Goal: Task Accomplishment & Management: Manage account settings

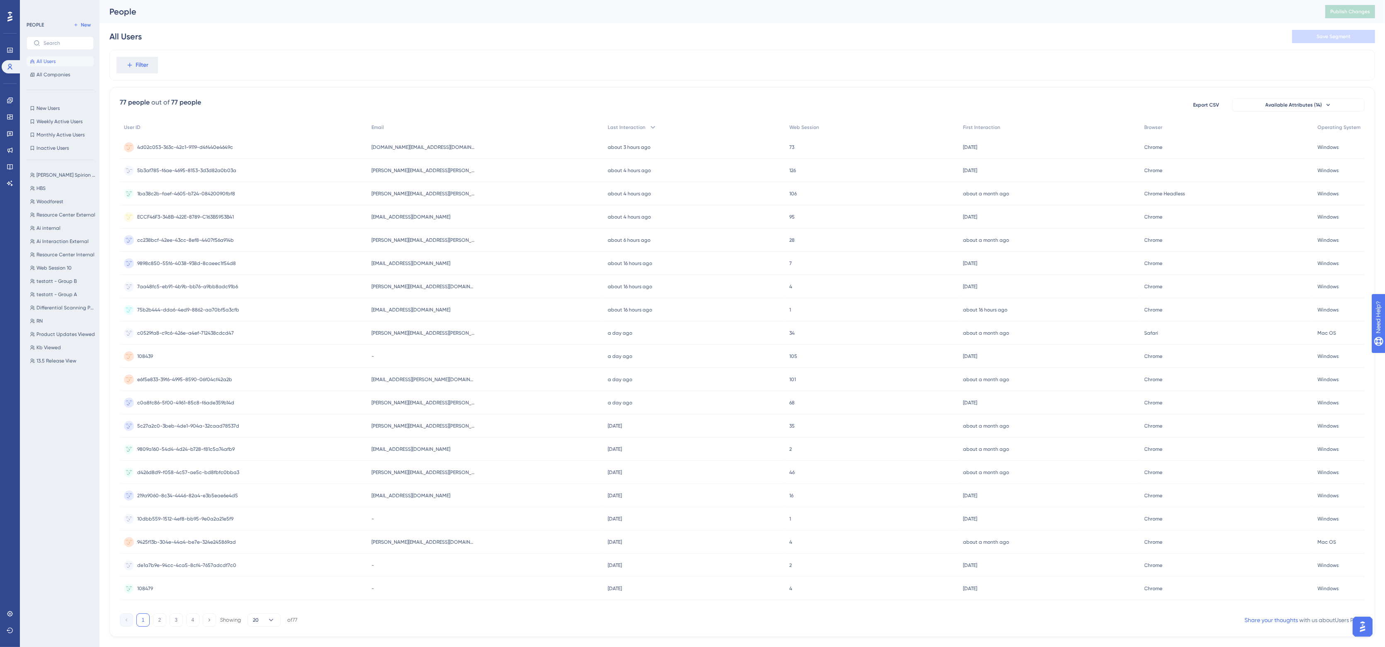
click at [413, 168] on span "Britton.Karon@SpirionDev.com" at bounding box center [424, 170] width 104 height 7
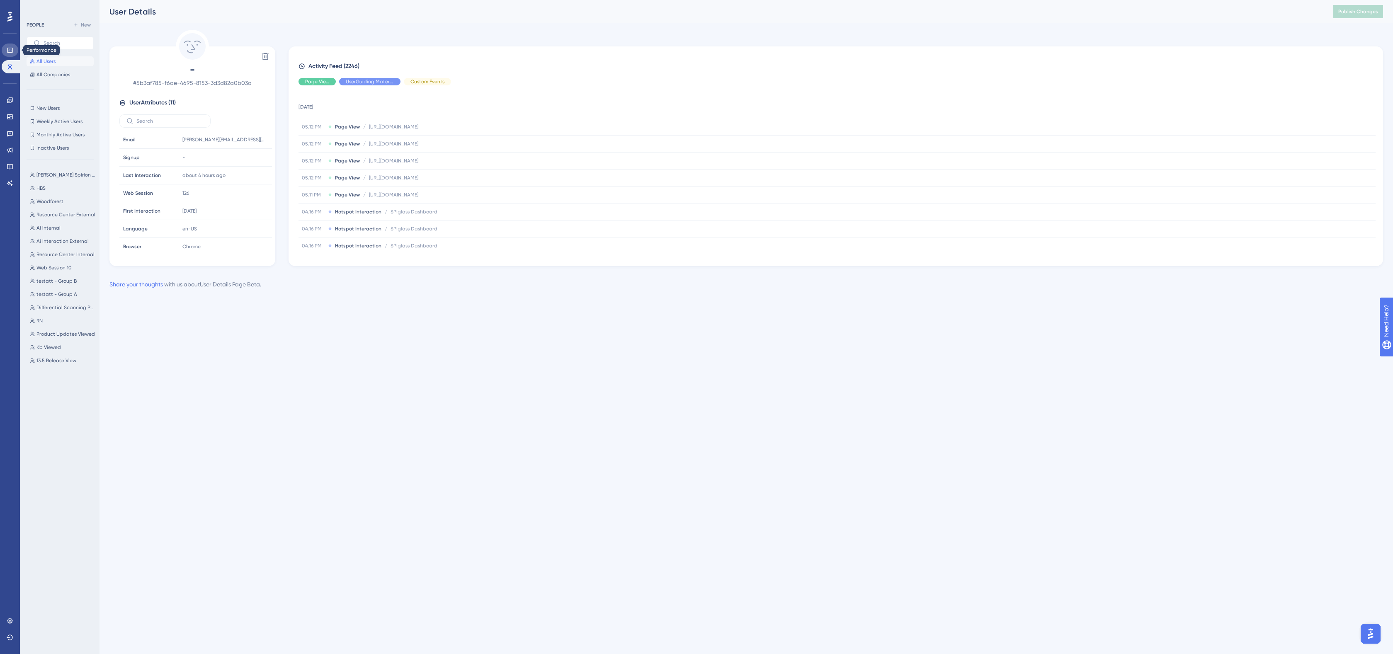
click at [13, 48] on icon at bounding box center [10, 50] width 7 height 7
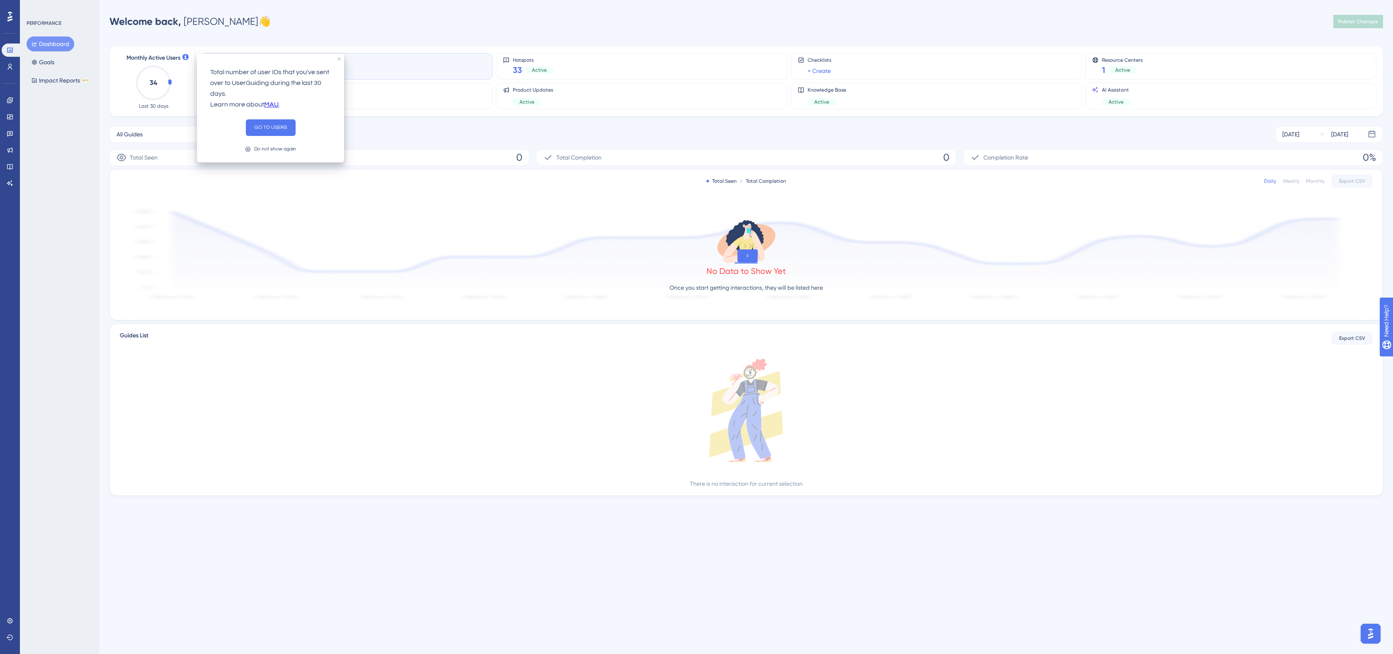
click at [397, 28] on div "Welcome back, Jason 👋 Publish Changes" at bounding box center [746, 21] width 1274 height 17
click at [7, 187] on link at bounding box center [10, 183] width 17 height 13
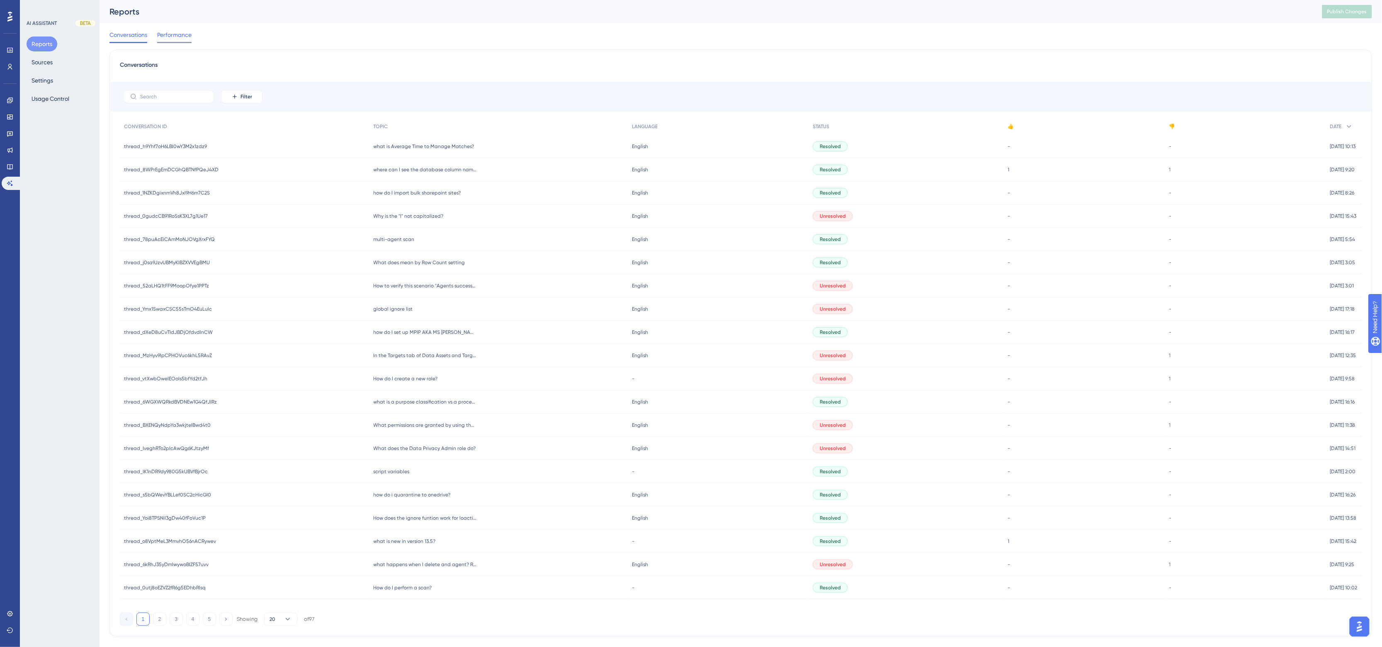
click at [168, 33] on span "Performance" at bounding box center [174, 35] width 34 height 10
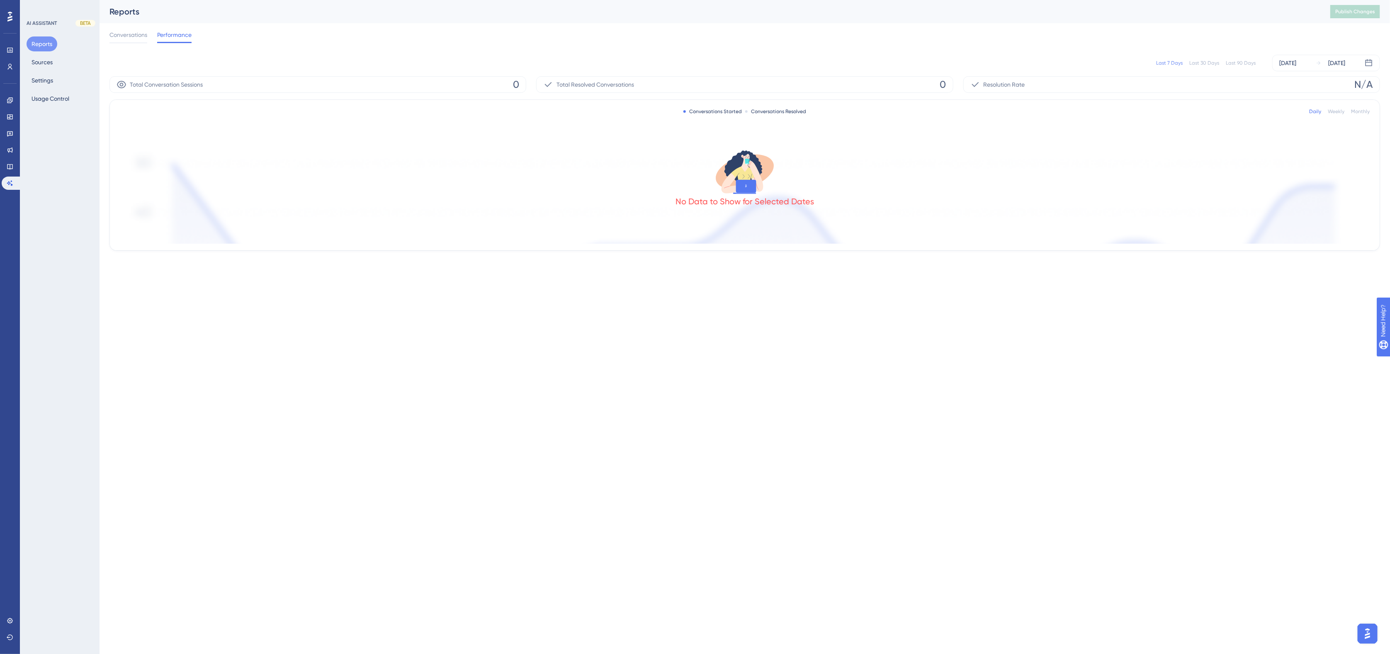
click at [935, 63] on div "Last 90 Days" at bounding box center [1241, 63] width 30 height 7
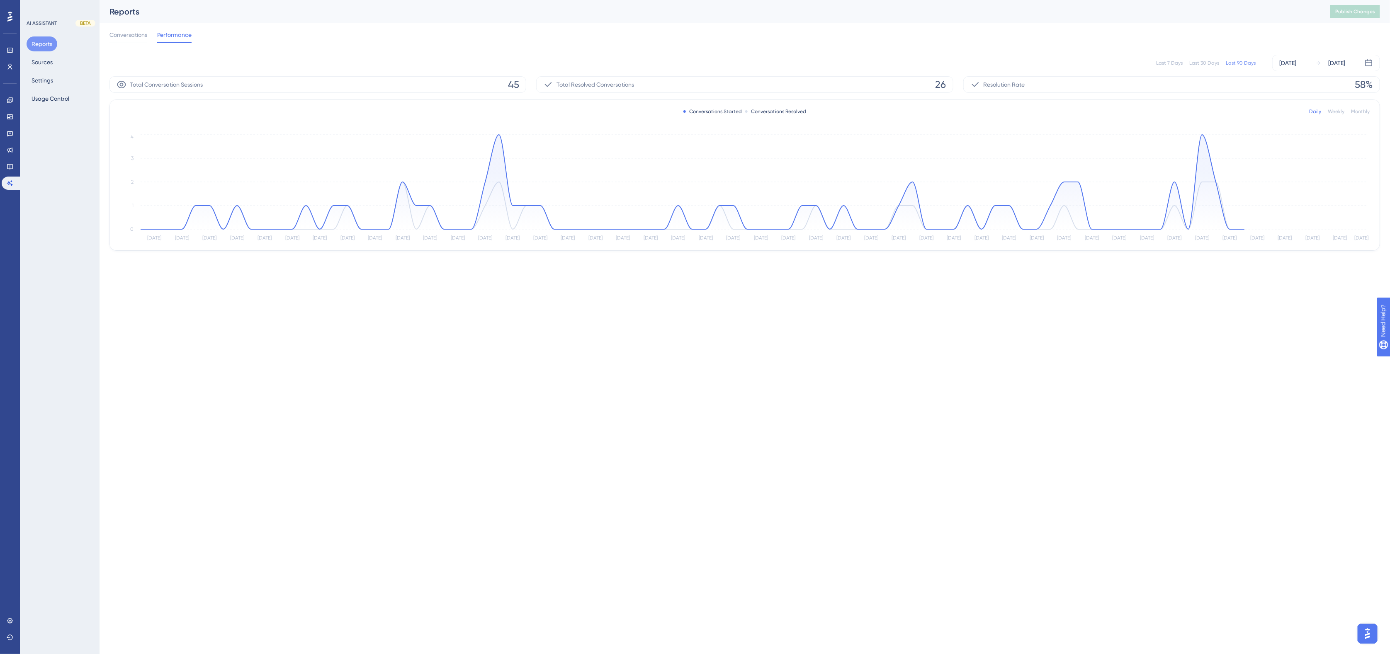
click at [518, 17] on div "Reports" at bounding box center [709, 12] width 1200 height 12
click at [9, 100] on icon at bounding box center [10, 100] width 7 height 7
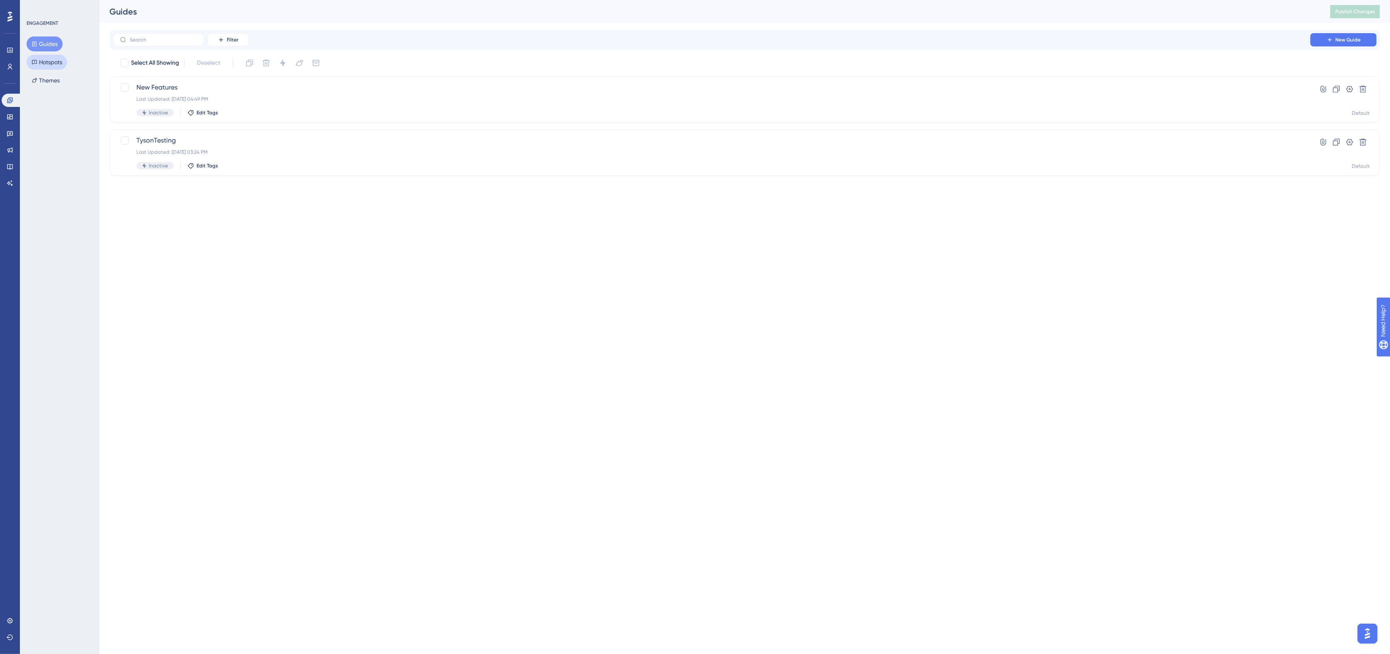
click at [57, 61] on button "Hotspots" at bounding box center [47, 62] width 41 height 15
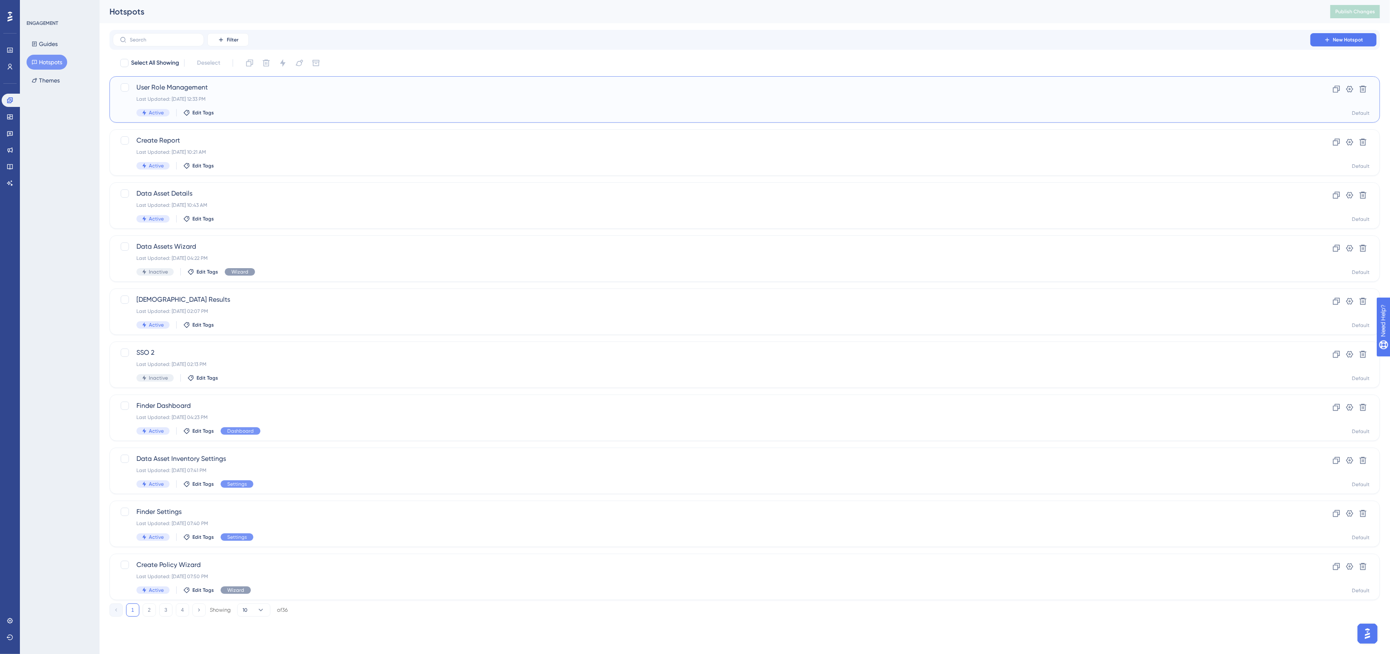
click at [299, 97] on div "Last Updated: Oct 06 2025, 12:33 PM" at bounding box center [711, 99] width 1150 height 7
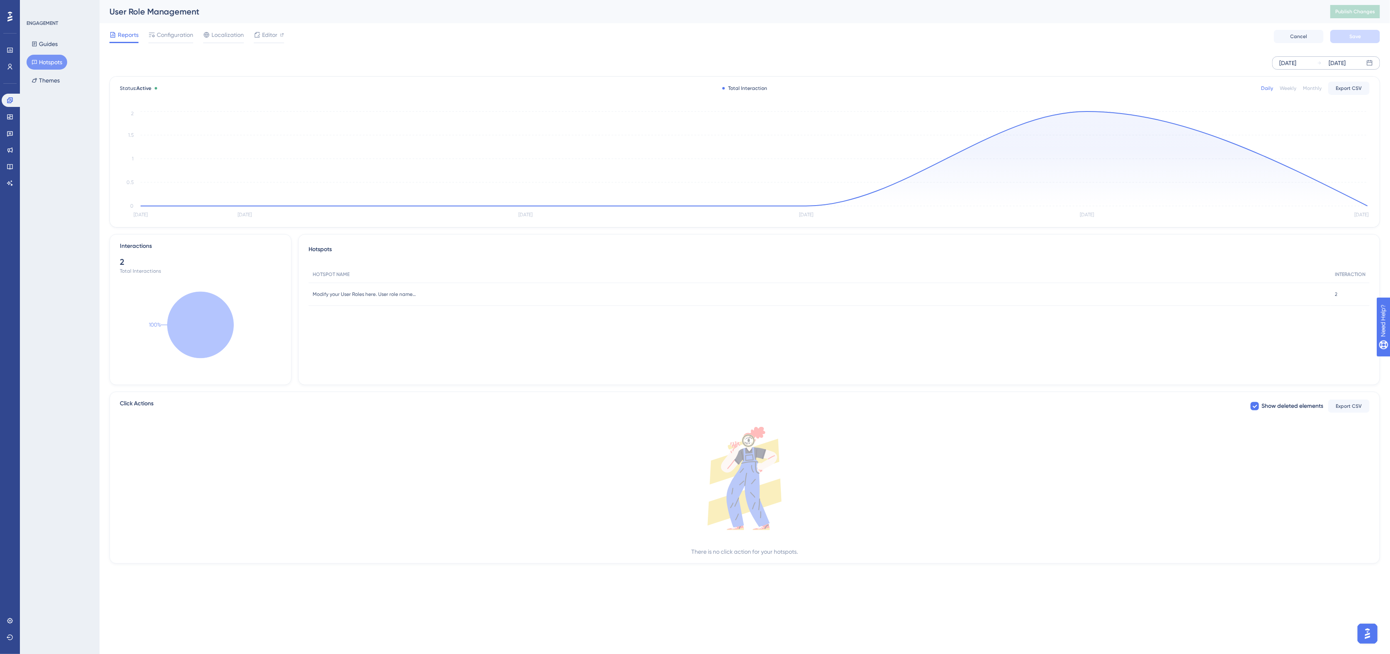
click at [935, 59] on div "Oct 02 2025" at bounding box center [1287, 63] width 17 height 10
click at [935, 86] on icon at bounding box center [1111, 88] width 5 height 7
click at [935, 87] on icon at bounding box center [1111, 88] width 5 height 7
click at [935, 202] on button "28" at bounding box center [1255, 200] width 14 height 14
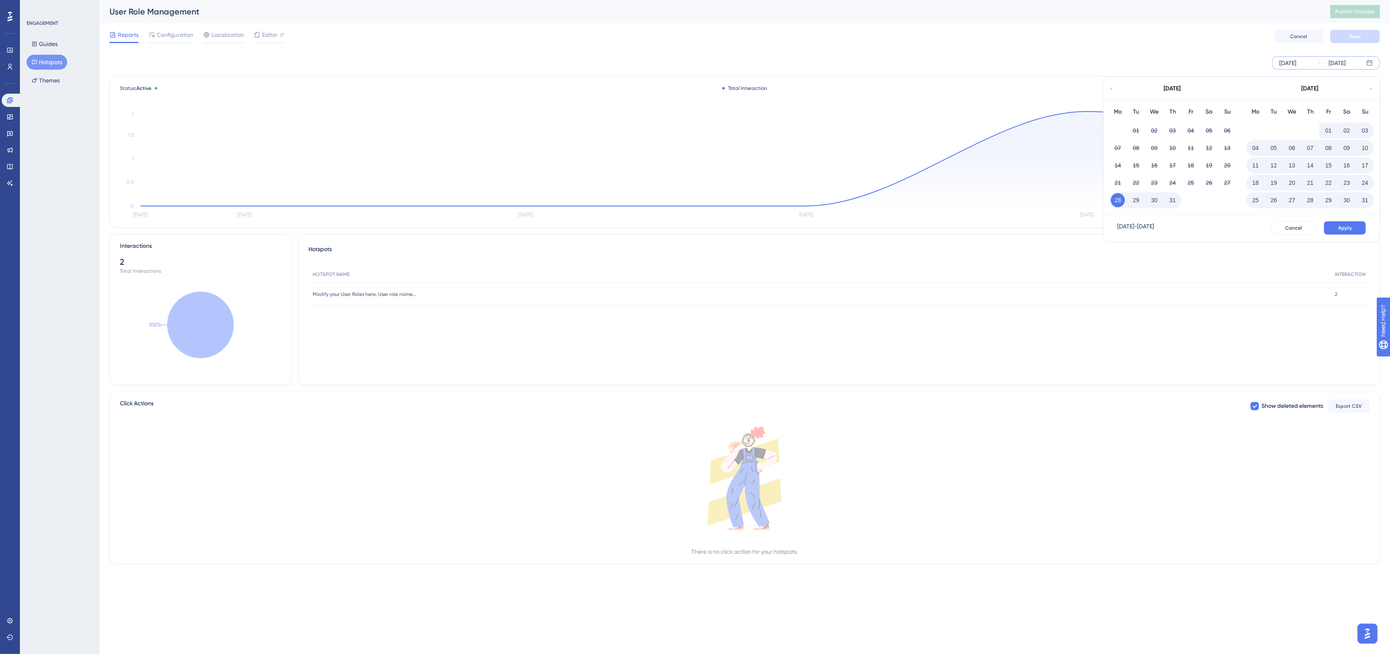
click at [935, 181] on button "18" at bounding box center [1255, 183] width 14 height 14
click at [935, 88] on icon at bounding box center [1370, 88] width 5 height 7
click at [935, 89] on icon at bounding box center [1111, 88] width 2 height 2
click at [935, 181] on button "18" at bounding box center [1255, 183] width 14 height 14
click at [935, 181] on button "23" at bounding box center [1274, 183] width 14 height 14
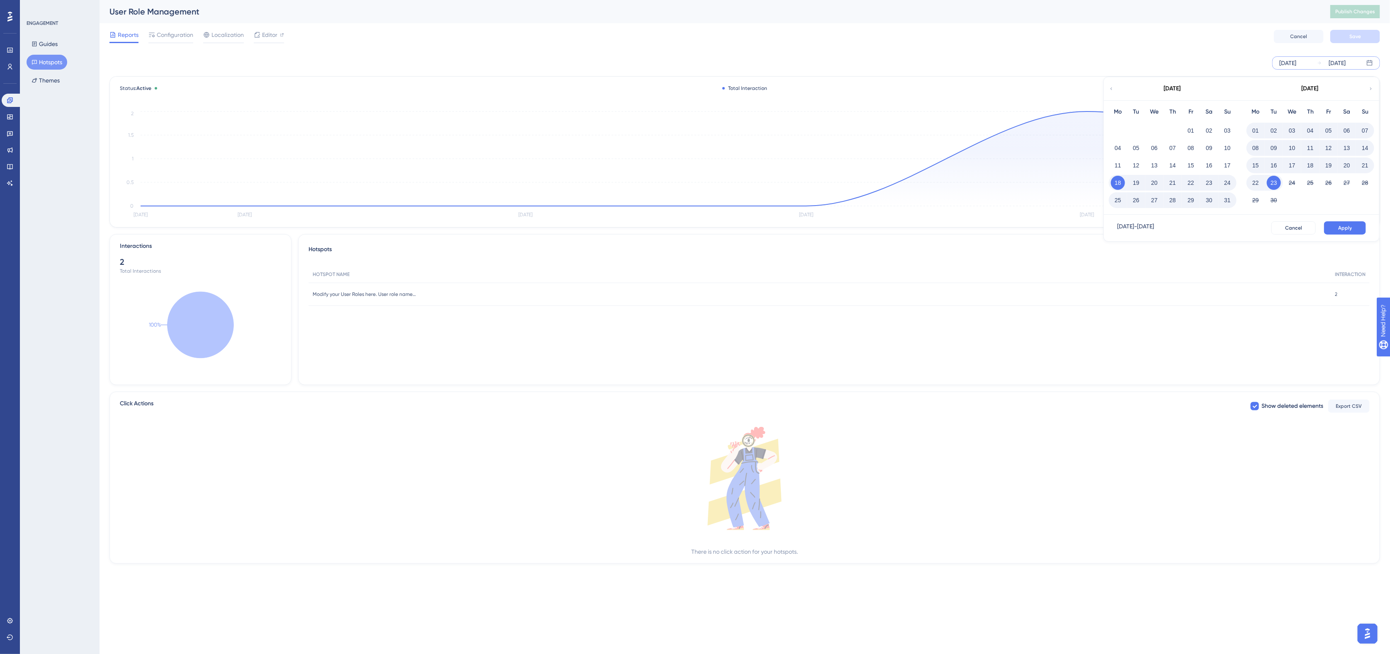
click at [935, 221] on div "Aug 18 2025 - Sep 23 2025" at bounding box center [1135, 227] width 37 height 13
click at [935, 89] on icon at bounding box center [1371, 88] width 2 height 2
click at [935, 61] on div "Oct 02 2025" at bounding box center [1287, 63] width 17 height 10
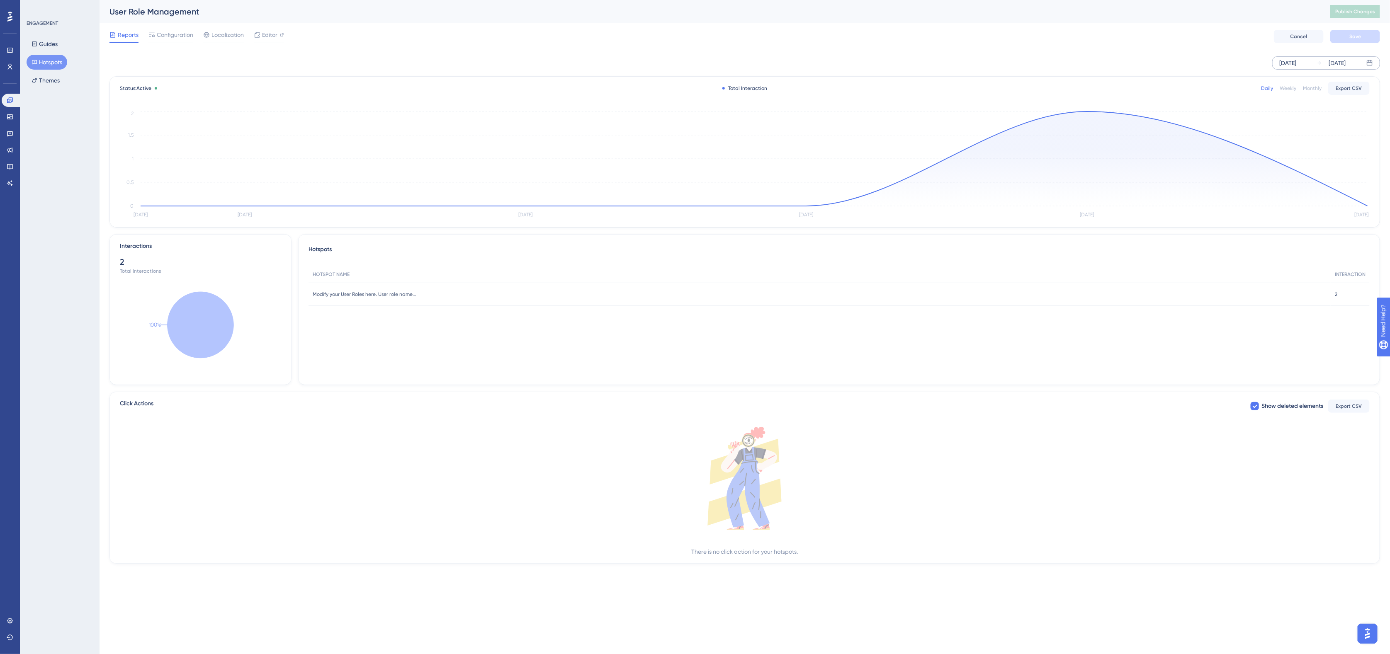
click at [935, 63] on div "Oct 02 2025" at bounding box center [1287, 63] width 17 height 10
click at [935, 92] on div "October 2025" at bounding box center [1172, 88] width 137 height 23
click at [935, 90] on icon at bounding box center [1111, 88] width 5 height 7
click at [935, 90] on icon at bounding box center [1111, 88] width 2 height 2
click at [935, 179] on button "21" at bounding box center [1255, 183] width 14 height 14
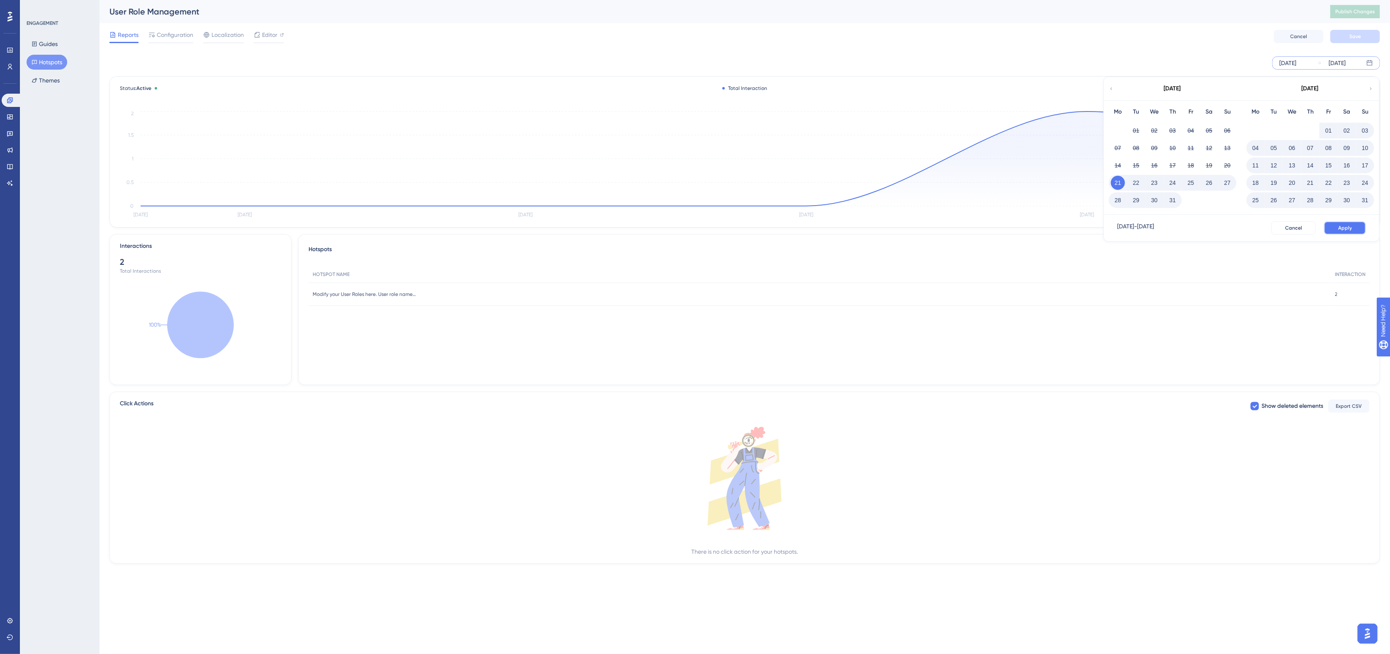
click at [935, 225] on span "Apply" at bounding box center [1345, 228] width 14 height 7
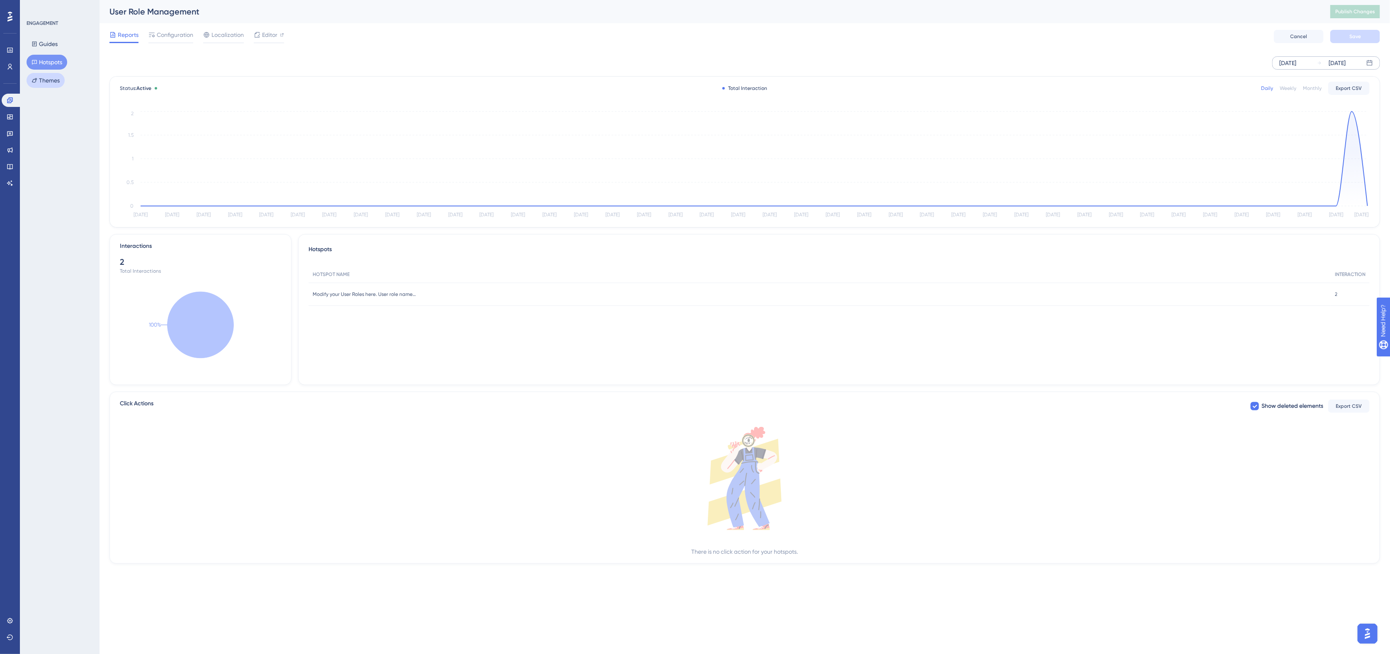
click at [45, 81] on button "Themes" at bounding box center [46, 80] width 38 height 15
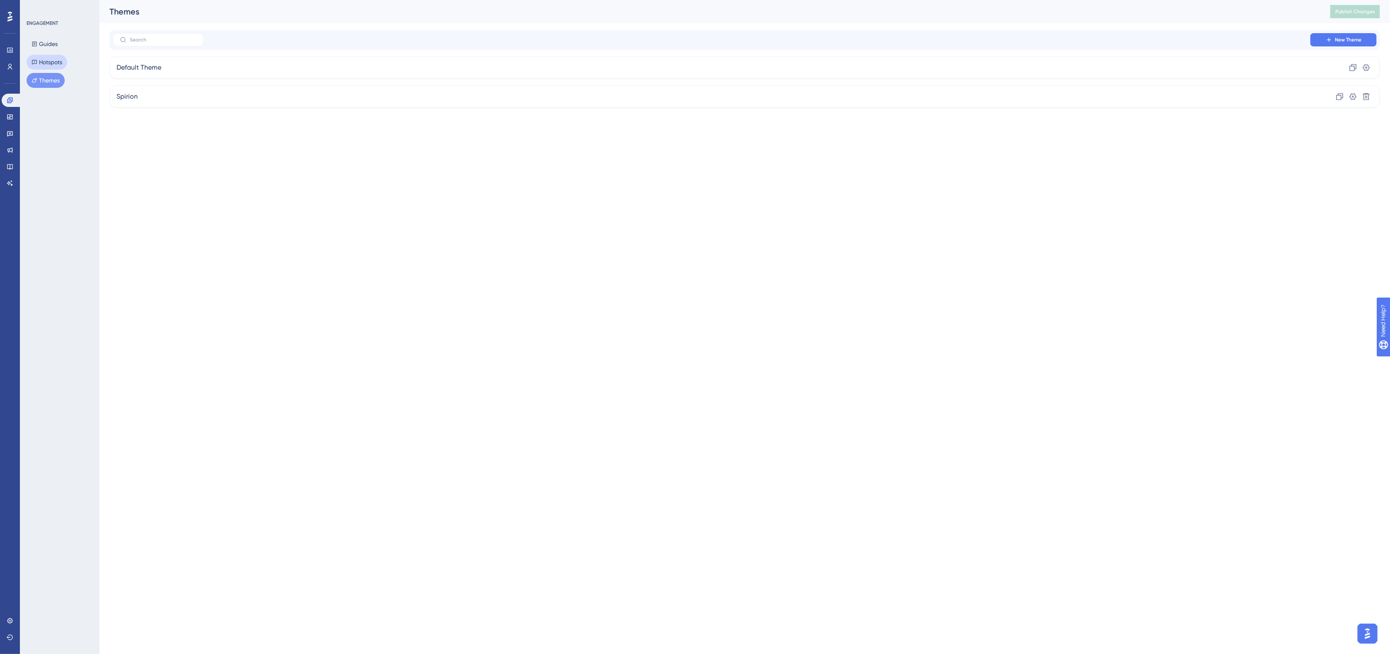
click at [44, 59] on button "Hotspots" at bounding box center [47, 62] width 41 height 15
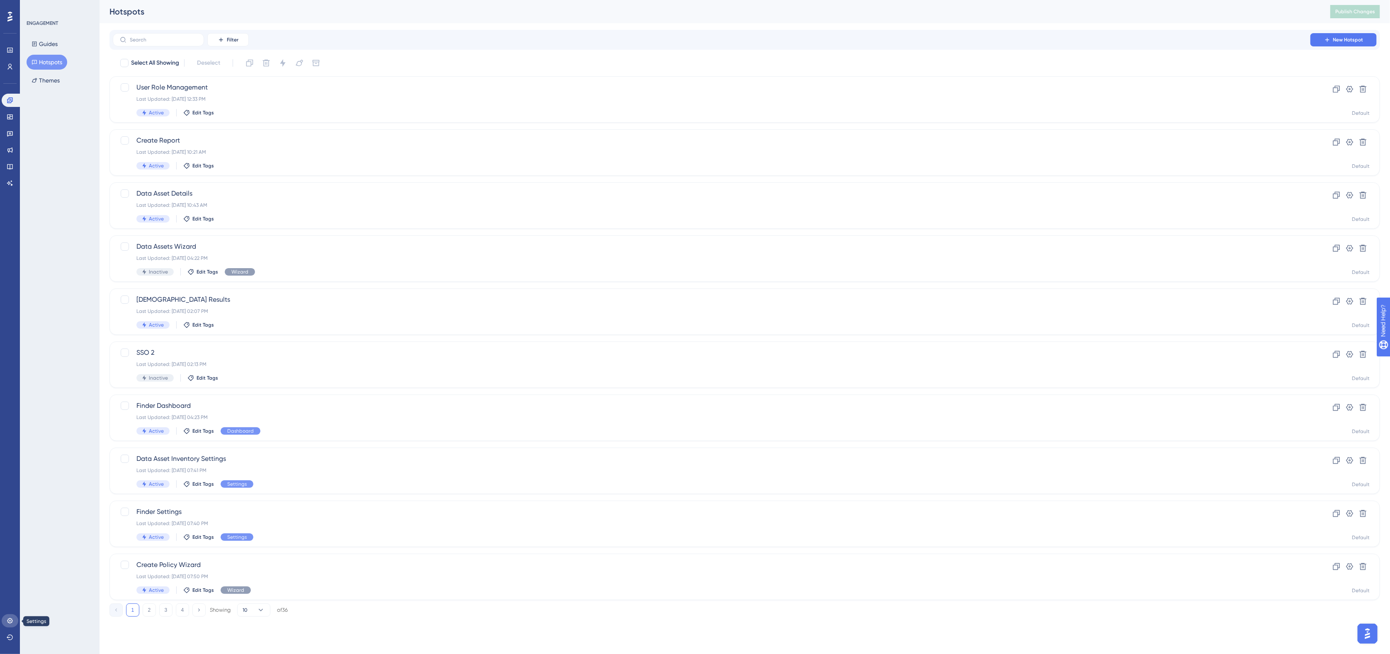
click at [12, 624] on icon at bounding box center [10, 621] width 7 height 7
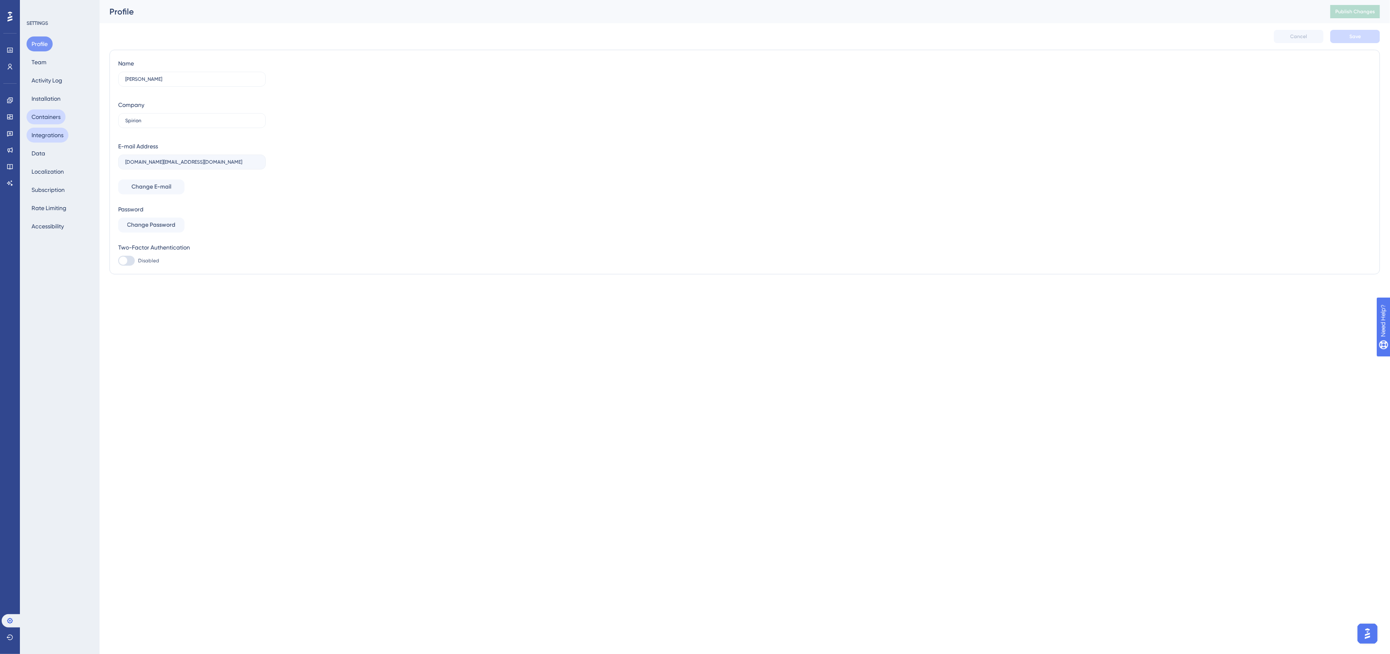
drag, startPoint x: 44, startPoint y: 136, endPoint x: 44, endPoint y: 122, distance: 13.3
click at [44, 136] on button "Integrations" at bounding box center [48, 135] width 42 height 15
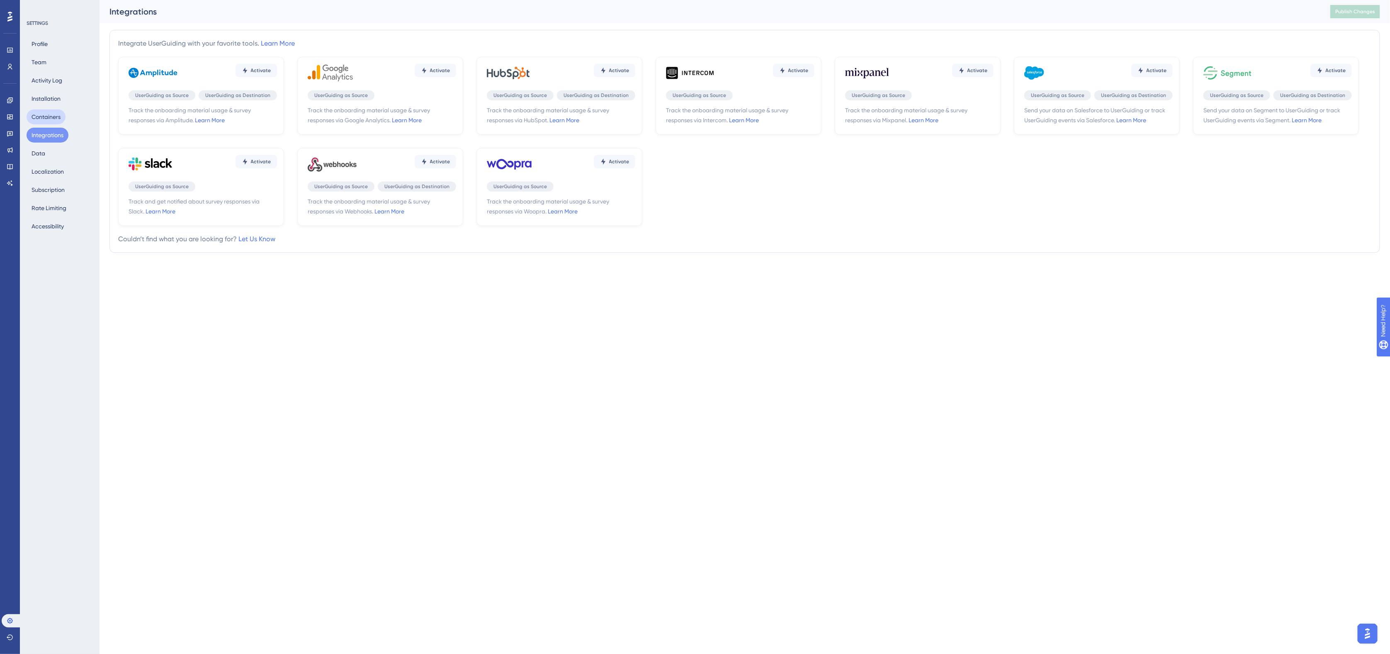
click at [46, 115] on button "Containers" at bounding box center [46, 116] width 39 height 15
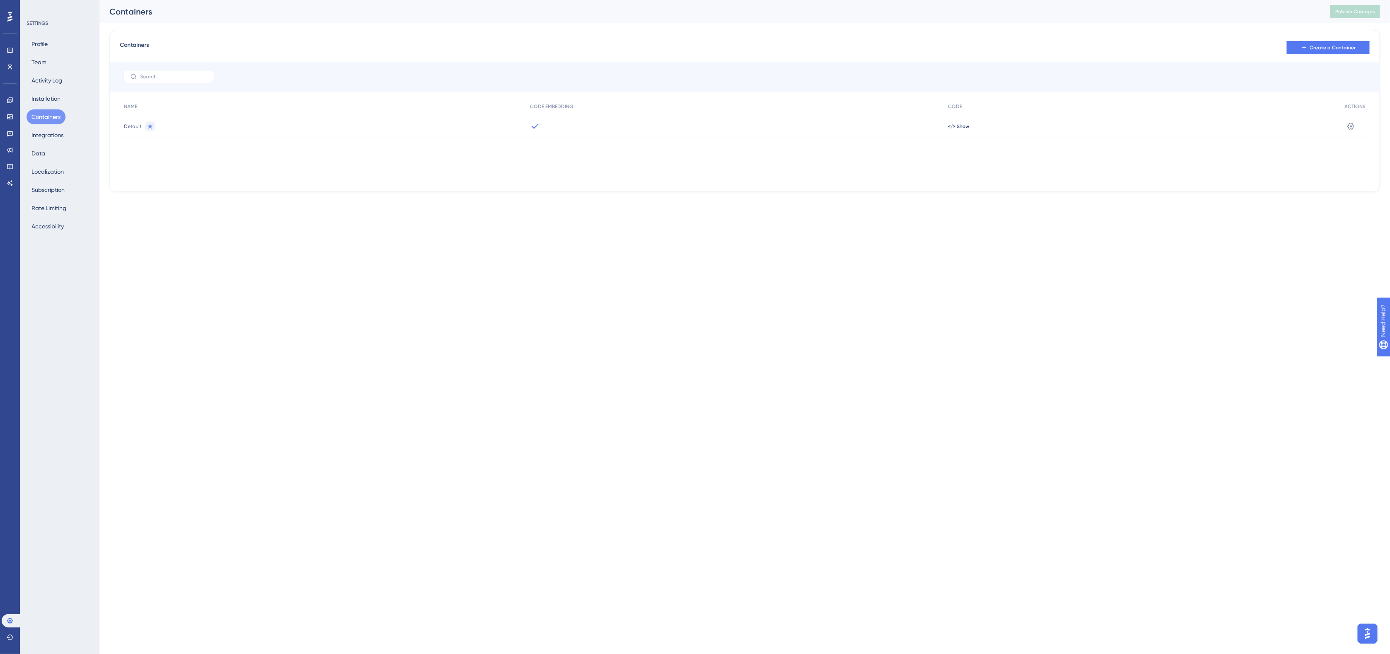
click at [131, 122] on div "Default" at bounding box center [323, 126] width 406 height 23
click at [39, 135] on button "Integrations" at bounding box center [48, 135] width 42 height 15
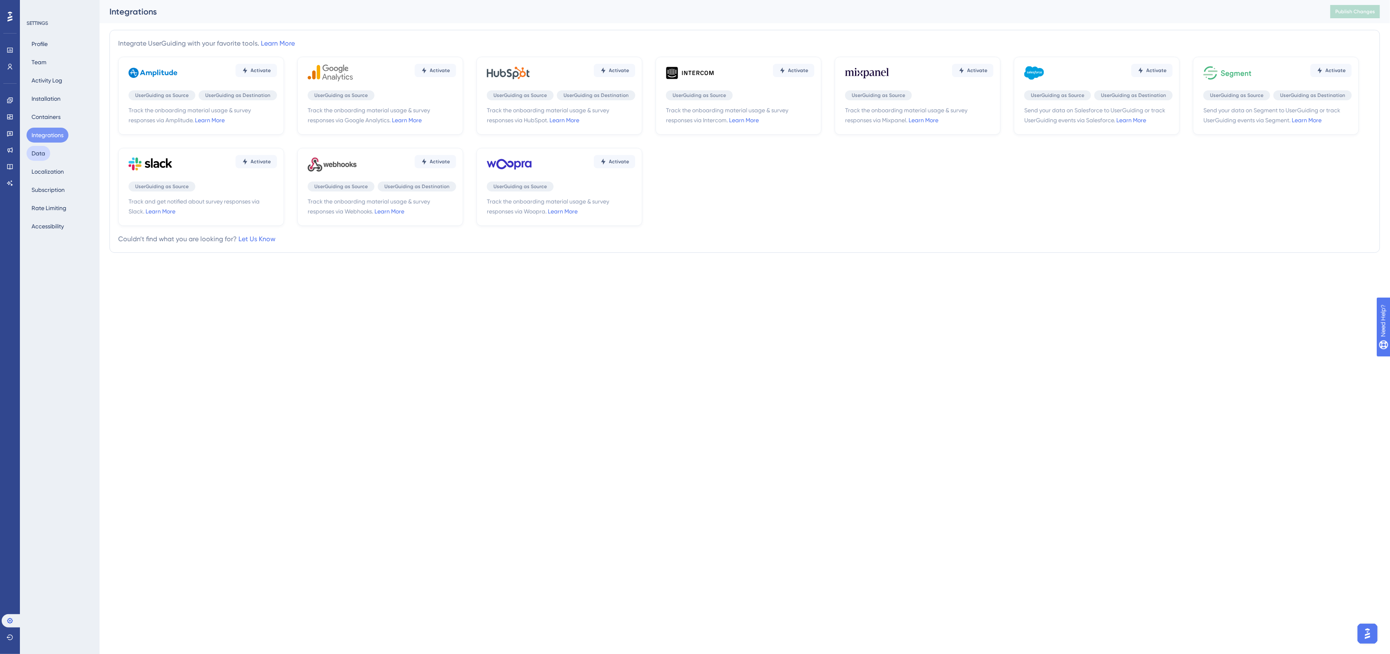
click at [37, 152] on button "Data" at bounding box center [39, 153] width 24 height 15
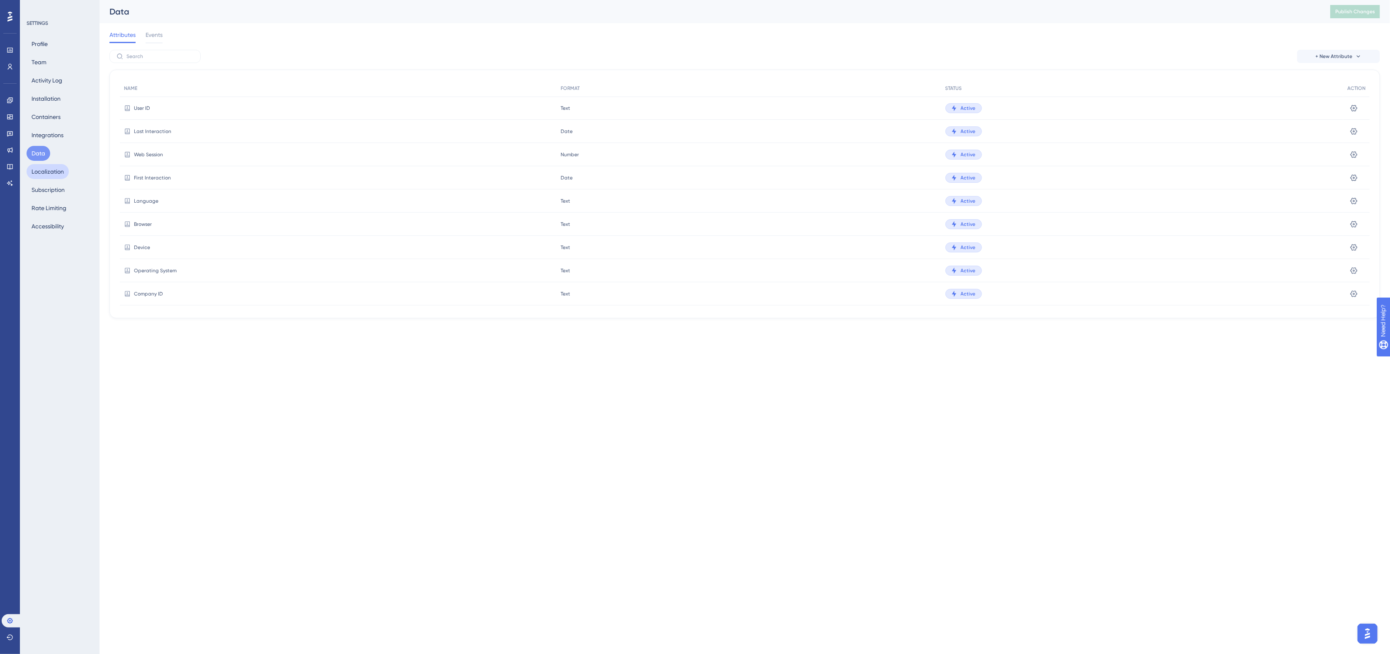
click at [45, 166] on button "Localization" at bounding box center [48, 171] width 42 height 15
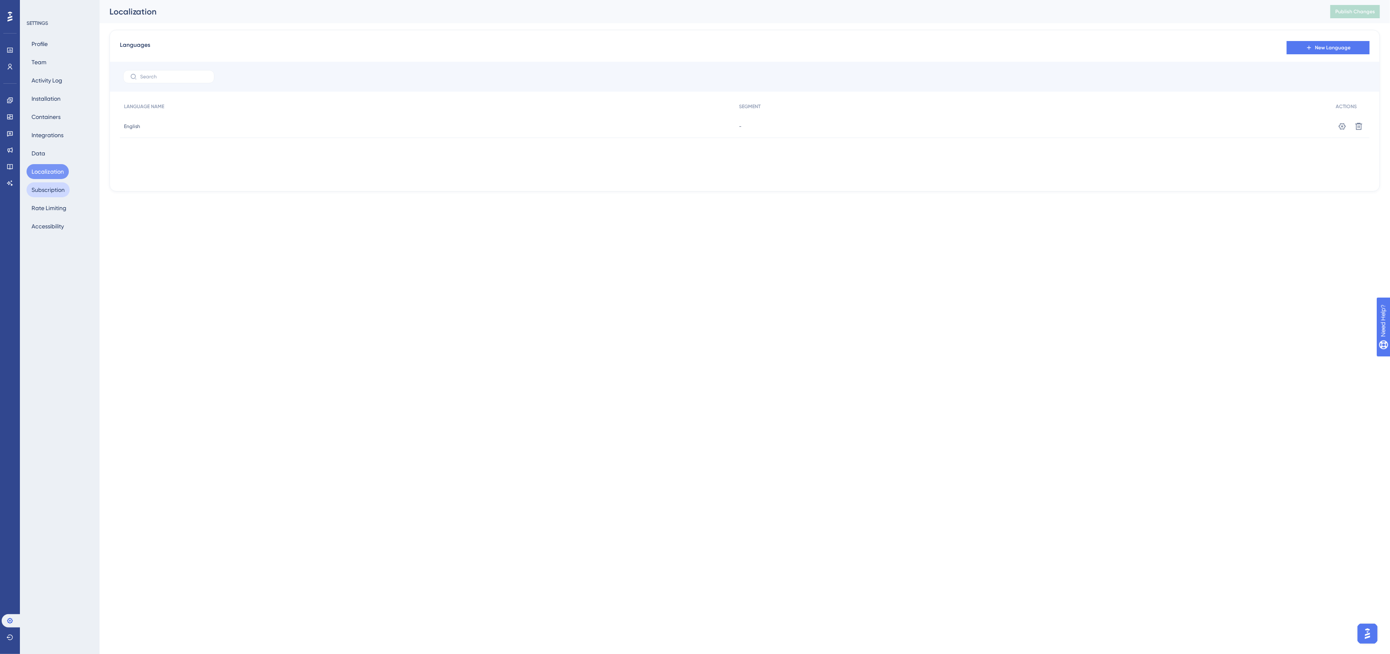
click at [47, 187] on button "Subscription" at bounding box center [48, 189] width 43 height 15
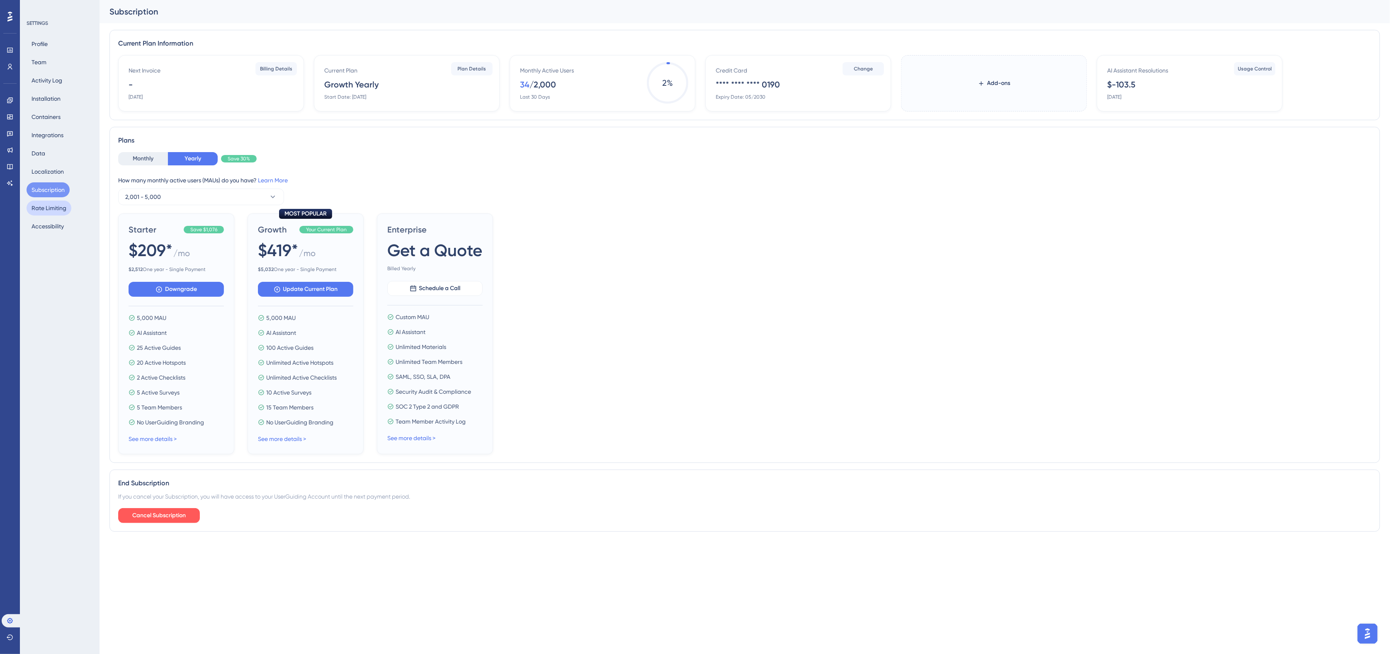
click at [50, 208] on button "Rate Limiting" at bounding box center [49, 208] width 45 height 15
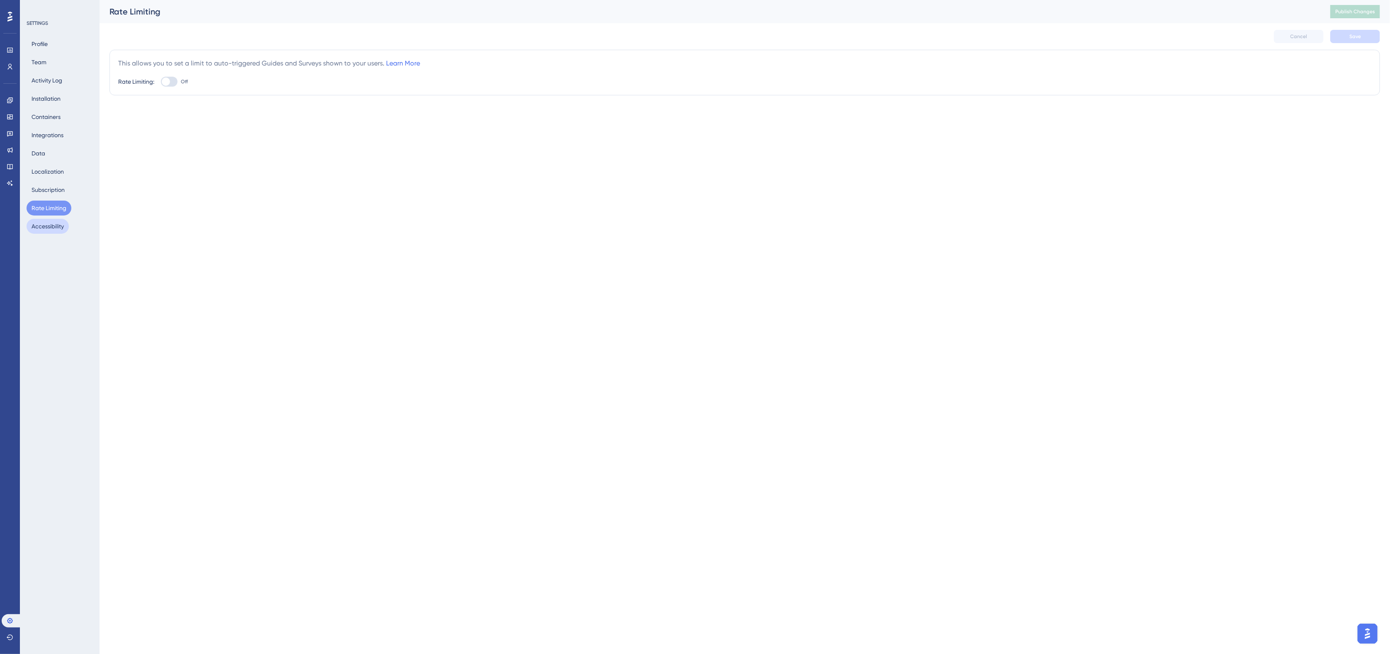
click at [50, 226] on button "Accessibility" at bounding box center [48, 226] width 42 height 15
click at [36, 153] on button "Data" at bounding box center [39, 153] width 24 height 15
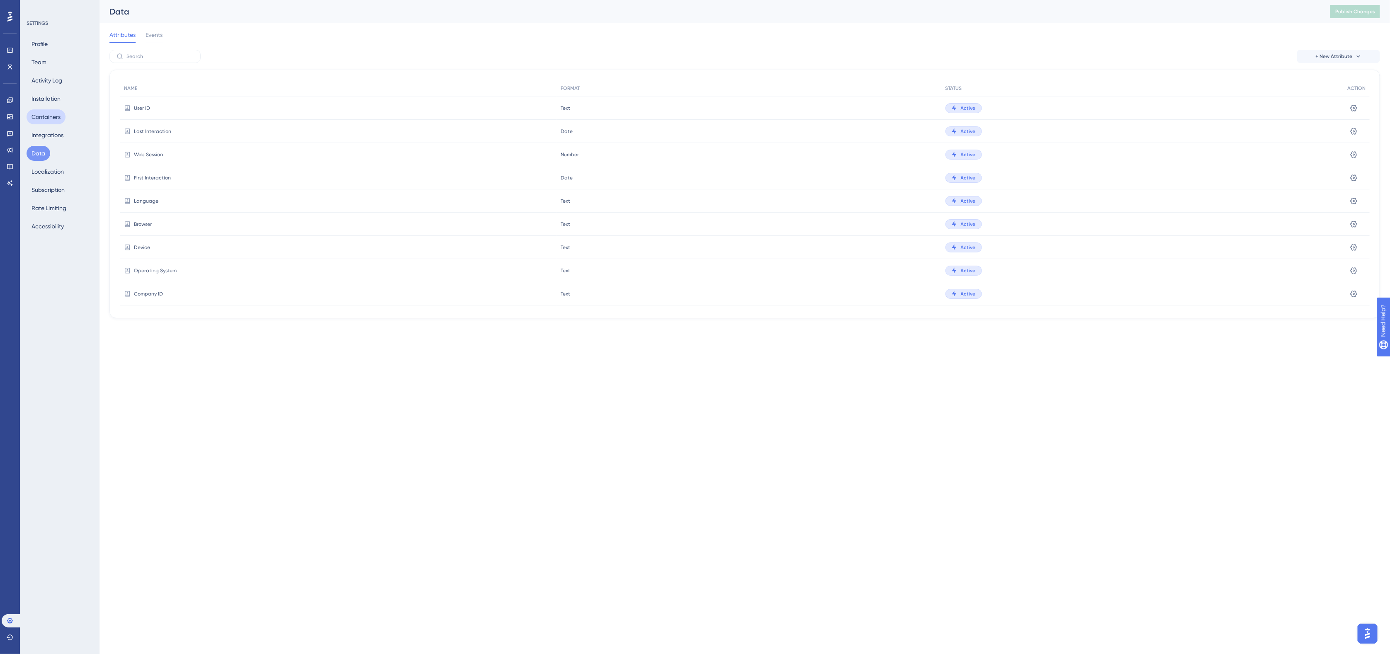
click at [49, 115] on button "Containers" at bounding box center [46, 116] width 39 height 15
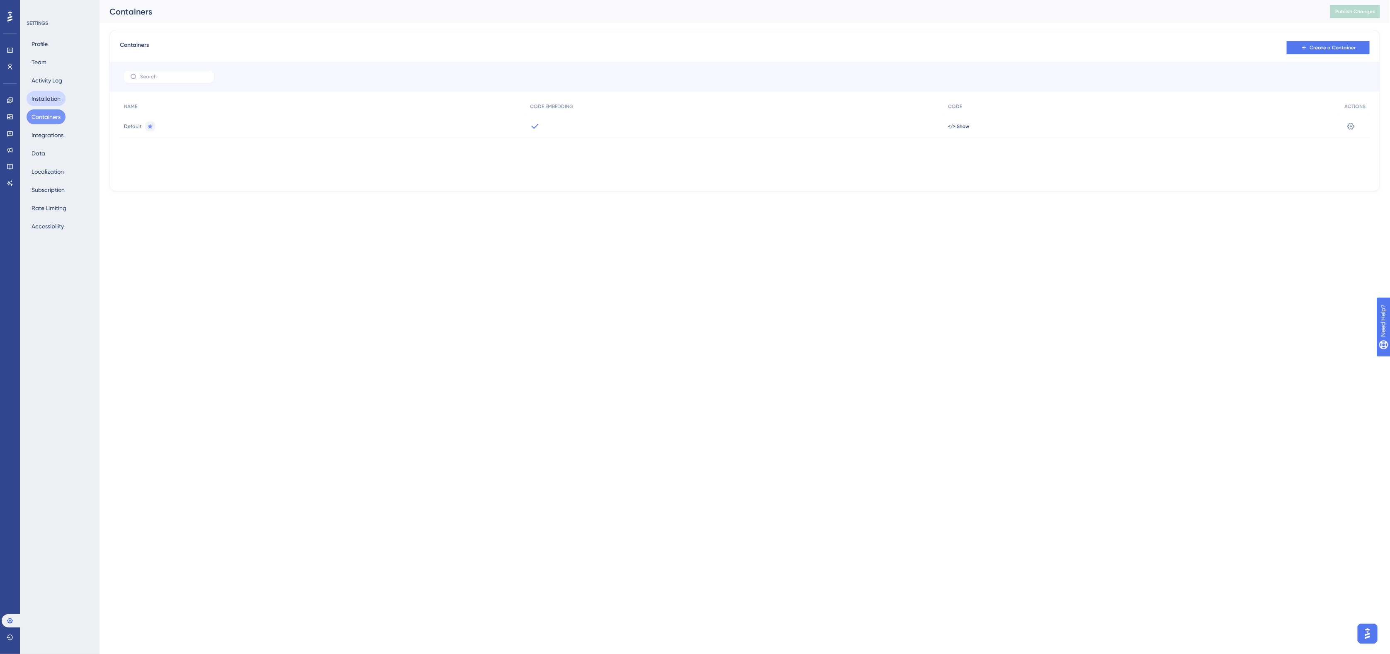
click at [47, 94] on button "Installation" at bounding box center [46, 98] width 39 height 15
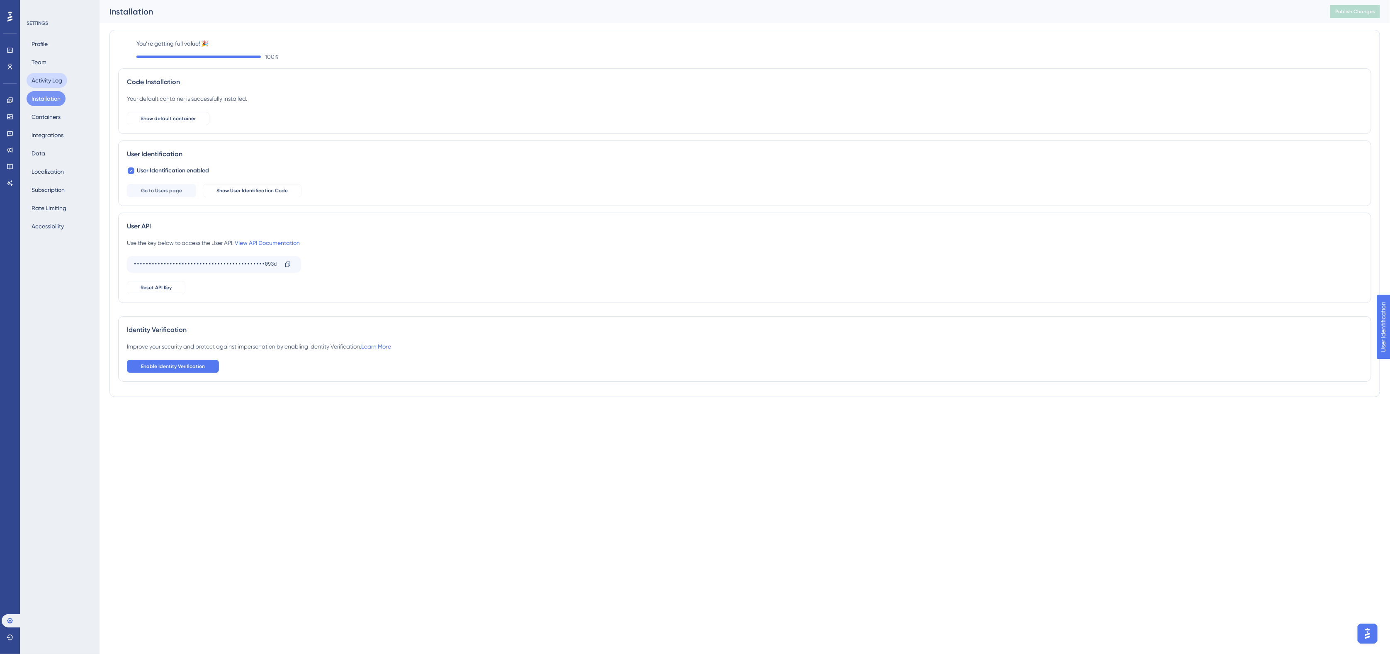
click at [46, 81] on button "Activity Log" at bounding box center [47, 80] width 41 height 15
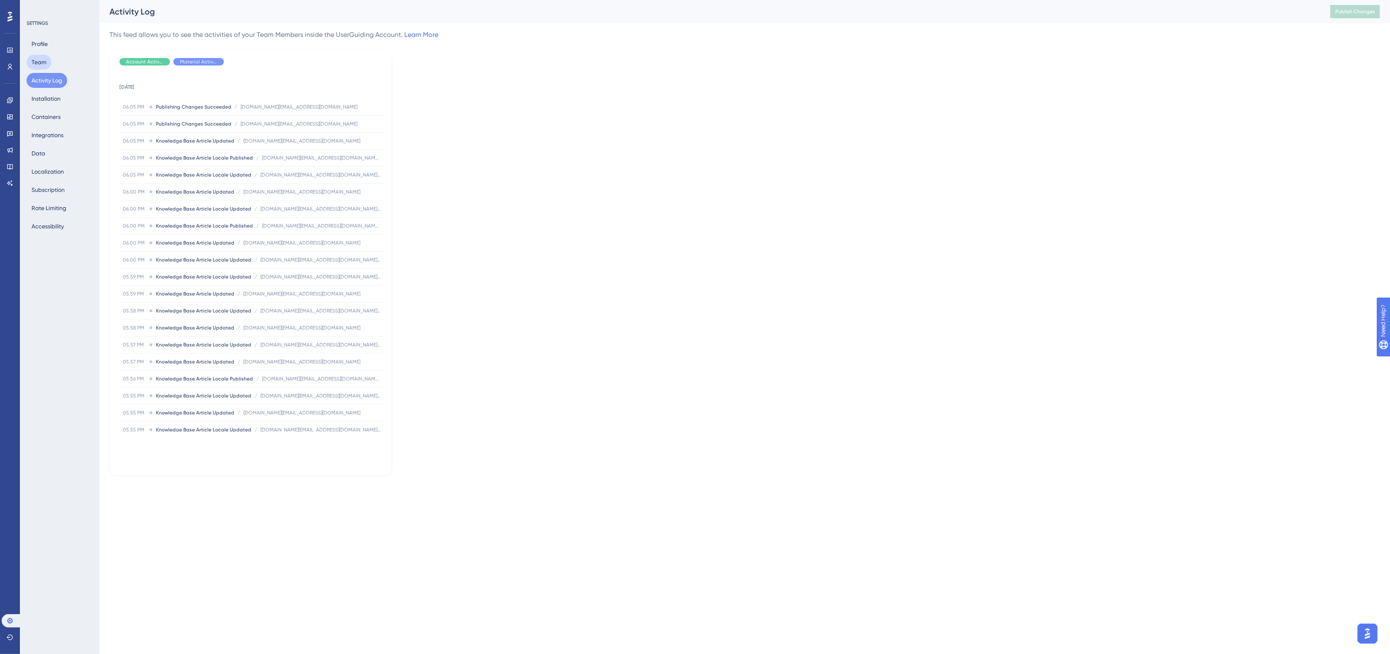
click at [41, 58] on button "Team" at bounding box center [39, 62] width 25 height 15
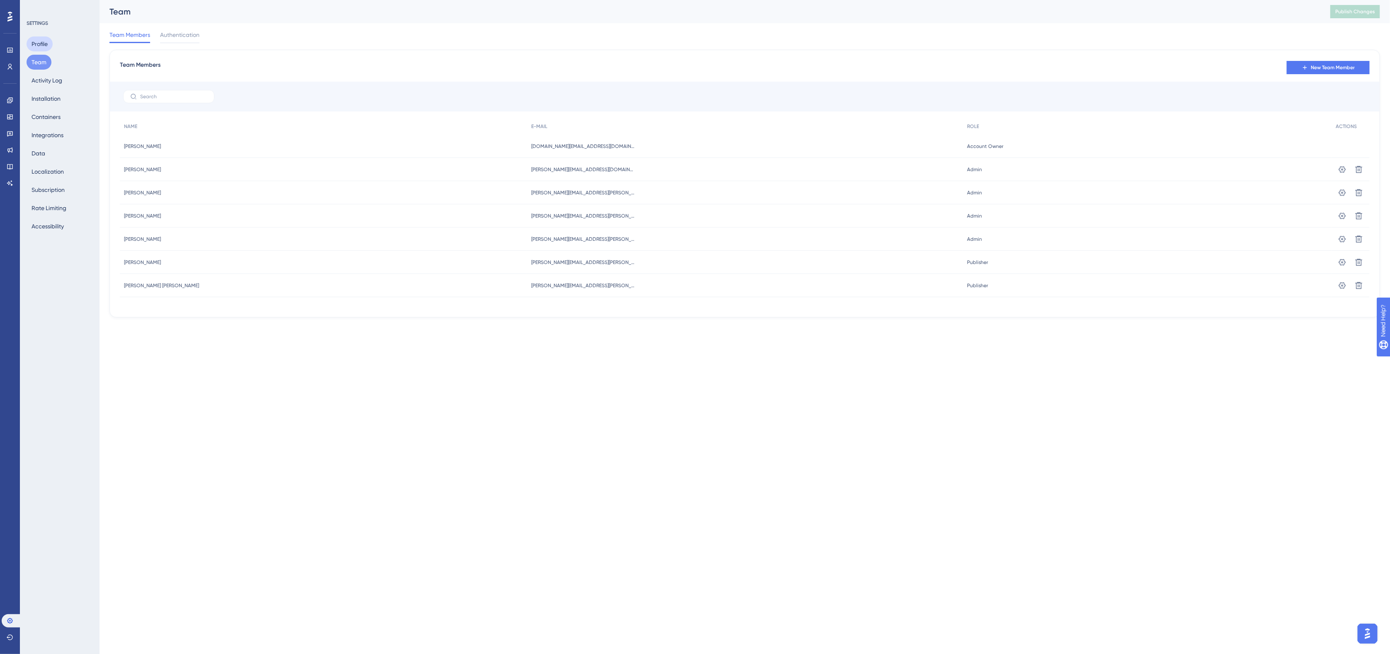
click at [35, 42] on button "Profile" at bounding box center [40, 43] width 26 height 15
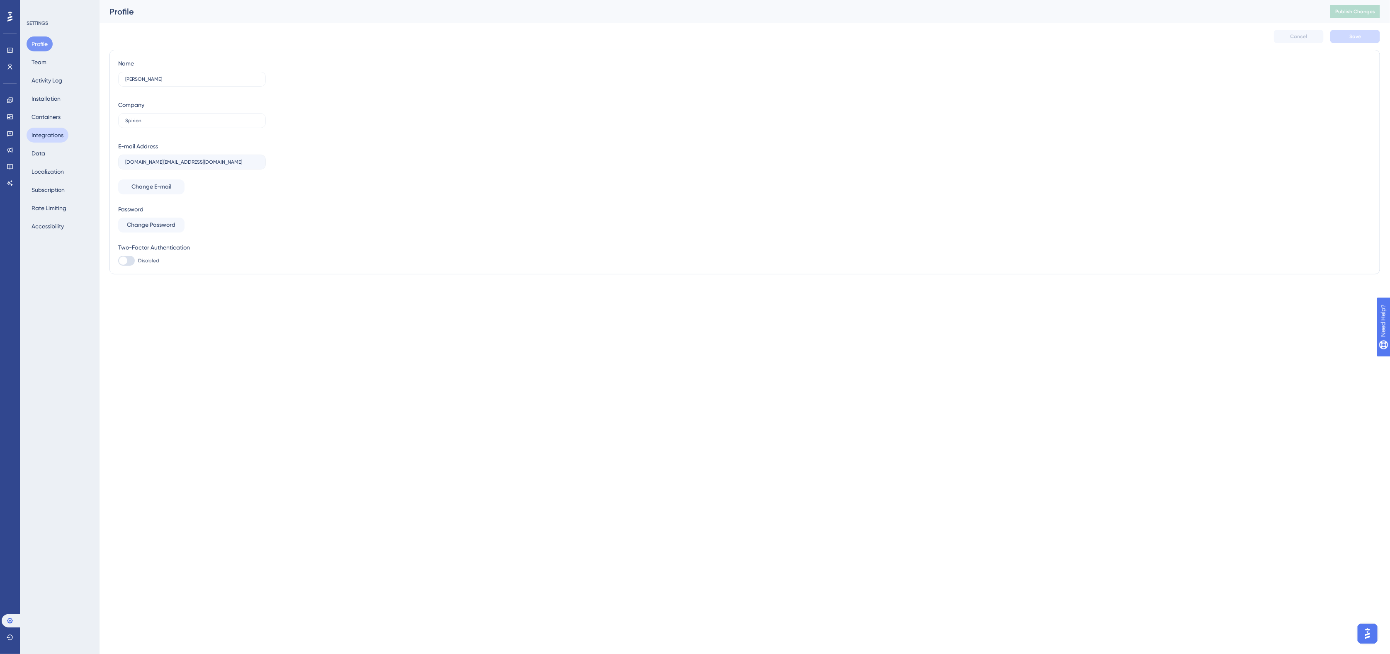
click at [46, 133] on button "Integrations" at bounding box center [48, 135] width 42 height 15
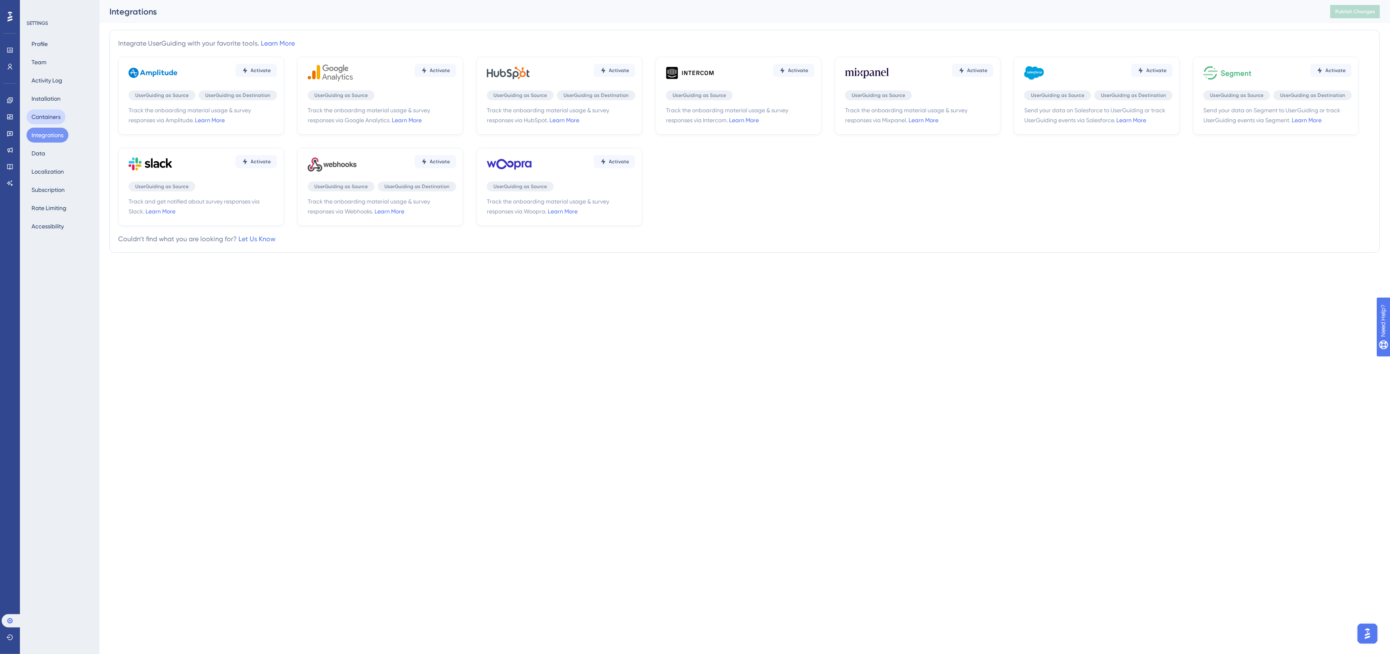
click at [44, 113] on button "Containers" at bounding box center [46, 116] width 39 height 15
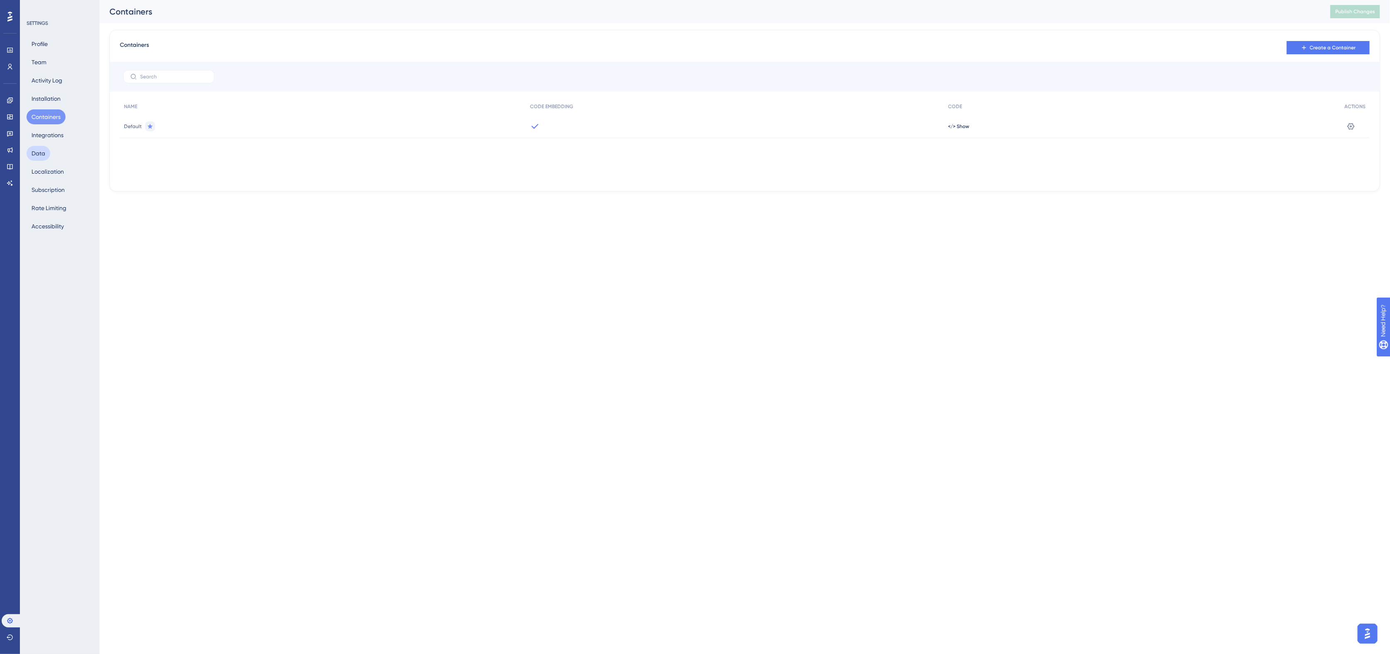
click at [41, 152] on button "Data" at bounding box center [39, 153] width 24 height 15
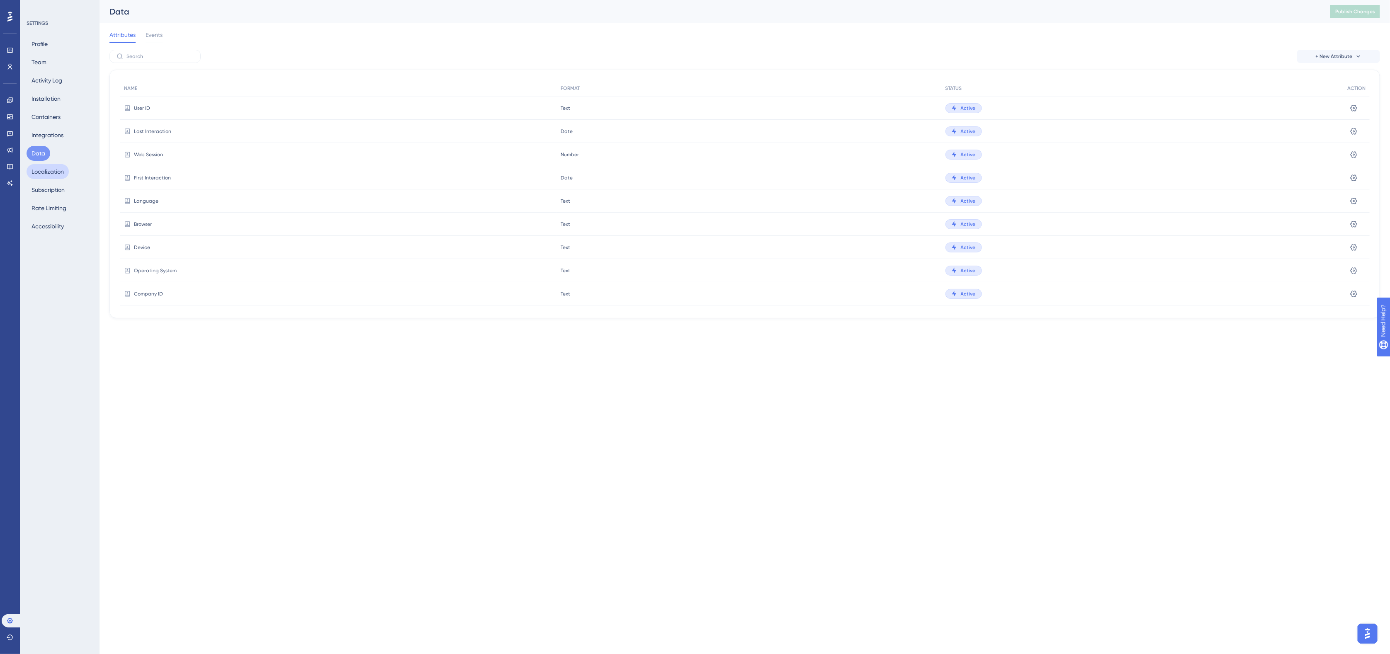
click at [50, 170] on button "Localization" at bounding box center [48, 171] width 42 height 15
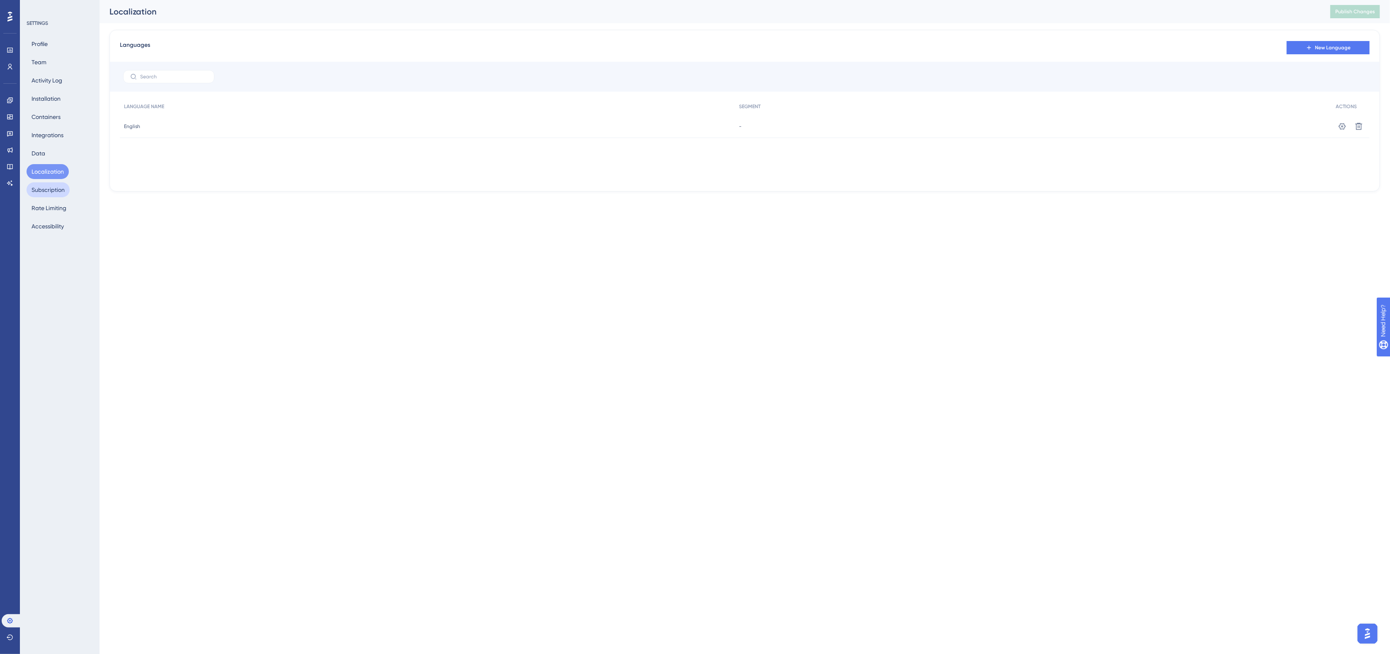
click at [47, 187] on button "Subscription" at bounding box center [48, 189] width 43 height 15
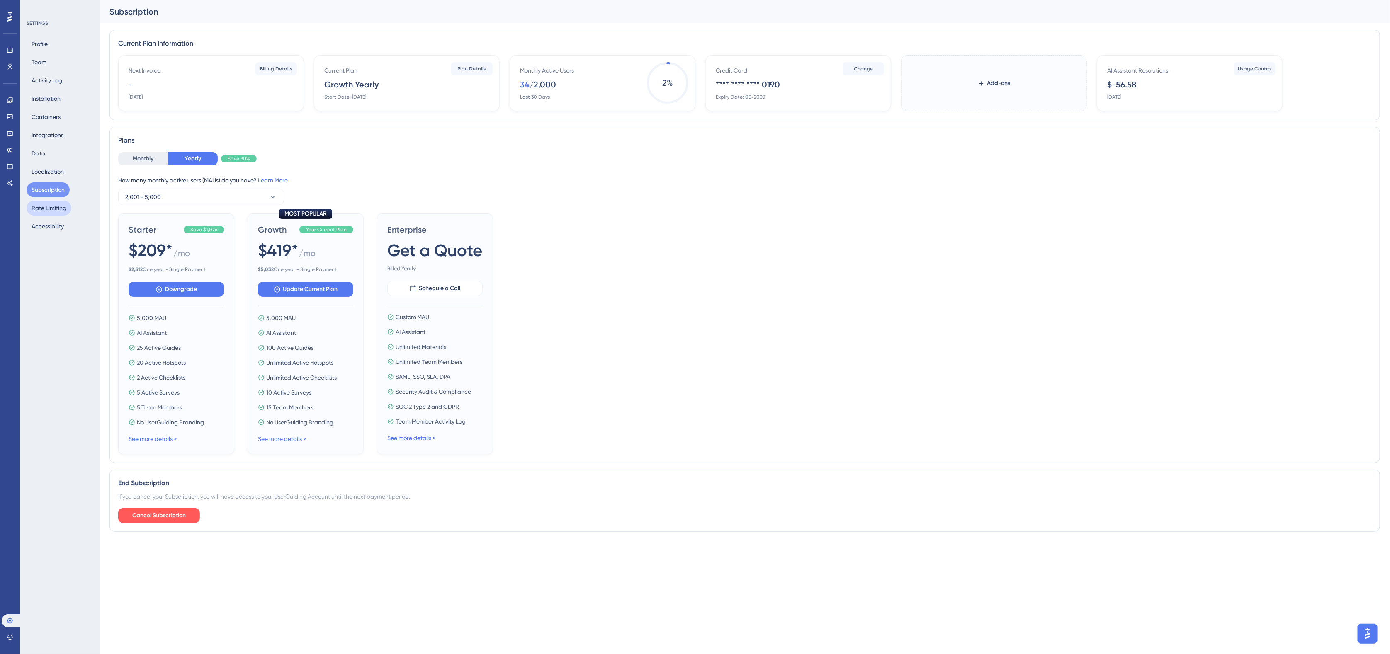
click at [45, 210] on button "Rate Limiting" at bounding box center [49, 208] width 45 height 15
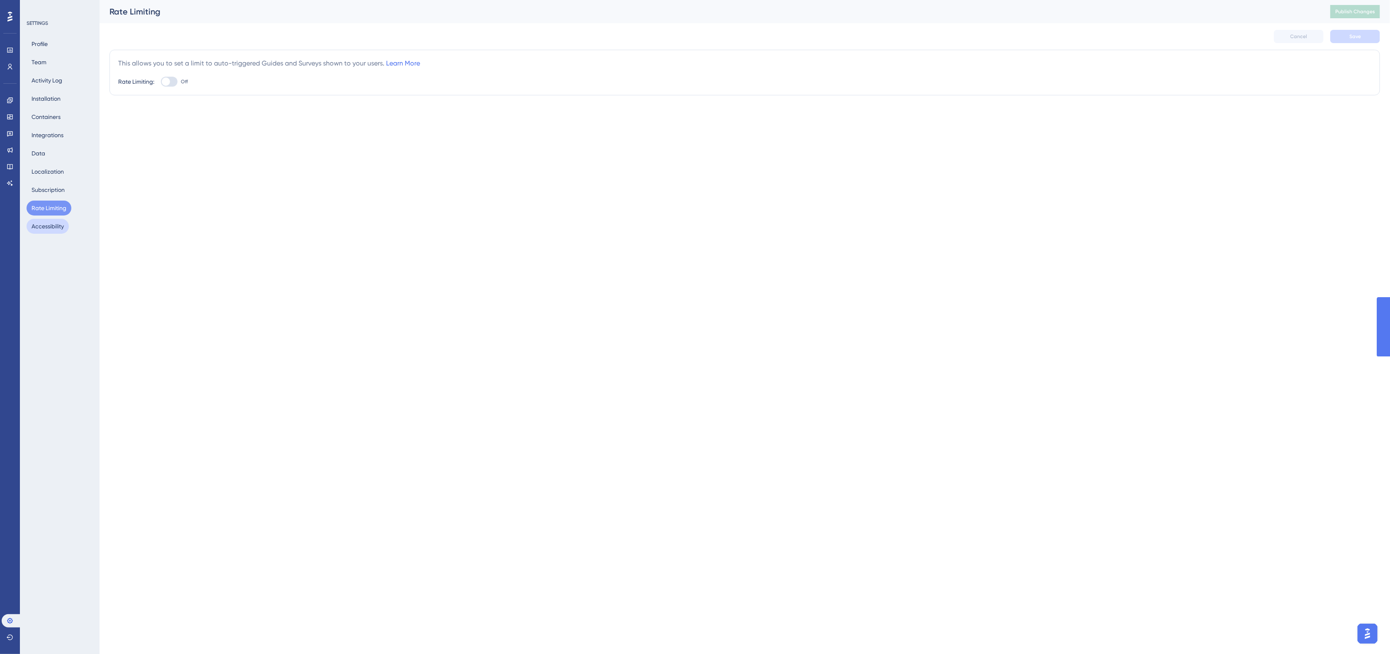
click at [44, 228] on button "Accessibility" at bounding box center [48, 226] width 42 height 15
click at [38, 83] on button "Activity Log" at bounding box center [47, 80] width 41 height 15
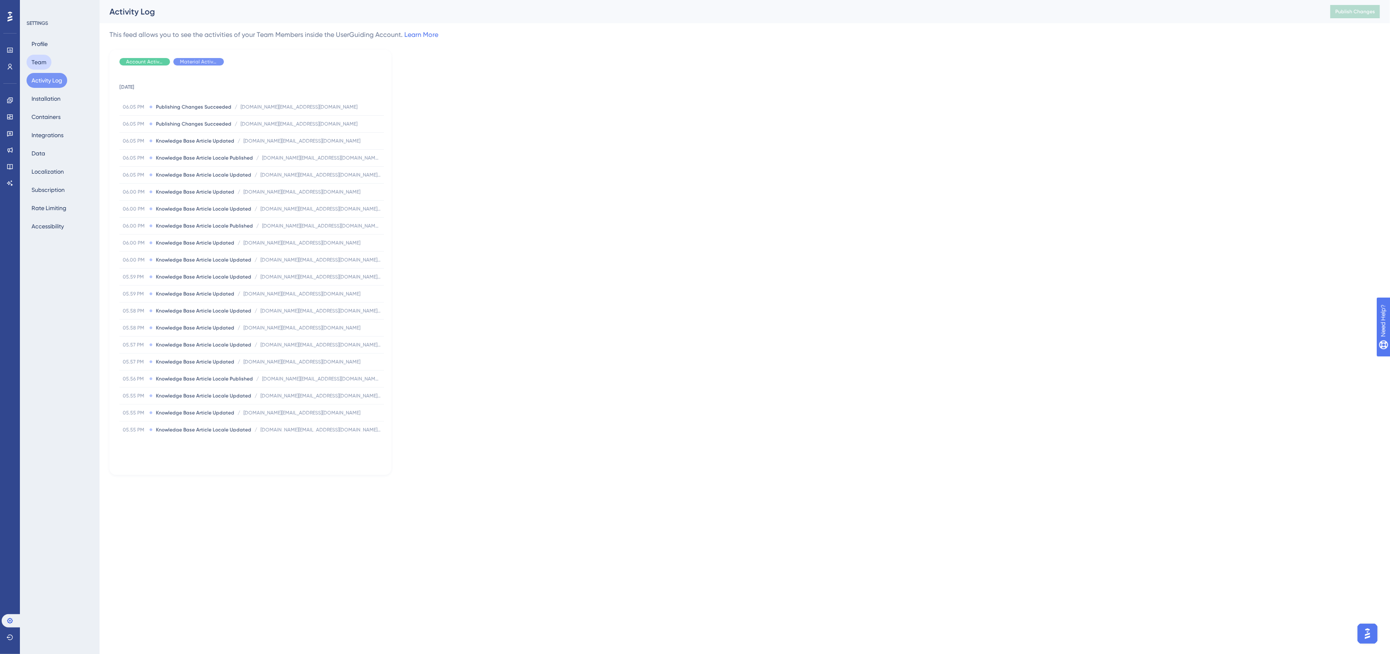
click at [38, 61] on button "Team" at bounding box center [39, 62] width 25 height 15
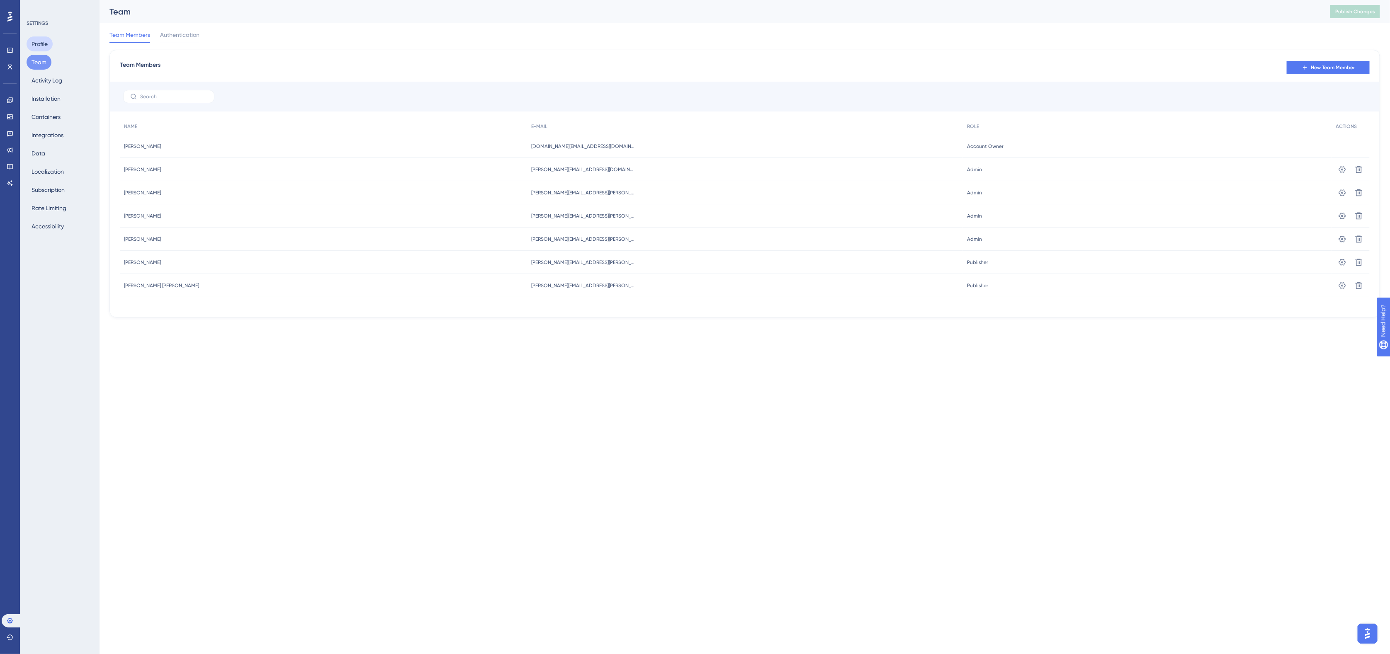
click at [36, 42] on button "Profile" at bounding box center [40, 43] width 26 height 15
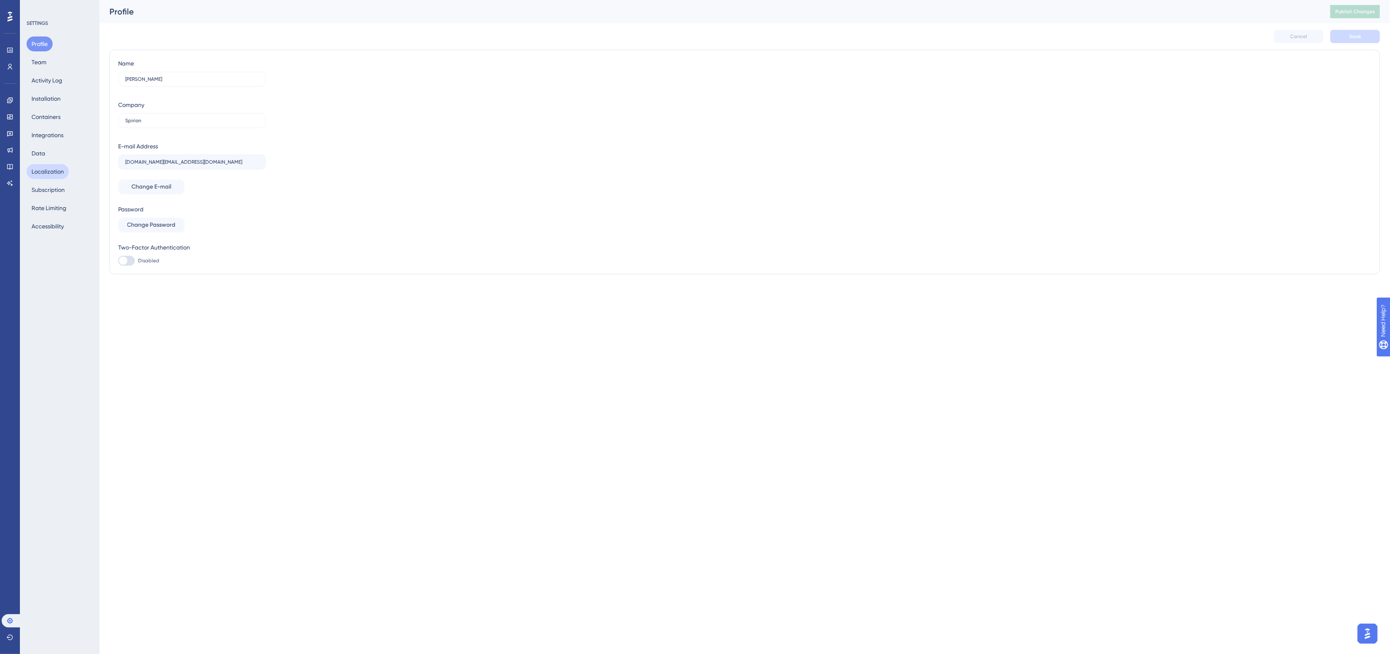
click at [52, 174] on button "Localization" at bounding box center [48, 171] width 42 height 15
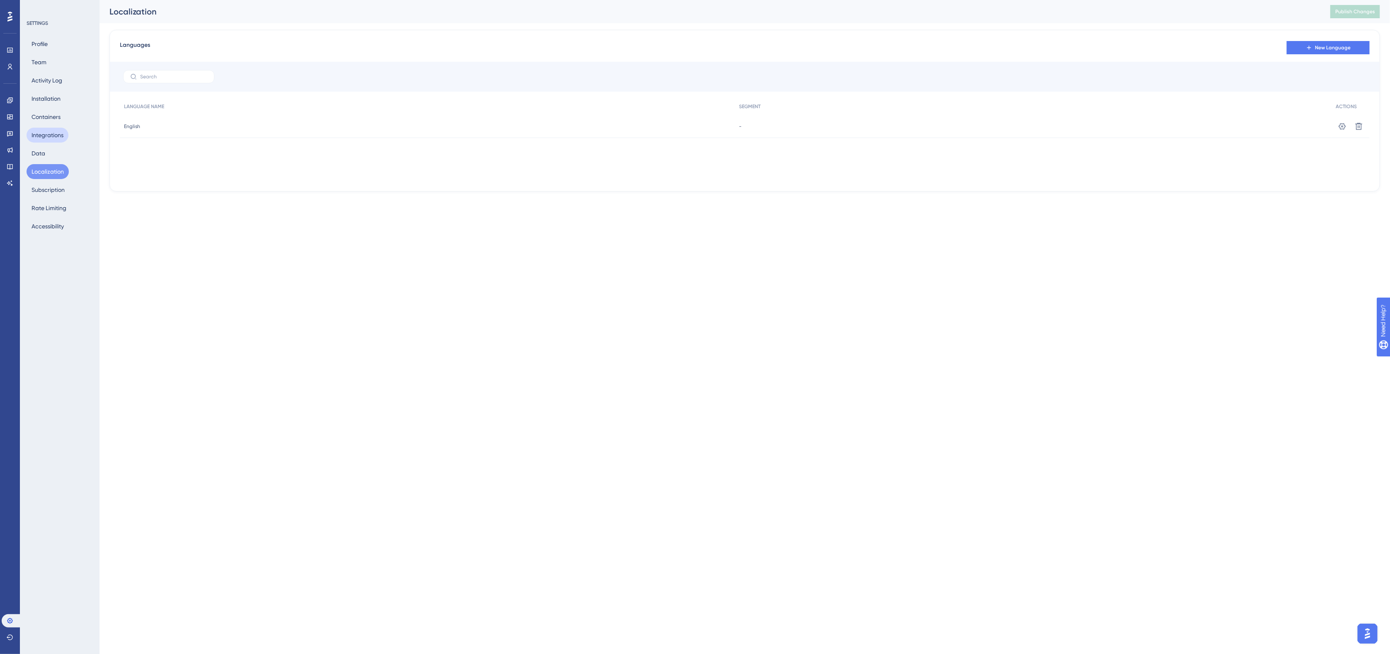
click at [44, 134] on button "Integrations" at bounding box center [48, 135] width 42 height 15
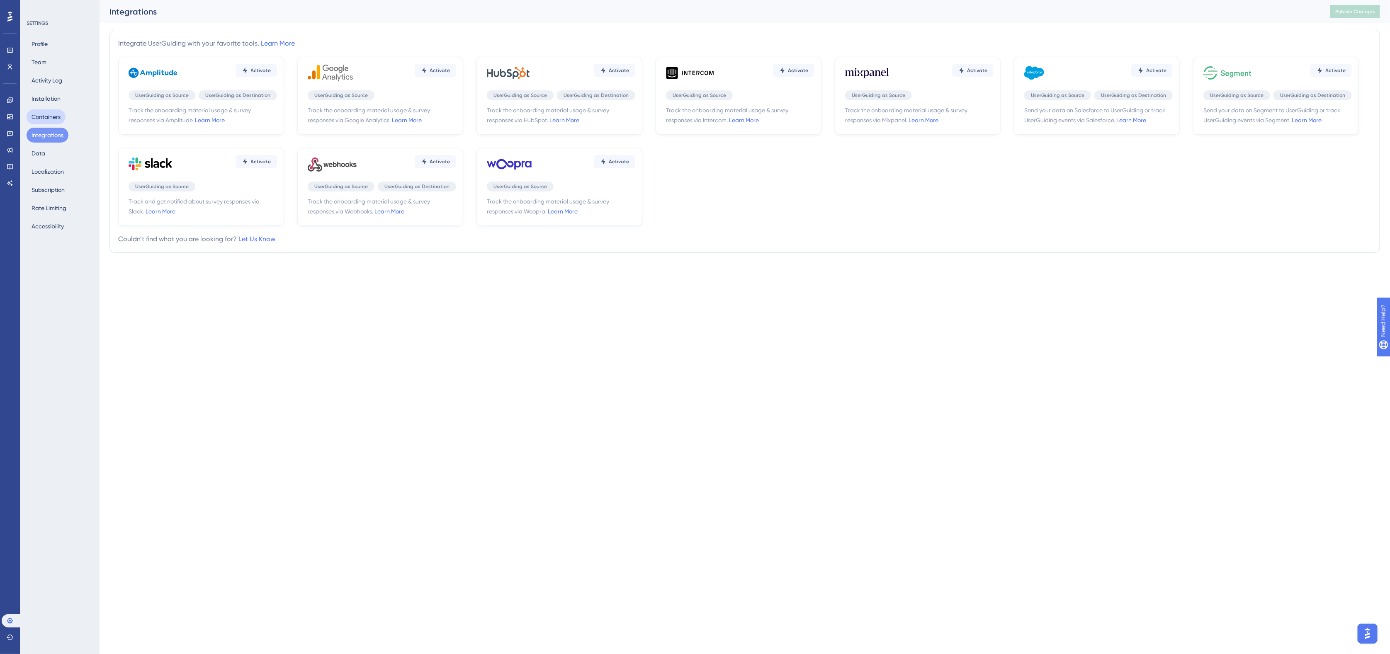
click at [46, 117] on button "Containers" at bounding box center [46, 116] width 39 height 15
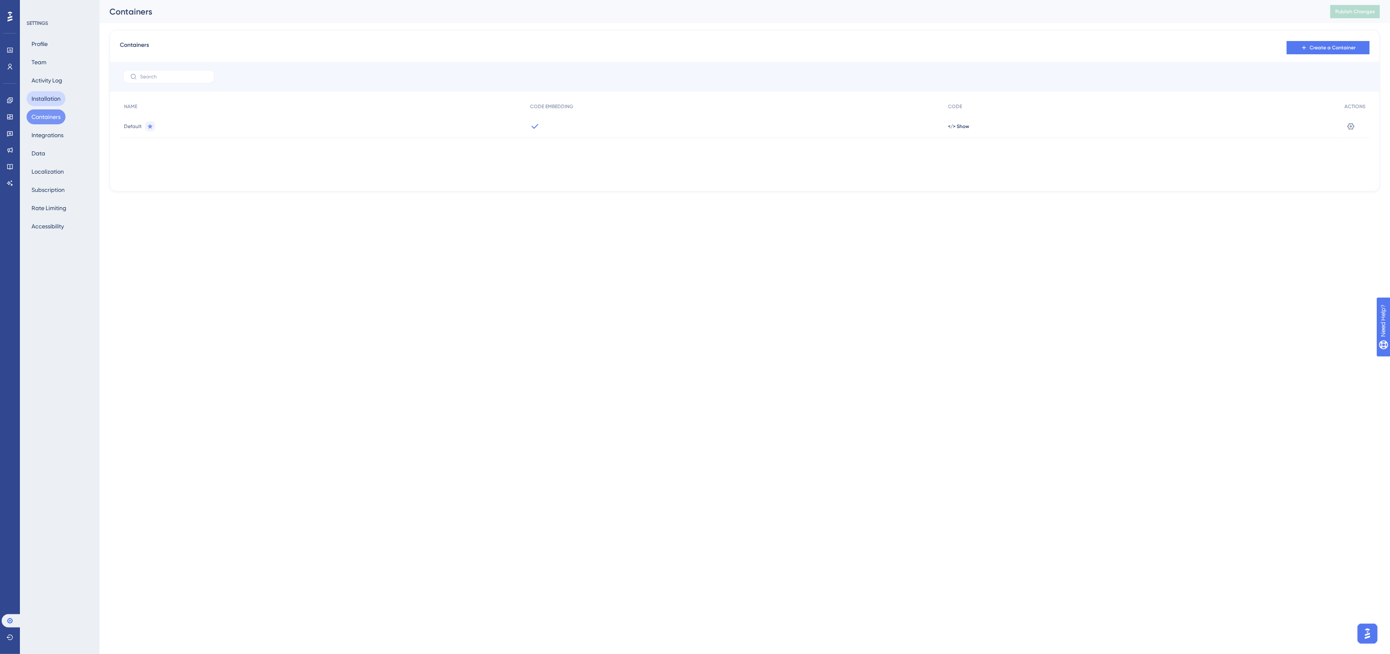
click at [44, 101] on button "Installation" at bounding box center [46, 98] width 39 height 15
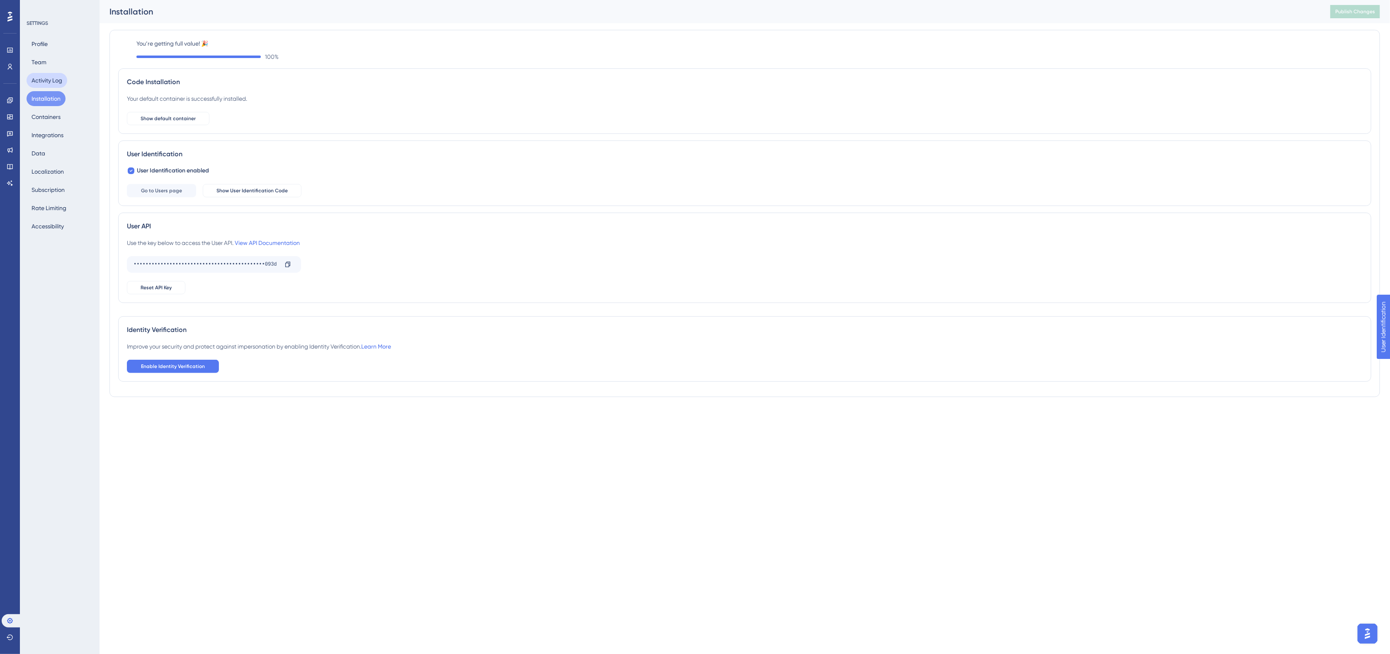
click at [44, 84] on button "Activity Log" at bounding box center [47, 80] width 41 height 15
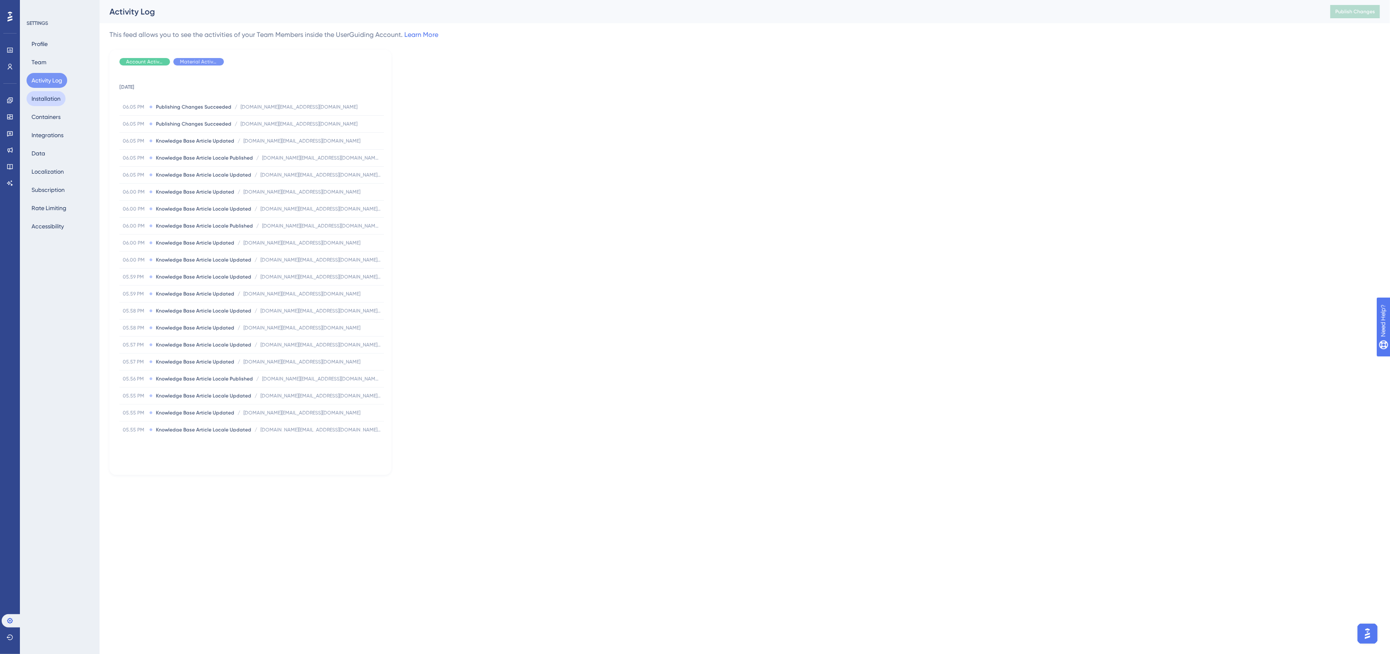
click at [41, 95] on button "Installation" at bounding box center [46, 98] width 39 height 15
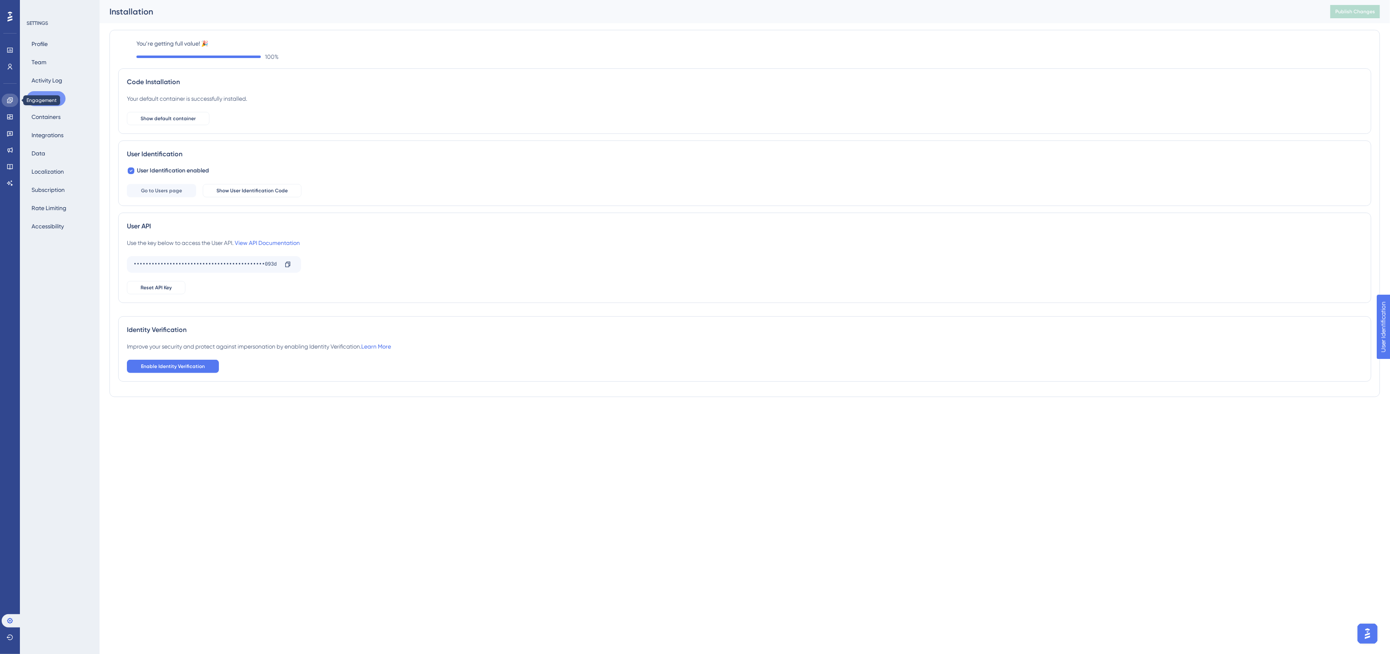
click at [9, 99] on icon at bounding box center [9, 99] width 5 height 5
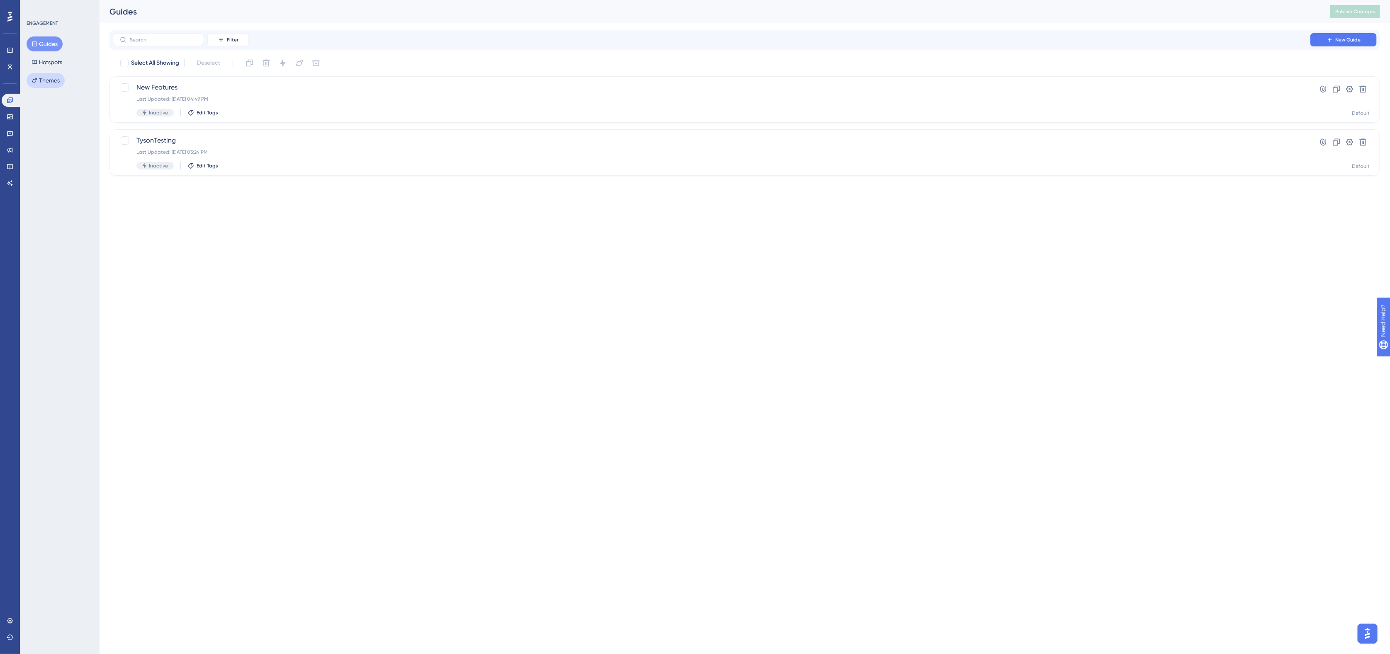
click at [44, 82] on button "Themes" at bounding box center [46, 80] width 38 height 15
click at [122, 96] on span "Spirion" at bounding box center [127, 97] width 21 height 10
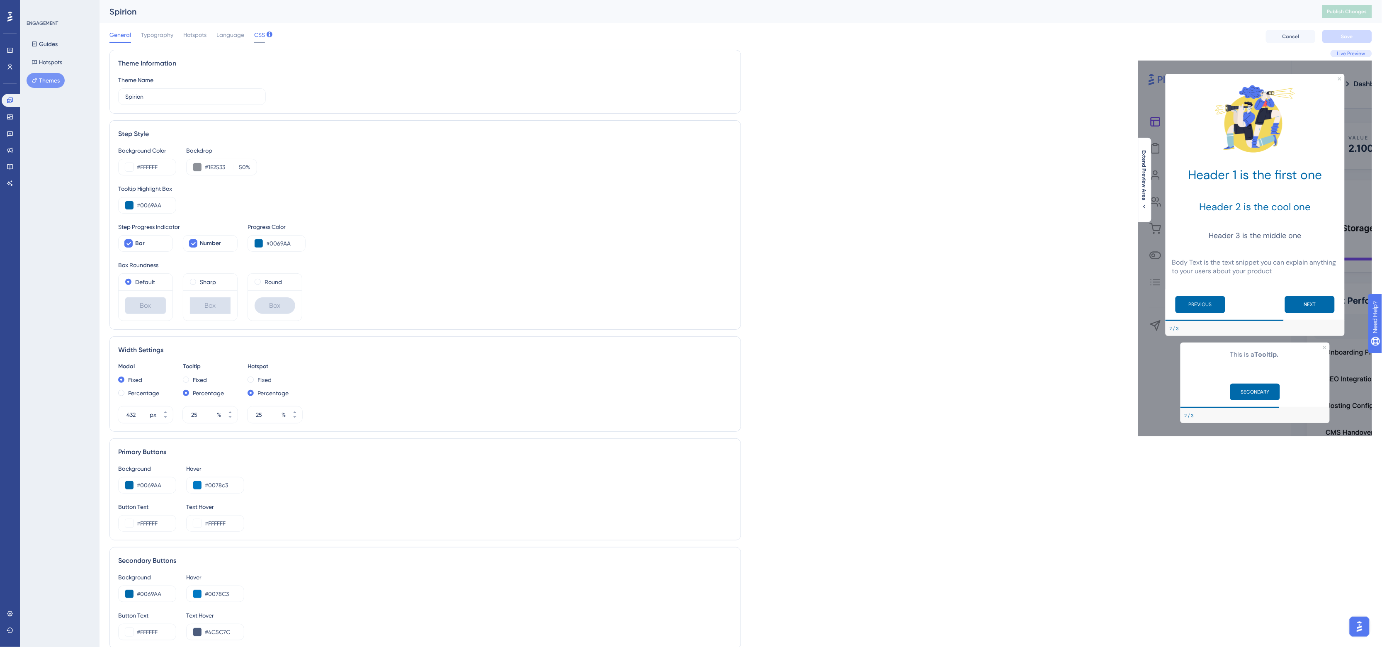
click at [261, 35] on span "CSS" at bounding box center [259, 35] width 11 height 10
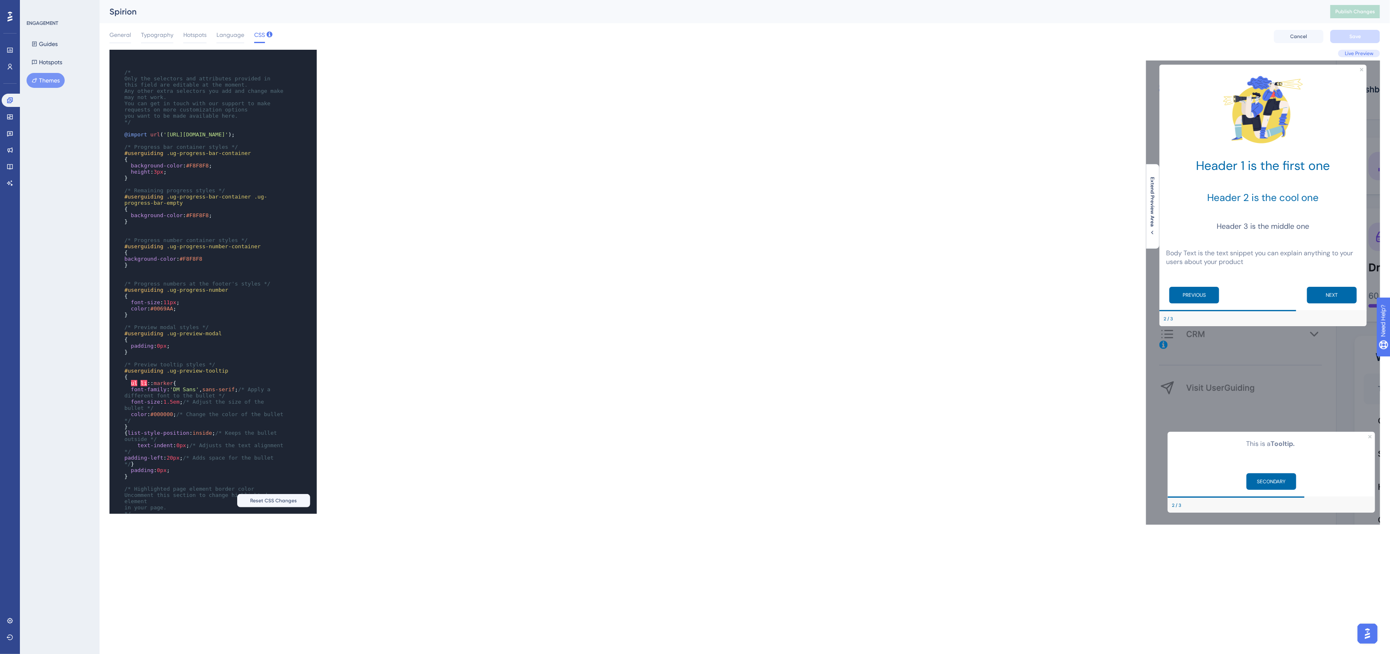
click at [175, 393] on span "'DM Sans'" at bounding box center [184, 389] width 29 height 6
type textarea "DM Sans"
paste textarea "Code editor"
click at [183, 393] on span "'Roboto, sans-serif'" at bounding box center [202, 389] width 65 height 6
drag, startPoint x: 129, startPoint y: 422, endPoint x: 230, endPoint y: 424, distance: 100.8
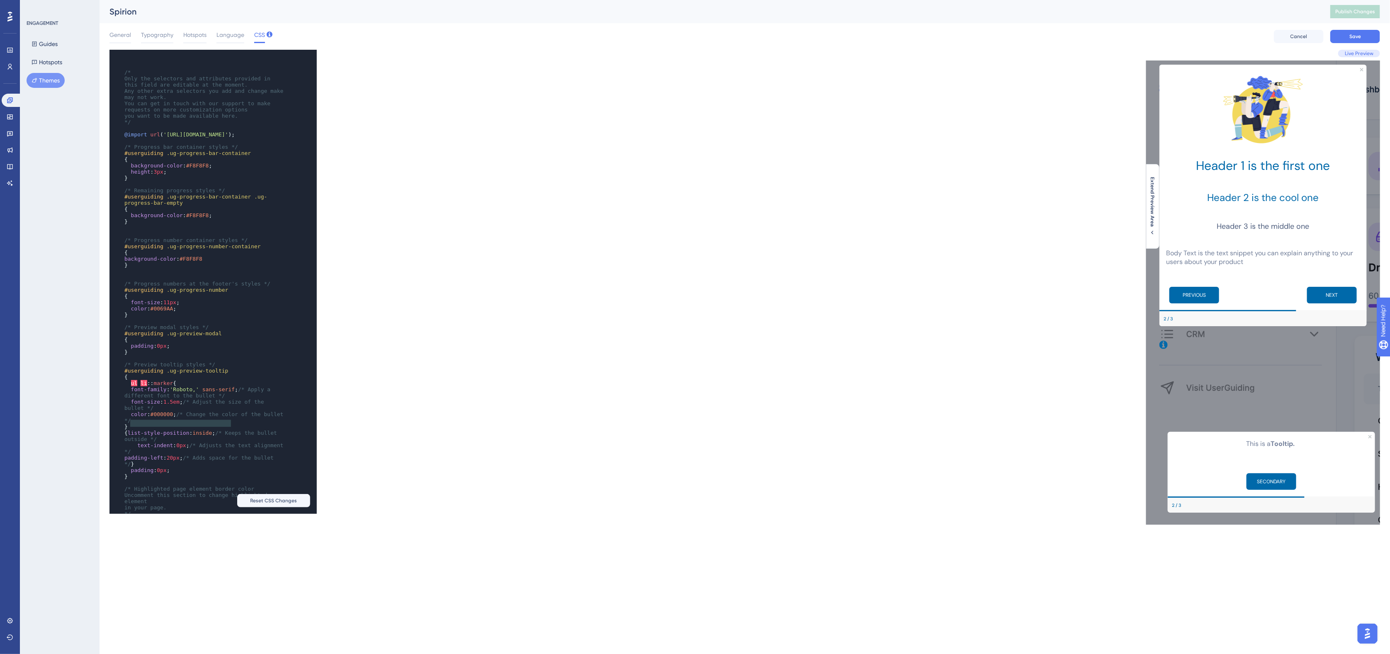
click at [230, 399] on span "font-family : 'Roboto,' sans-serif ; /* Apply a different font to the bullet */" at bounding box center [198, 392] width 149 height 12
type textarea "font-family: 'Roboto,' sans-serif;"
click at [257, 138] on pre "@import url ( 'https://fonts.googleapis.com/css2?family=DM+Sans:wght@400;700&di…" at bounding box center [205, 134] width 165 height 6
type textarea "ttps://fonts.googleapis.com/css2?family=DM+Sans:wght@400;700&display=swap'"
drag, startPoint x: 246, startPoint y: 148, endPoint x: 165, endPoint y: 141, distance: 81.5
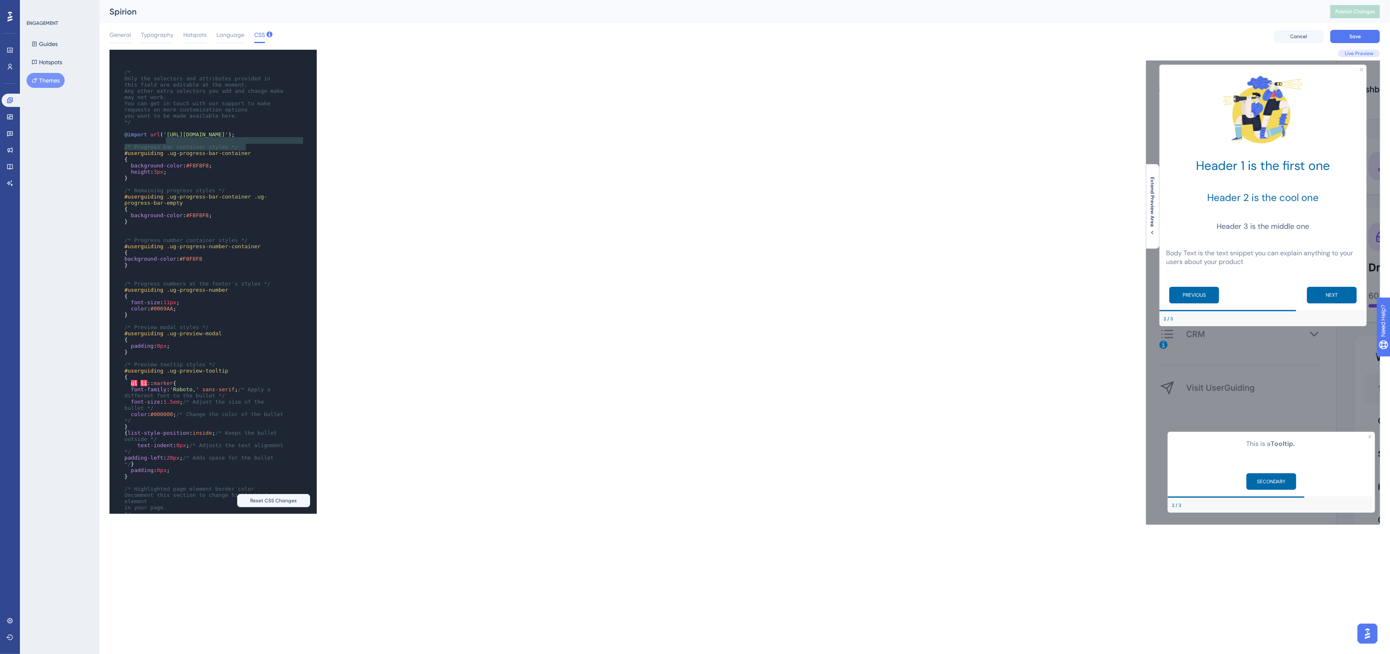
click at [165, 138] on span "@import url ( 'https://fonts.googleapis.com/css2?family=DM+Sans:wght@400;700&di…" at bounding box center [179, 134] width 110 height 6
click at [488, 165] on div "ttps://fonts.googleapis.com/css2?family=DM+Sans:wght@400;700&display=swap' x ​ …" at bounding box center [426, 282] width 635 height 464
click at [238, 123] on pre "*/" at bounding box center [205, 122] width 165 height 6
click at [163, 138] on span "'https://fonts.googleapis.com/css2?family=DM+Sans:wght@400;700&display=swap'" at bounding box center [195, 134] width 65 height 6
type textarea "https://fonts.googleapis.com/css2?family=Roboto+Sans:wght@400;700&display=swap'"
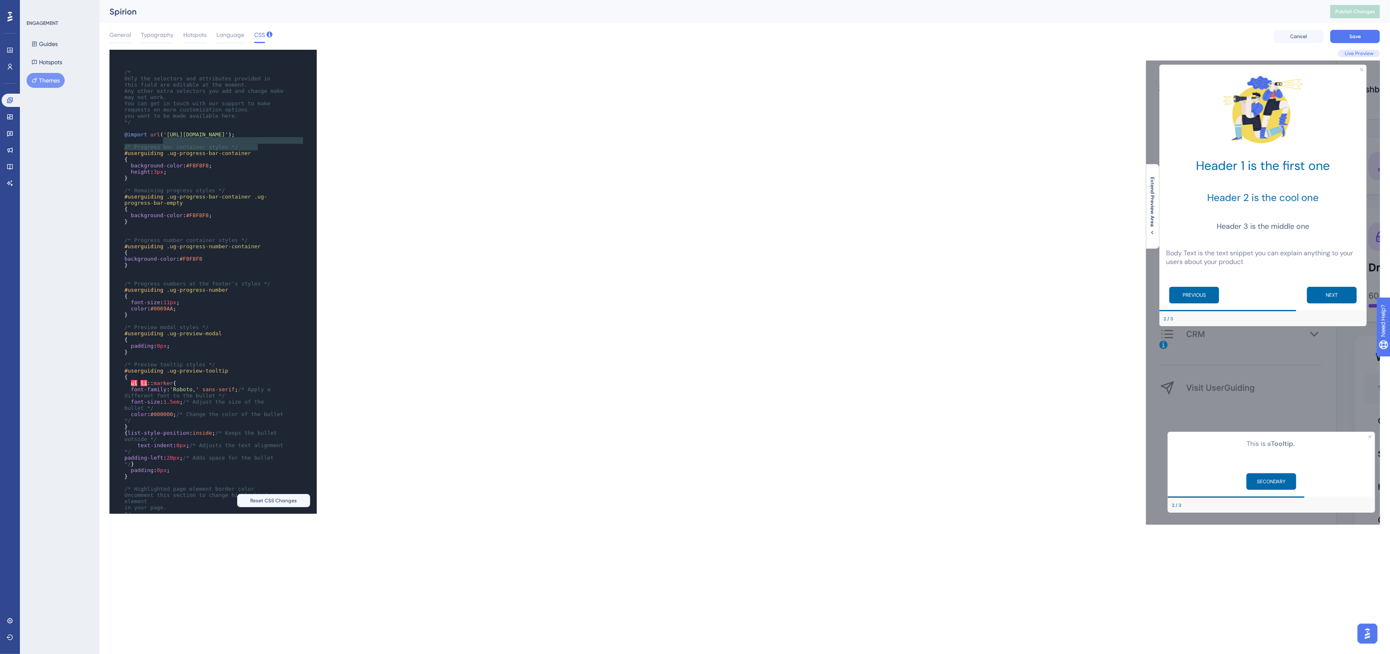
drag, startPoint x: 257, startPoint y: 148, endPoint x: 163, endPoint y: 141, distance: 94.3
click at [163, 138] on span "'https://fonts.googleapis.com/css2?family=Roboto+Sans:wght@400;700&display=swap'" at bounding box center [195, 134] width 65 height 6
paste textarea "Code editor"
type textarea "splay=swap');"
type textarea "@import url('https://fonts.googleapis.com/css2?family=Roboto+Sans:wght@400;700&…"
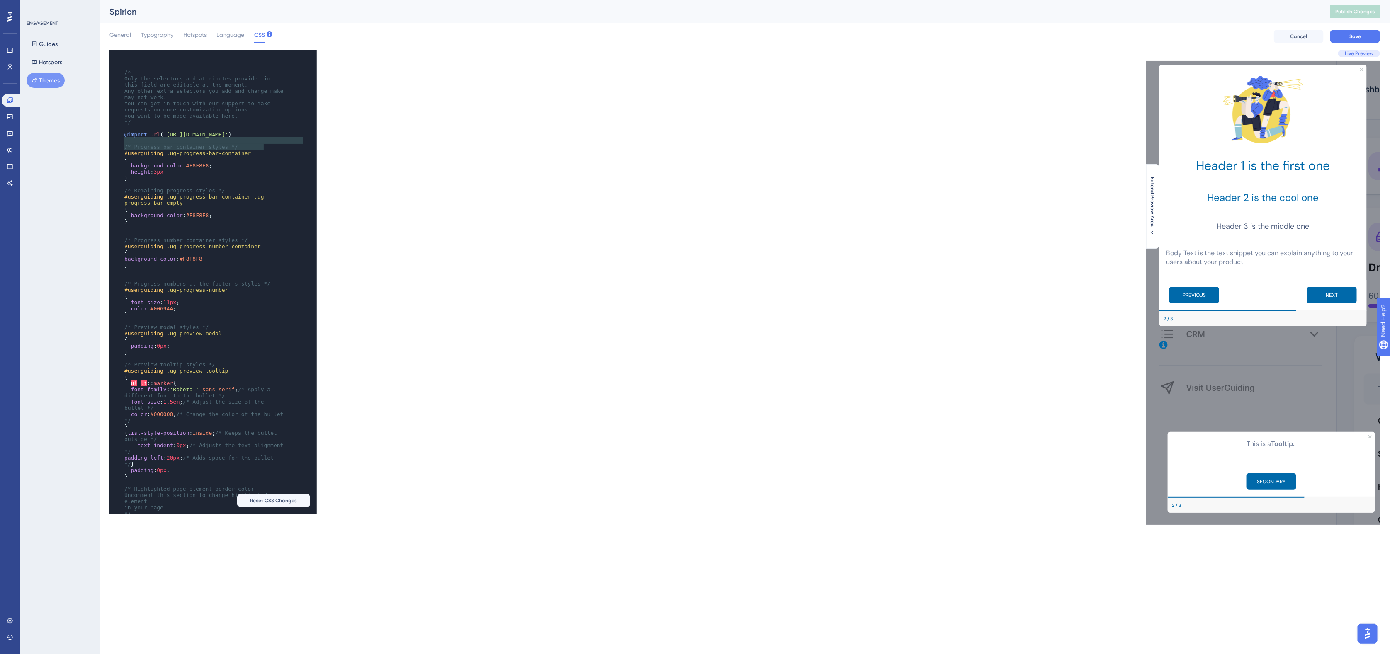
drag, startPoint x: 270, startPoint y: 146, endPoint x: 117, endPoint y: 142, distance: 152.2
click at [117, 142] on div "x ​ ​ /* Only the selectors and attributes provided in this field are editable …" at bounding box center [201, 321] width 185 height 543
paste textarea "Code editor"
type textarea "@import url('https://fonts.googleapis.com/css2?family=Roboto+Sans:wght@400;700&…"
drag, startPoint x: 248, startPoint y: 148, endPoint x: 120, endPoint y: 143, distance: 127.8
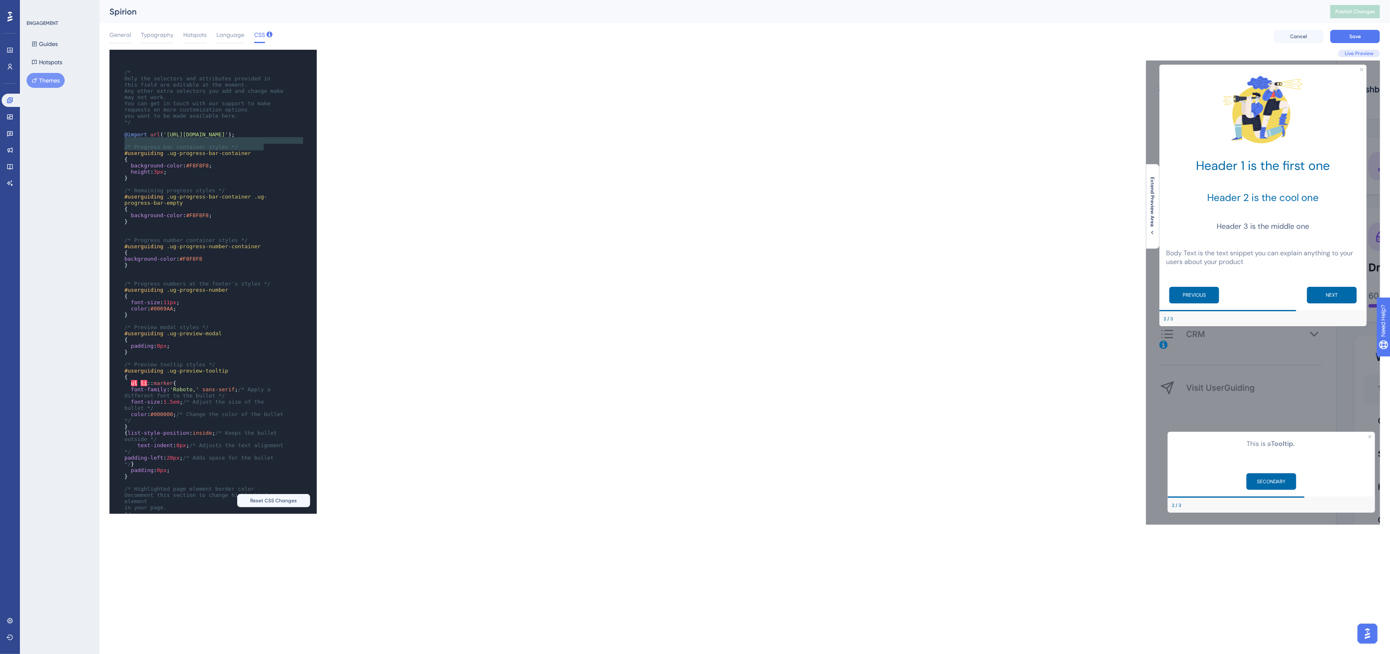
click at [120, 143] on div "x ​ ​ /* Only the selectors and attributes provided in this field are editable …" at bounding box center [201, 321] width 185 height 543
paste textarea "Code editor"
click at [935, 36] on button "Save" at bounding box center [1355, 36] width 50 height 13
click at [153, 243] on span "/* Progress number container styles */" at bounding box center [185, 240] width 123 height 6
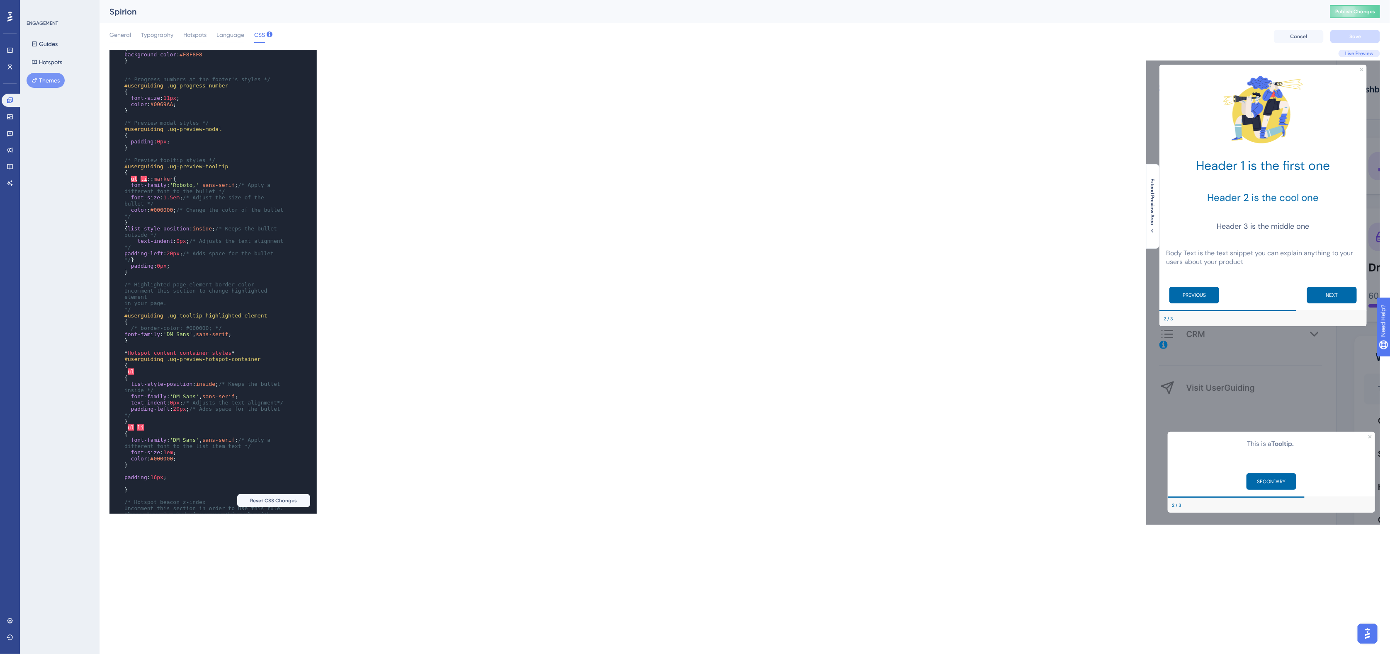
scroll to position [207, 0]
type textarea "font-family: 'DM Sans', sans-serif;"
drag, startPoint x: 231, startPoint y: 376, endPoint x: 124, endPoint y: 379, distance: 106.6
click at [124, 335] on pre "font-family : 'DM Sans' , sans-serif ;" at bounding box center [205, 331] width 165 height 6
paste textarea "Code editor"
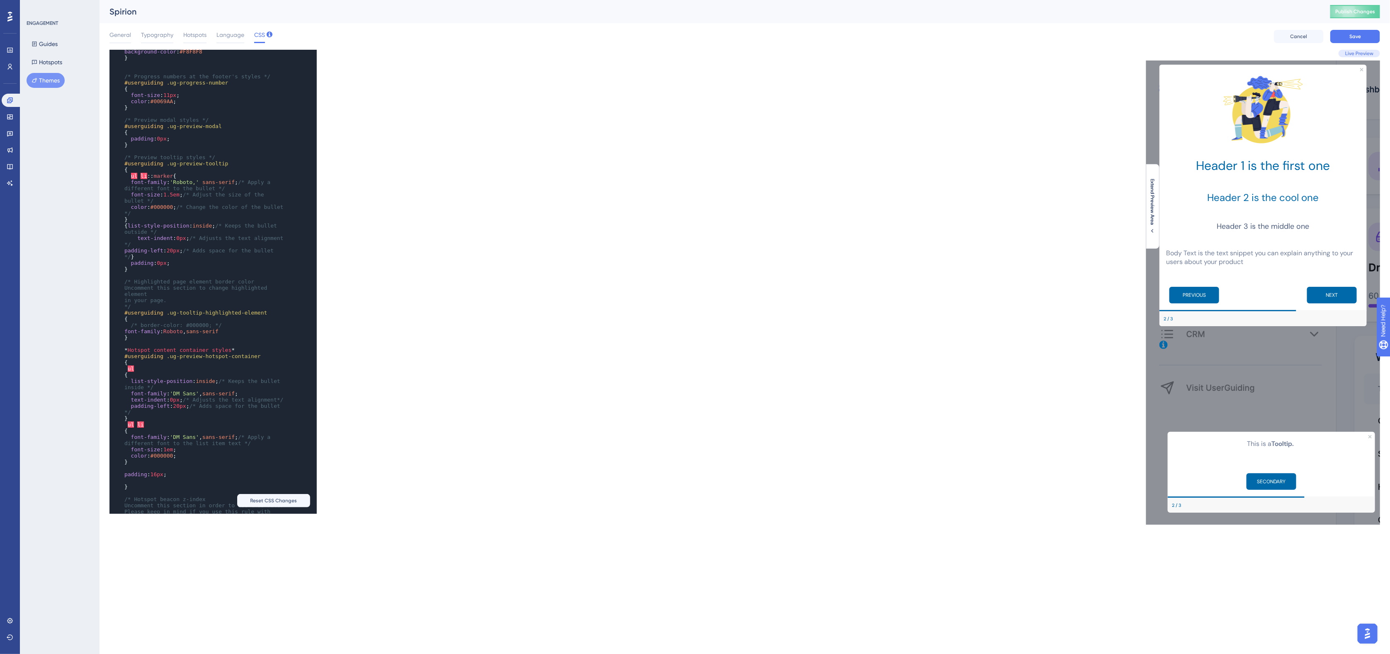
click at [162, 335] on span "font-family : Roboto , sans-serif" at bounding box center [171, 331] width 94 height 6
type textarea "font-family: 'Roboto,' sans-serif"
drag, startPoint x: 233, startPoint y: 379, endPoint x: 115, endPoint y: 380, distance: 117.8
click at [115, 380] on div "x ​ ​ /* Only the selectors and attributes provided in this field are editable …" at bounding box center [201, 210] width 185 height 736
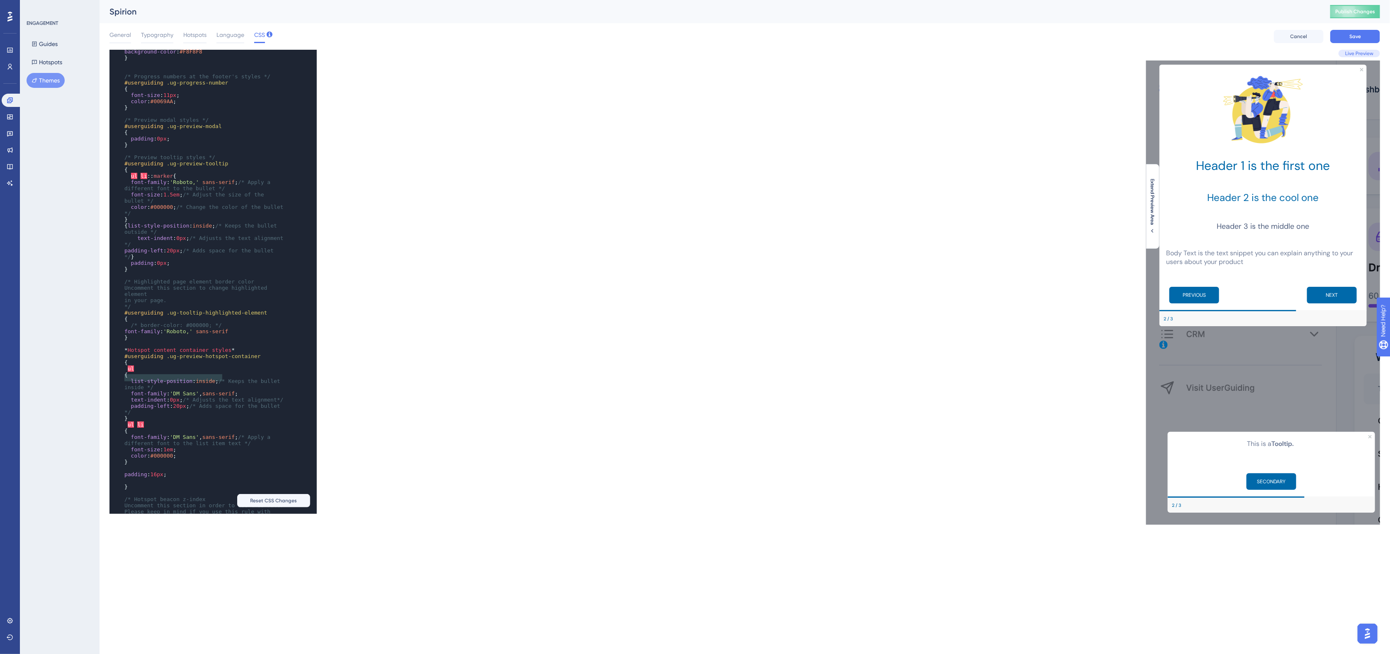
scroll to position [258, 0]
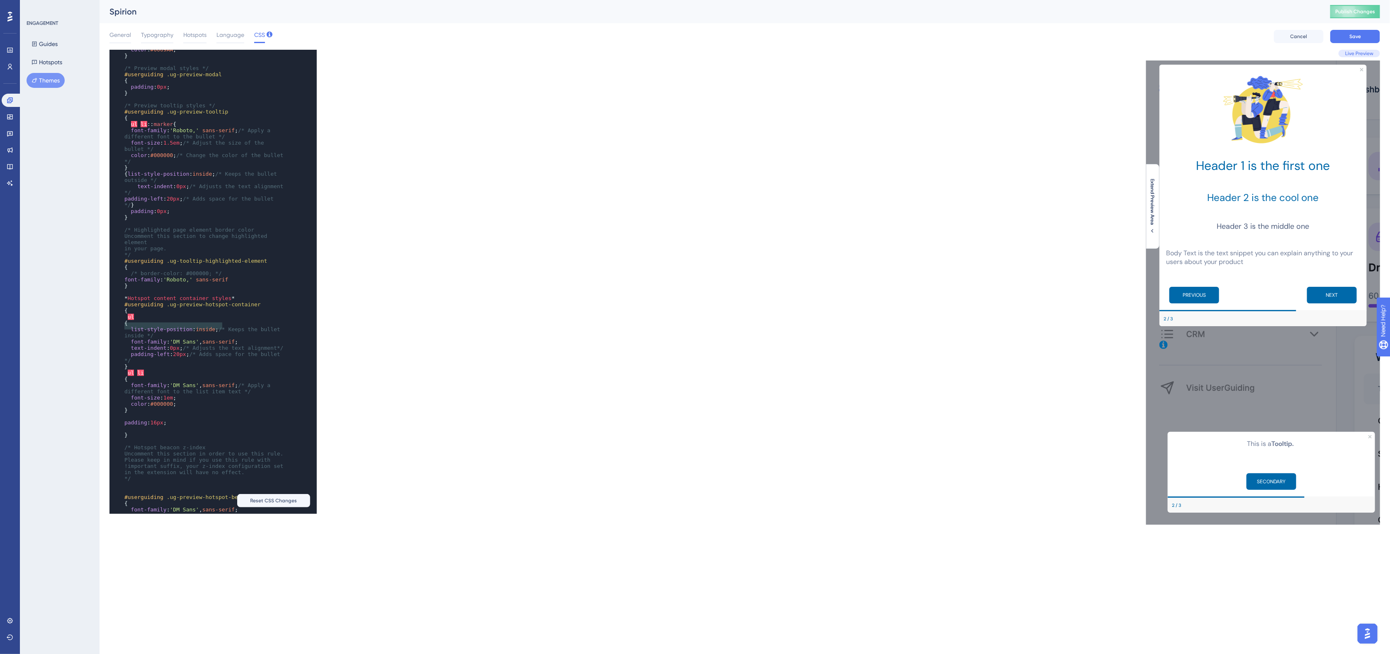
click at [182, 289] on pre "}" at bounding box center [205, 286] width 165 height 6
click at [185, 289] on pre "}" at bounding box center [205, 286] width 165 height 6
click at [189, 134] on span "'Roboto,'" at bounding box center [184, 130] width 29 height 6
type textarea "font-family: 'Roboto', sans-serif"
drag, startPoint x: 228, startPoint y: 327, endPoint x: 121, endPoint y: 324, distance: 107.8
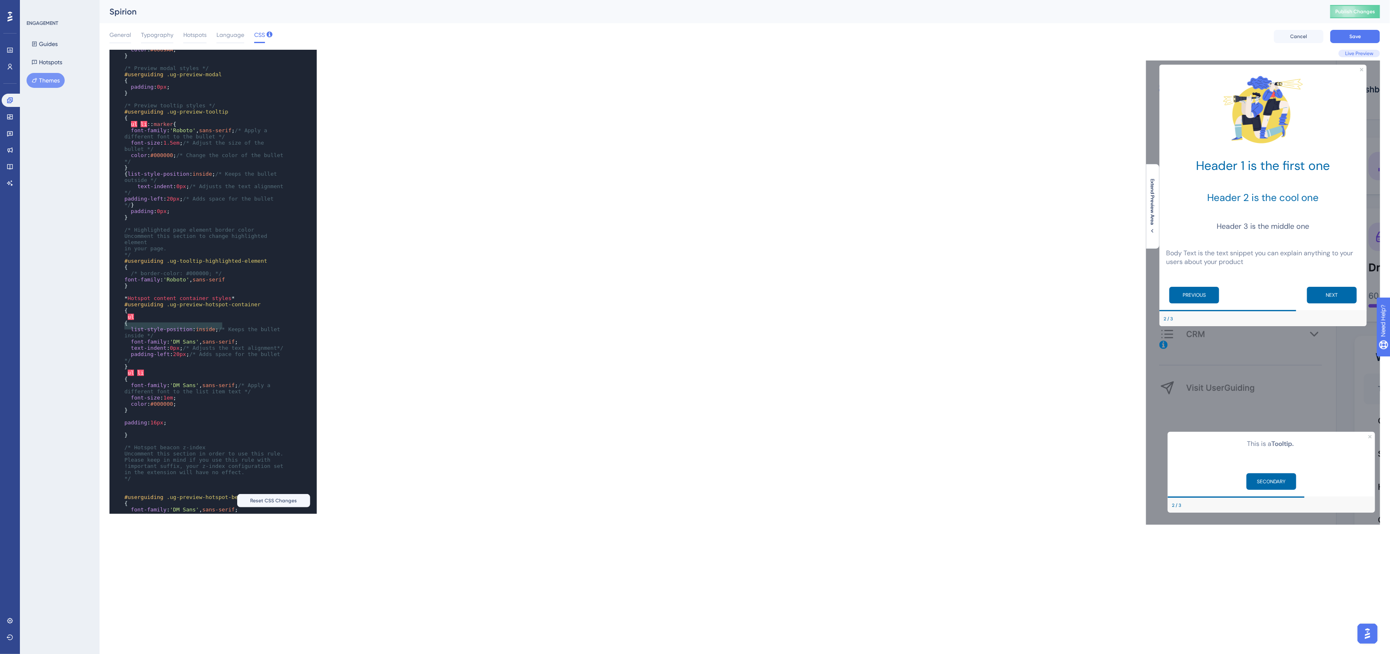
click at [121, 324] on div "x ​ ​ /* Only the selectors and attributes provided in this field are editable …" at bounding box center [201, 168] width 185 height 754
type textarea "font-family: 'DM Sans', sans-serif;"
drag, startPoint x: 241, startPoint y: 393, endPoint x: 130, endPoint y: 392, distance: 111.1
click at [130, 345] on pre "font-family : 'DM Sans' , sans-serif ;" at bounding box center [205, 342] width 165 height 6
paste textarea "Code editor"
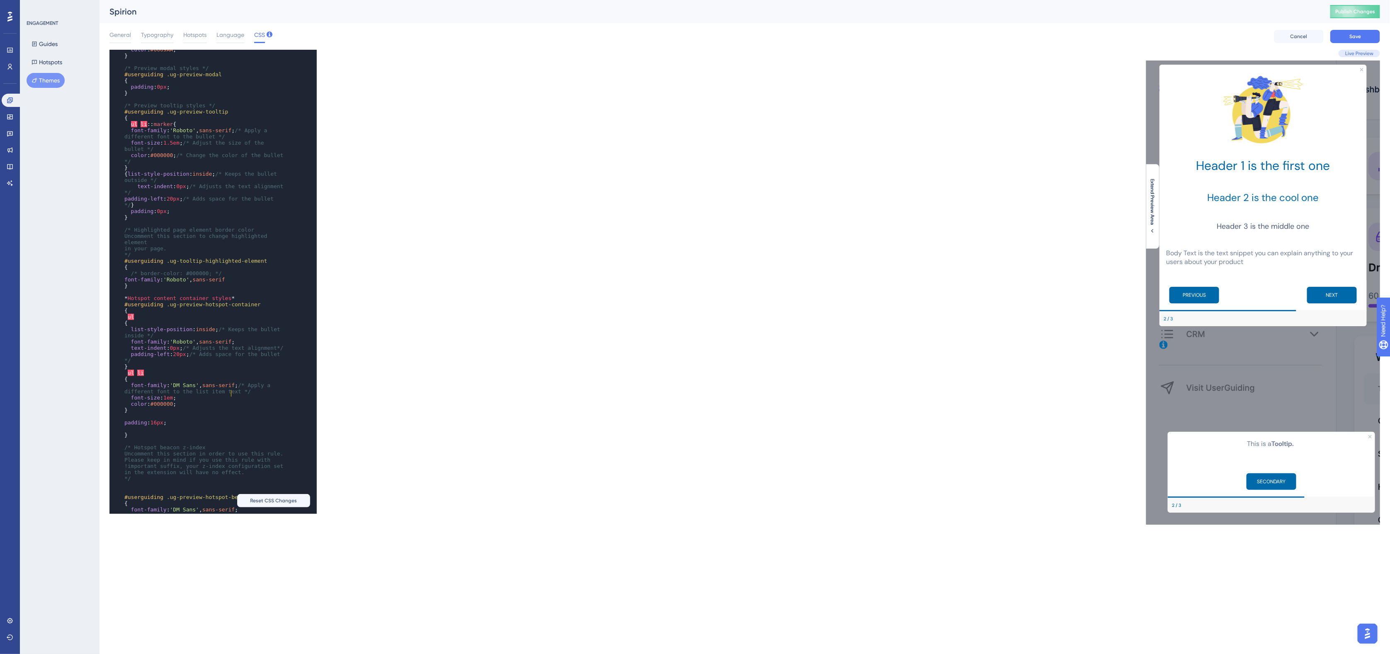
click at [227, 283] on pre "font-family : 'Roboto' , sans-serif" at bounding box center [205, 280] width 165 height 6
type textarea "font-family: 'DM Sans', sans-serif;"
drag, startPoint x: 235, startPoint y: 435, endPoint x: 130, endPoint y: 435, distance: 105.3
click at [130, 395] on span "font-family : 'DM Sans' , sans-serif ; /* Apply a different font to the list it…" at bounding box center [198, 388] width 149 height 12
paste textarea "Code editor"
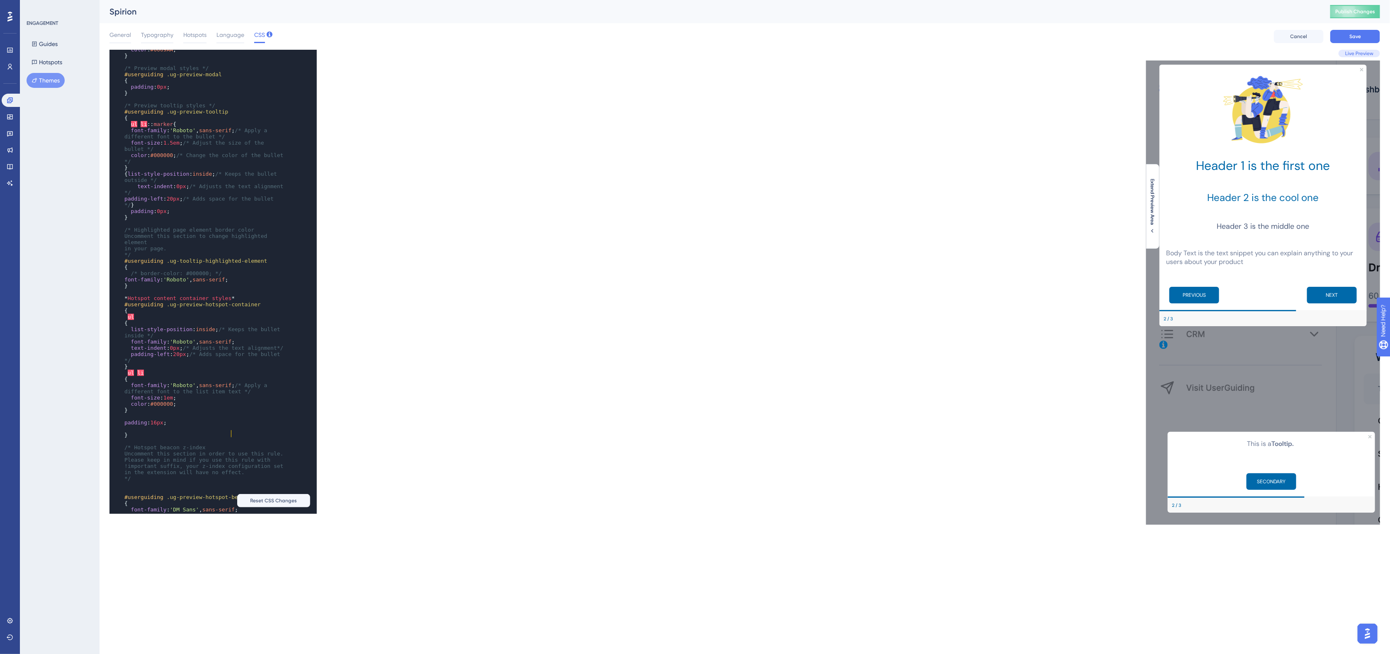
scroll to position [415, 0]
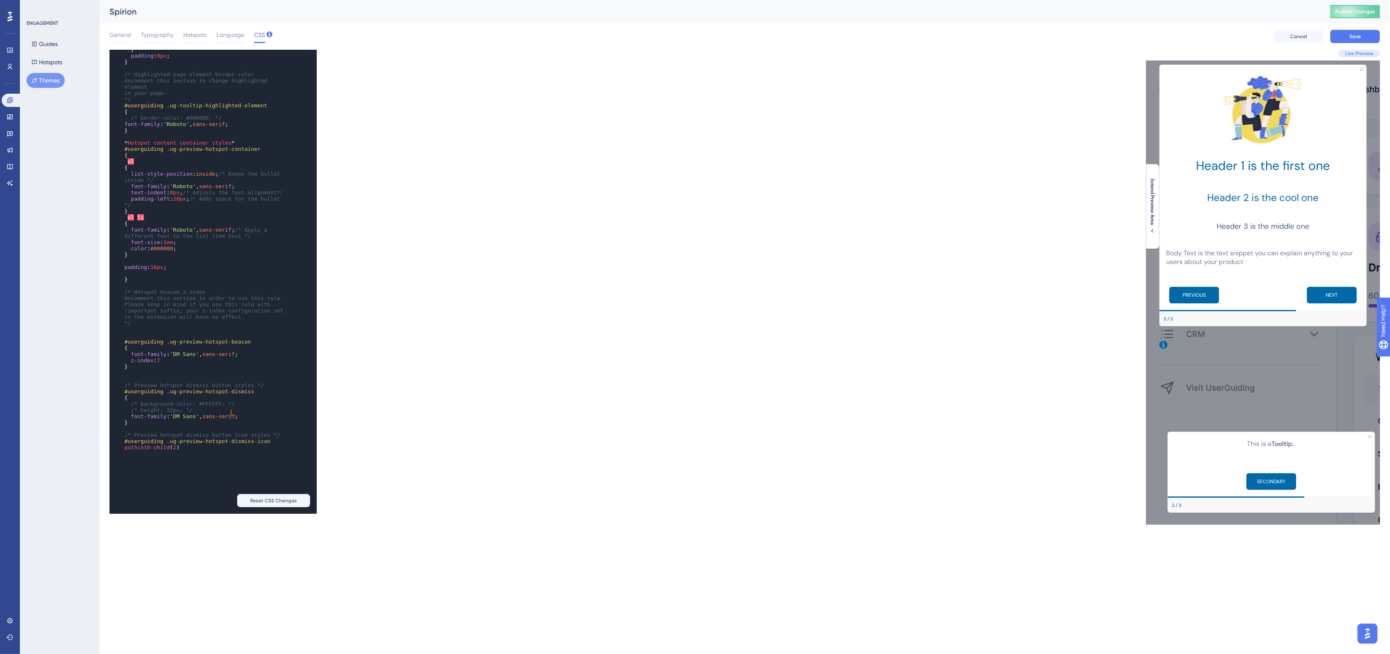
click at [230, 357] on span "sans-serif" at bounding box center [218, 354] width 32 height 6
type textarea "font-family: 'DM Sans', sans-serif"
drag, startPoint x: 231, startPoint y: 412, endPoint x: 131, endPoint y: 414, distance: 99.9
click at [131, 357] on span "font-family : 'DM Sans' , sans-serif ;" at bounding box center [181, 354] width 114 height 6
paste textarea "Code editor"
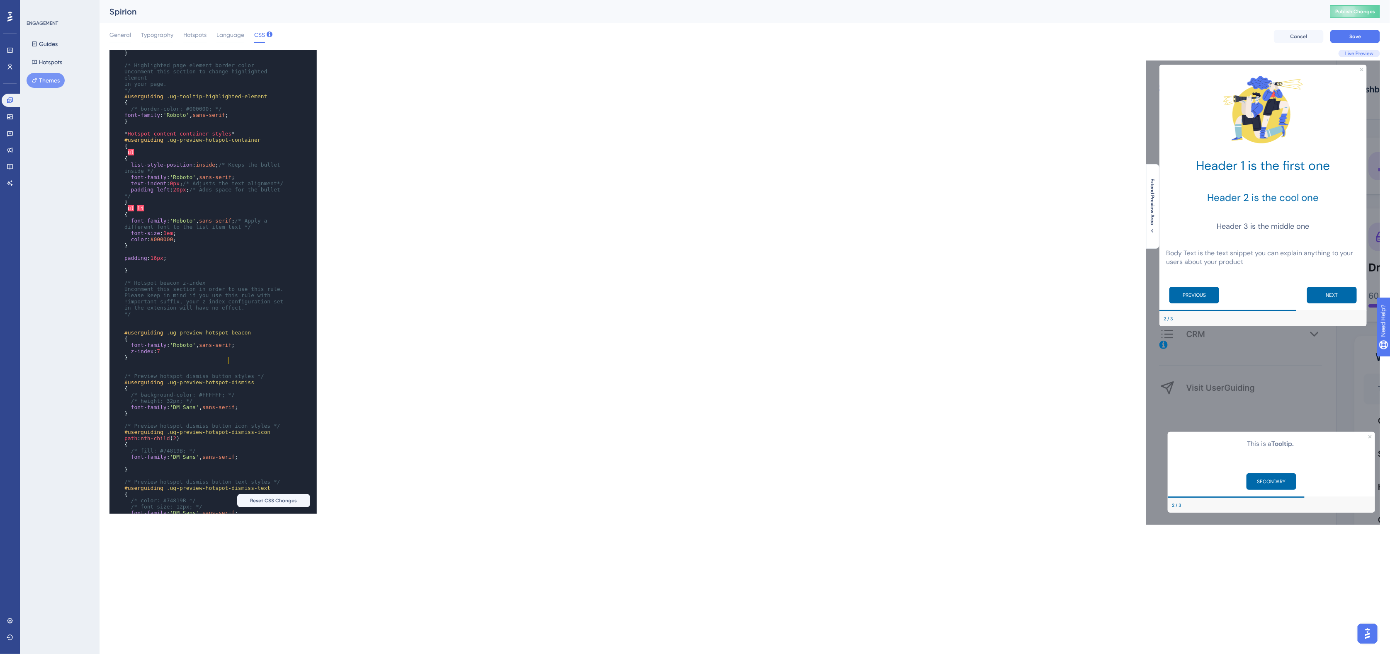
scroll to position [518, 0]
type textarea "font-family: 'DM Sans', sans-serif"
drag, startPoint x: 231, startPoint y: 375, endPoint x: 131, endPoint y: 376, distance: 99.5
click at [131, 359] on span "font-family : 'DM Sans' , sans-serif ;" at bounding box center [181, 356] width 114 height 6
paste textarea "Code editor"
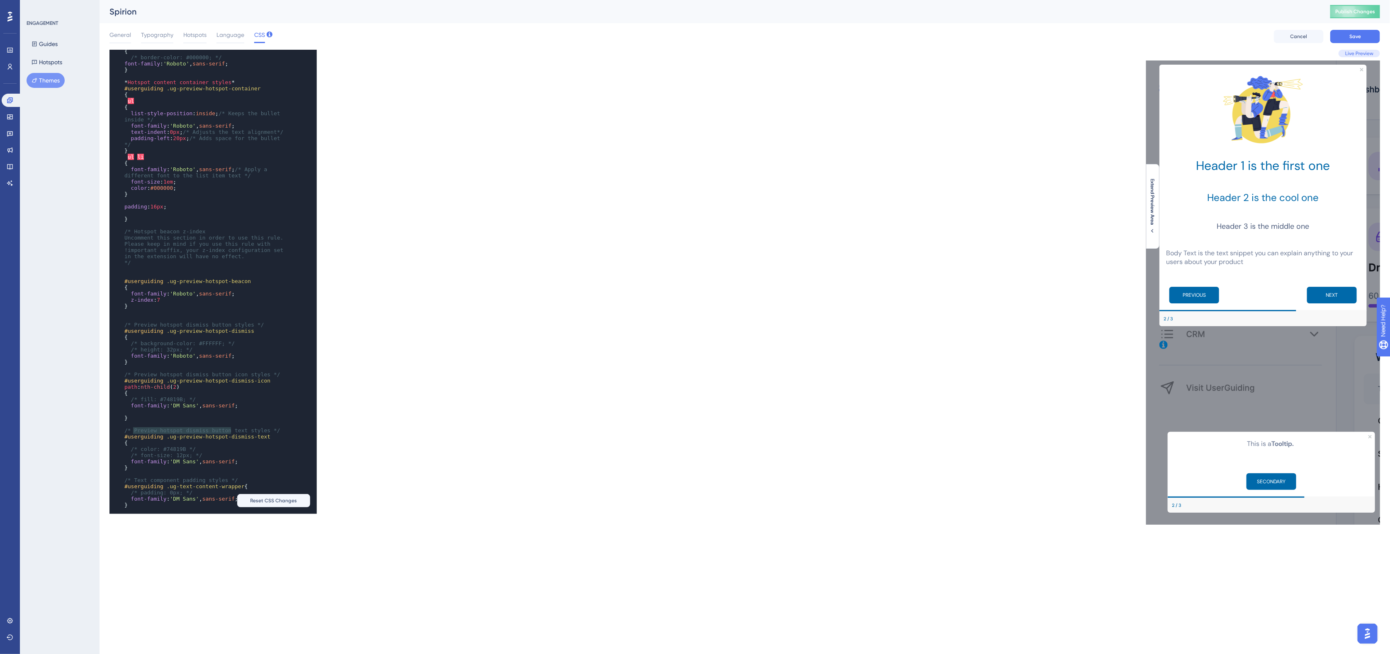
type textarea "font-family: 'DM Sans', sans-serif"
drag, startPoint x: 232, startPoint y: 429, endPoint x: 131, endPoint y: 430, distance: 101.6
click at [131, 409] on span "font-family : 'DM Sans' , sans-serif ;" at bounding box center [181, 406] width 114 height 6
paste textarea "Code editor"
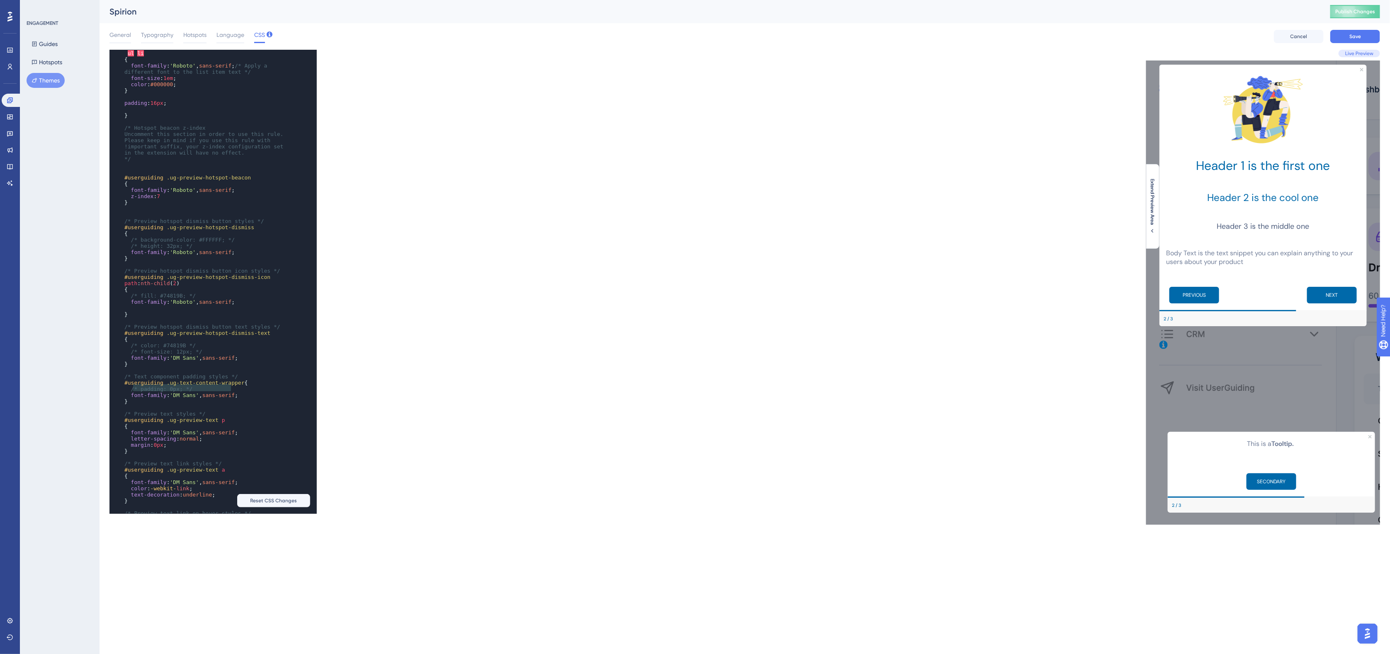
type textarea "font-family: 'DM Sans', sans-serif"
drag, startPoint x: 231, startPoint y: 384, endPoint x: 131, endPoint y: 389, distance: 100.4
click at [131, 361] on span "font-family : 'DM Sans' , sans-serif ;" at bounding box center [181, 358] width 114 height 6
paste textarea "Code editor"
type textarea "font-family: 'DM Sans', sans-serif"
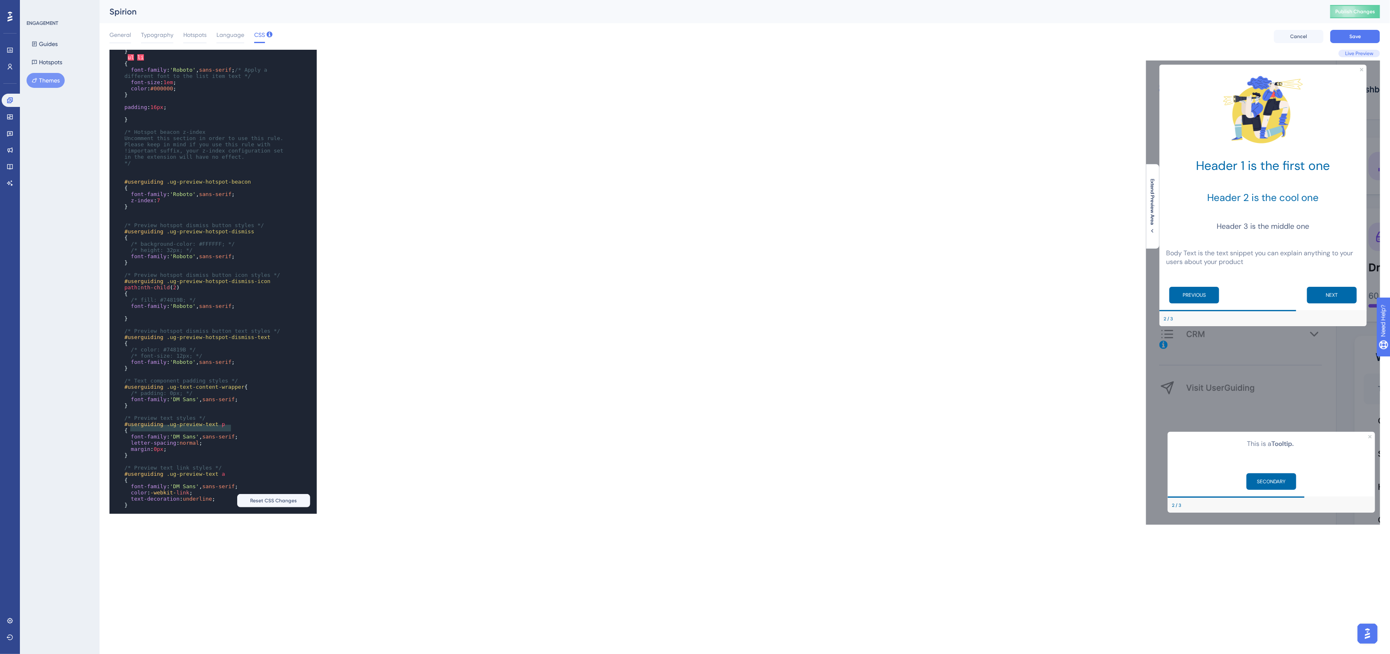
drag, startPoint x: 231, startPoint y: 427, endPoint x: 129, endPoint y: 427, distance: 101.2
click at [129, 403] on span "font-family : 'DM Sans' , sans-serif ;" at bounding box center [181, 399] width 114 height 6
paste textarea "Code editor"
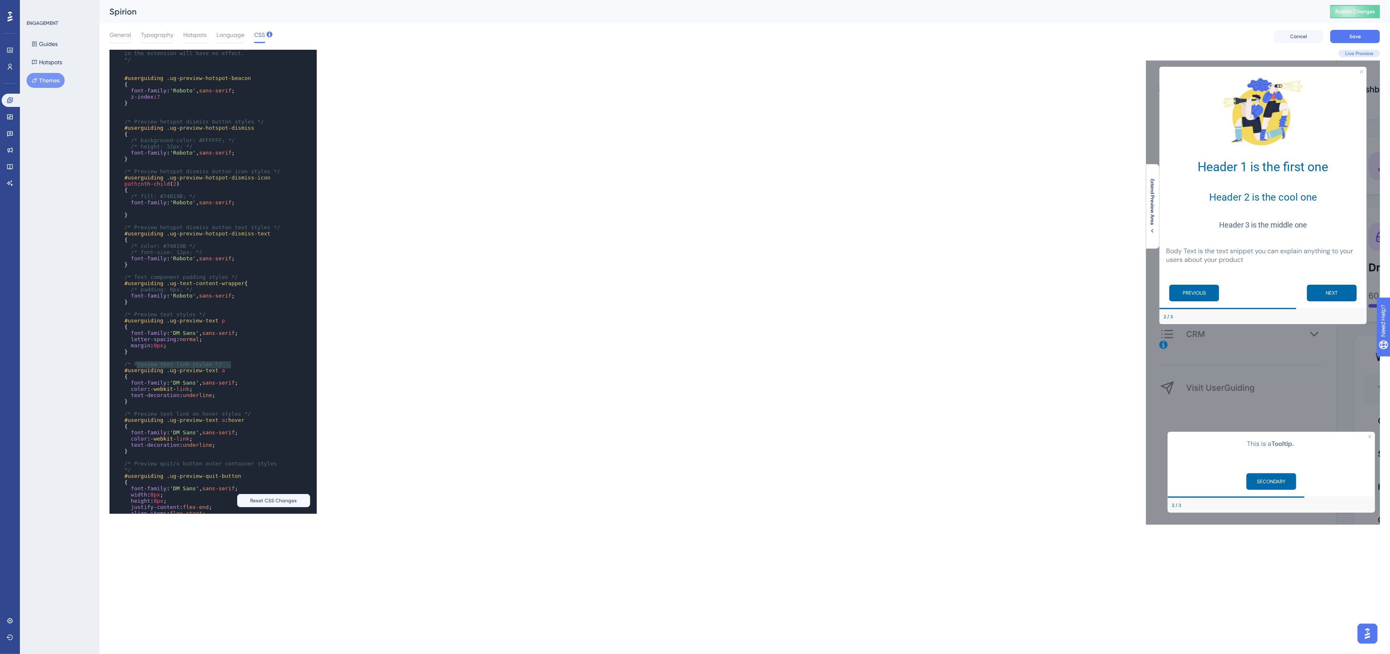
type textarea "font-family: 'DM Sans', sans-serif"
drag, startPoint x: 231, startPoint y: 364, endPoint x: 129, endPoint y: 365, distance: 101.2
click at [129, 336] on span "font-family : 'DM Sans' , sans-serif ;" at bounding box center [181, 333] width 114 height 6
paste textarea "Code editor"
type textarea "font-family: 'DM Sans', sans-serif"
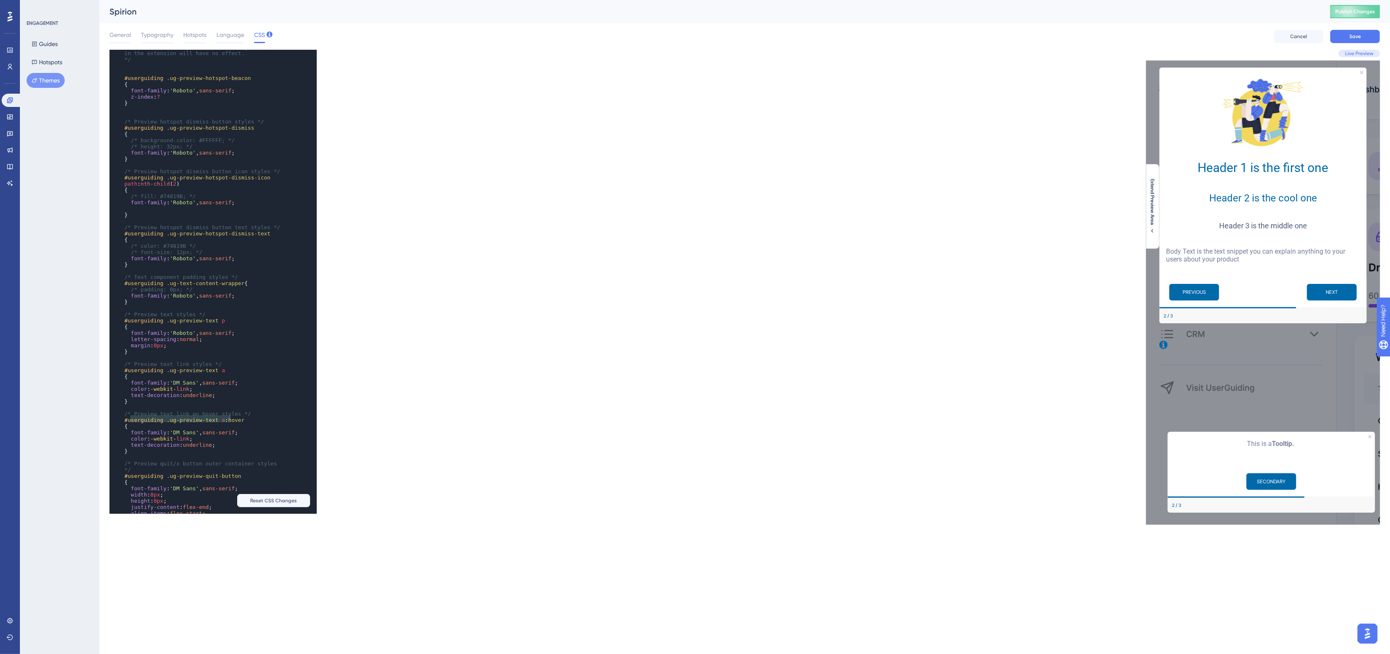
drag, startPoint x: 231, startPoint y: 417, endPoint x: 131, endPoint y: 418, distance: 100.3
click at [131, 386] on span "font-family : 'DM Sans' , sans-serif ;" at bounding box center [181, 383] width 114 height 6
paste textarea "Code editor"
type textarea "font-family: 'DM Sans', sans-serif"
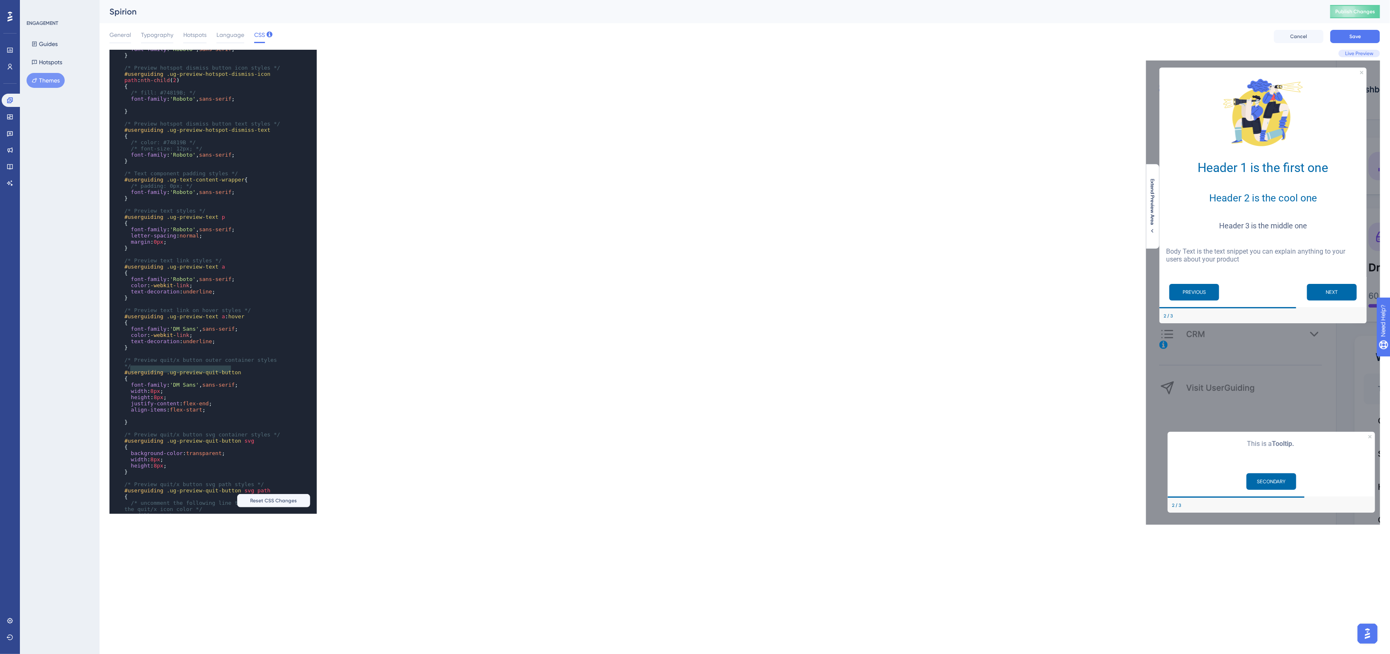
drag, startPoint x: 231, startPoint y: 367, endPoint x: 131, endPoint y: 370, distance: 100.8
click at [131, 332] on span "font-family : 'DM Sans' , sans-serif ;" at bounding box center [181, 329] width 114 height 6
paste textarea "Code editor"
type textarea "font-family: 'DM Sans', sans-serif"
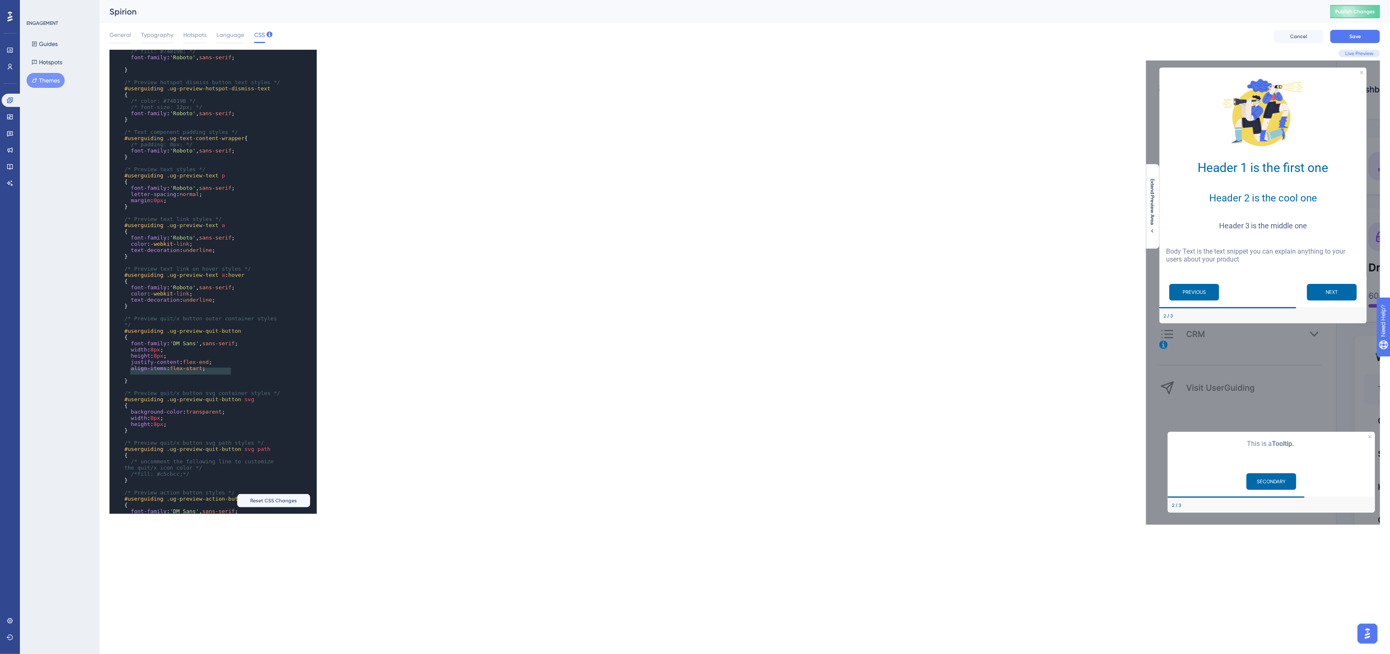
drag, startPoint x: 231, startPoint y: 370, endPoint x: 131, endPoint y: 372, distance: 100.8
click at [131, 347] on span "font-family : 'DM Sans' , sans-serif ;" at bounding box center [181, 343] width 114 height 6
paste textarea "Code editor"
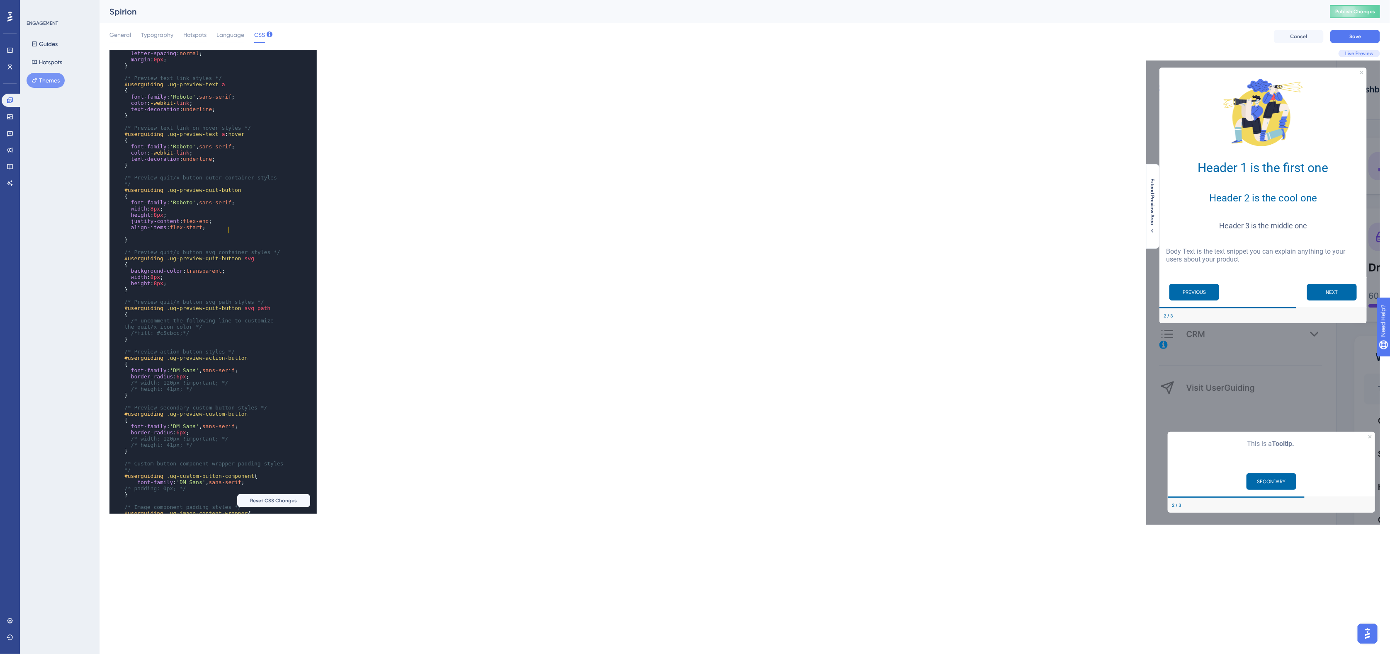
scroll to position [1037, 0]
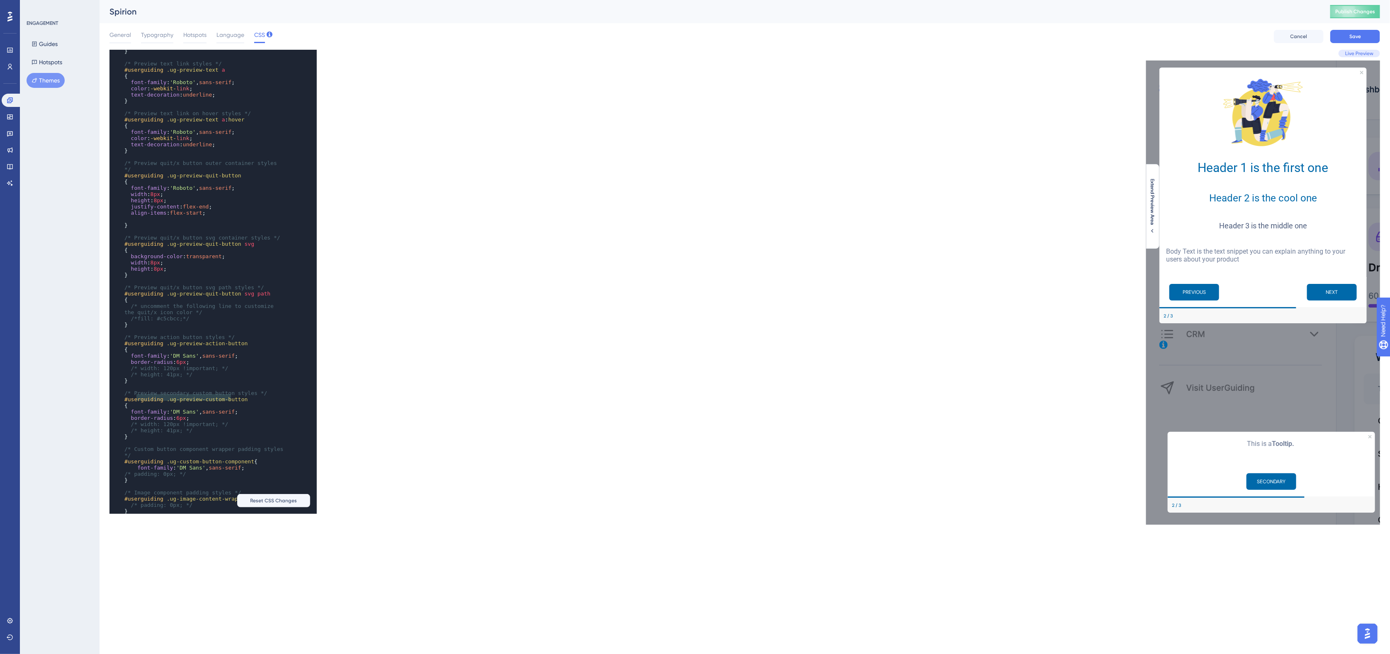
type textarea "font-family: 'DM Sans', sans-serif"
drag, startPoint x: 231, startPoint y: 396, endPoint x: 129, endPoint y: 397, distance: 102.0
click at [129, 359] on span "font-family : 'DM Sans' , sans-serif ;" at bounding box center [181, 356] width 114 height 6
paste textarea "Code editor"
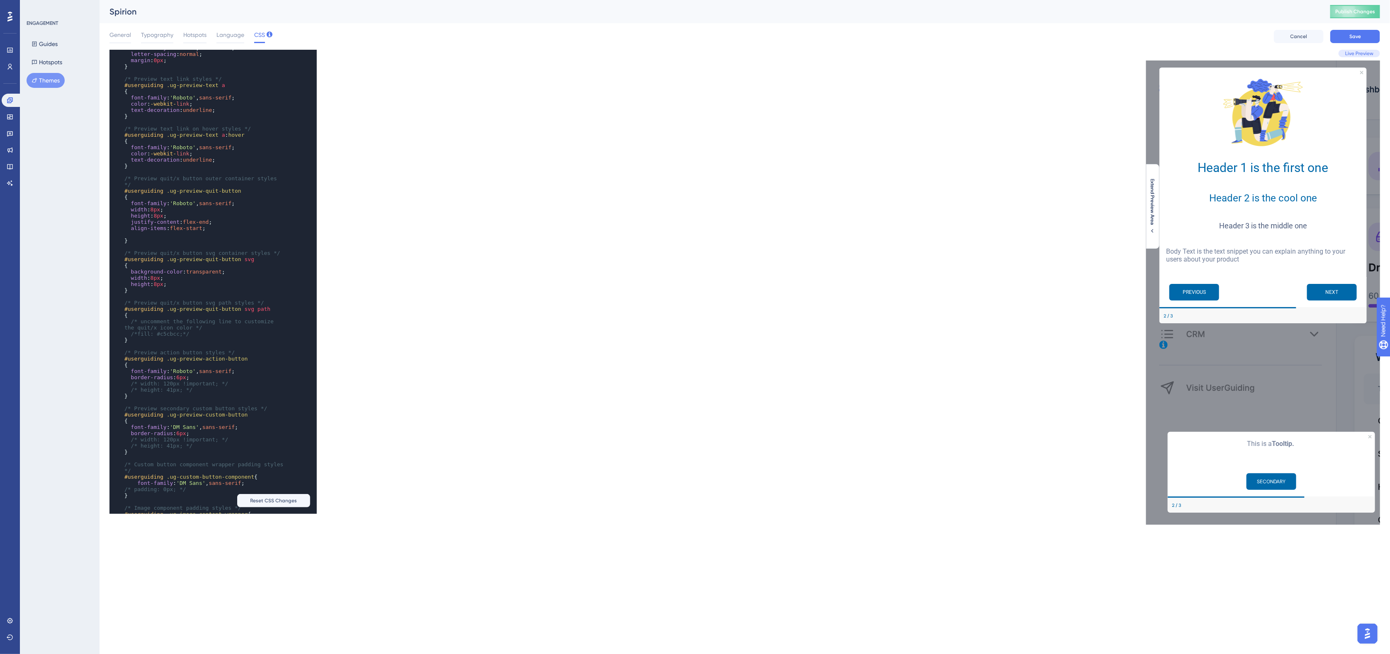
scroll to position [1140, 0]
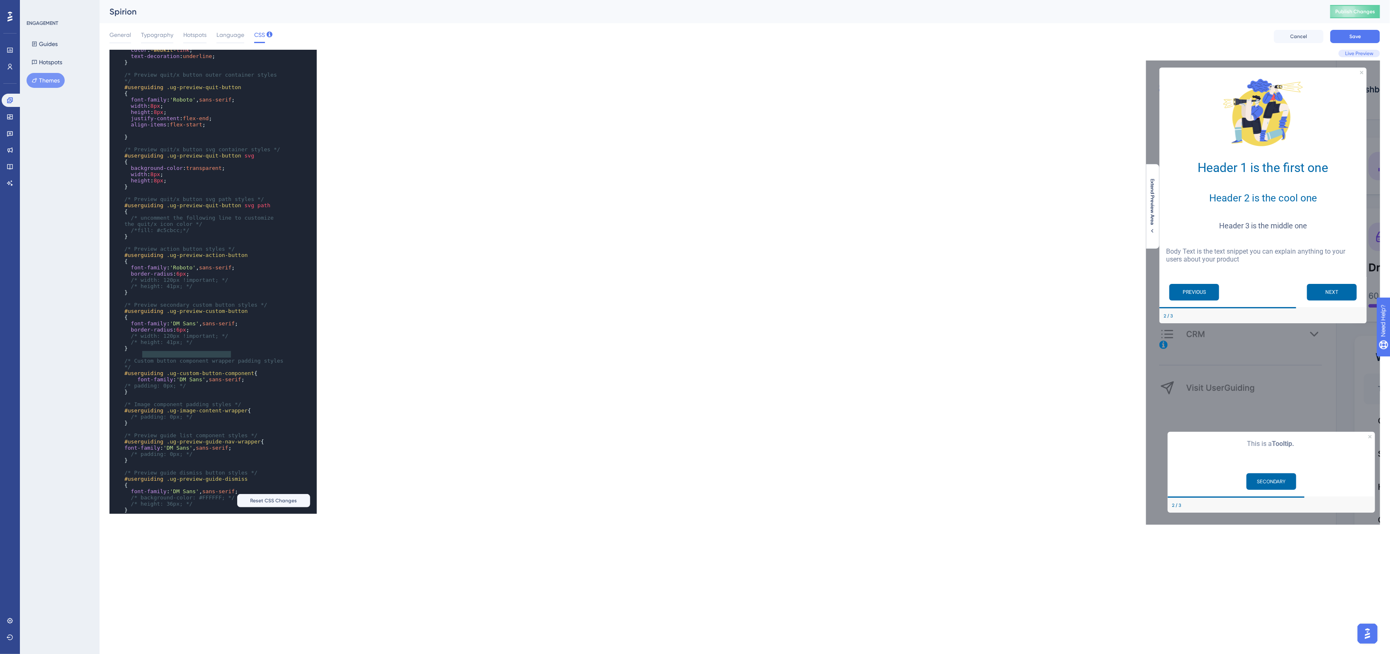
type textarea "font-family: 'DM Sans', sans-serif"
drag, startPoint x: 231, startPoint y: 353, endPoint x: 130, endPoint y: 355, distance: 100.8
click at [130, 327] on span "font-family : 'DM Sans' , sans-serif ;" at bounding box center [181, 324] width 114 height 6
paste textarea "Code editor"
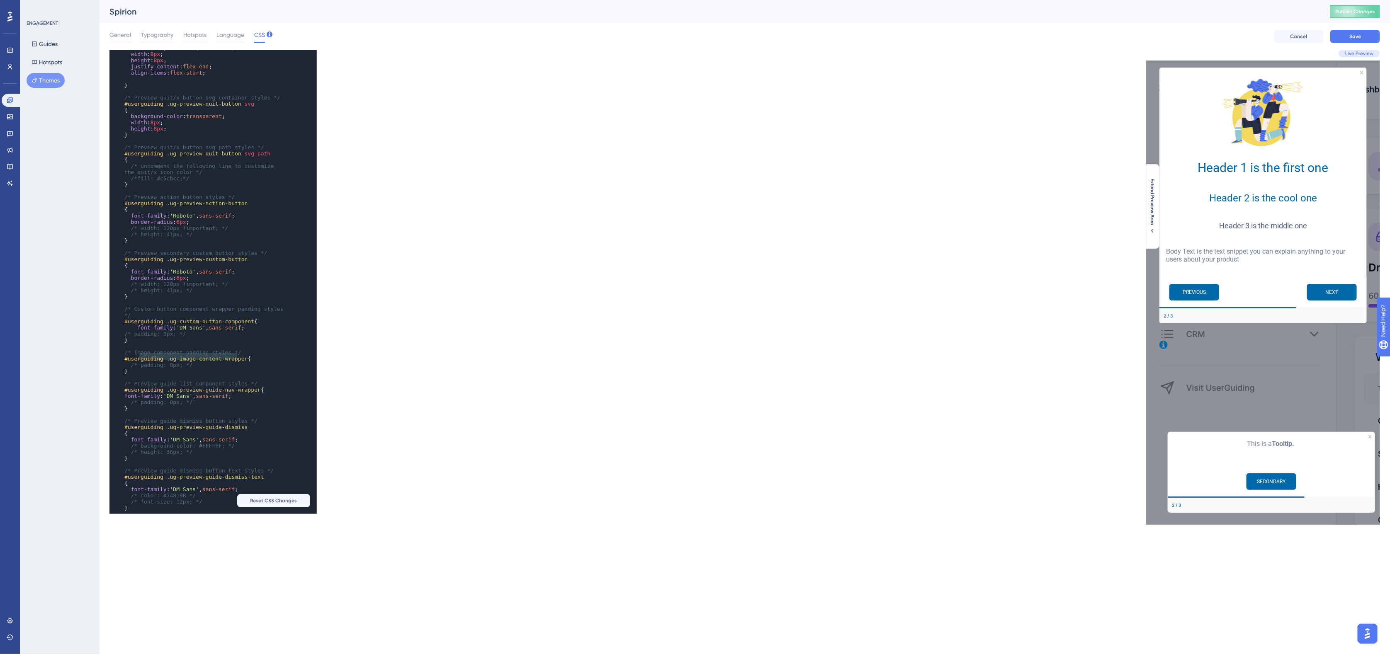
type textarea "font-family: 'DM Sans', sans-serif"
drag, startPoint x: 237, startPoint y: 355, endPoint x: 137, endPoint y: 359, distance: 99.6
click at [137, 331] on span "font-family : 'DM Sans' , sans-serif ;" at bounding box center [184, 328] width 120 height 6
paste textarea "Code editor"
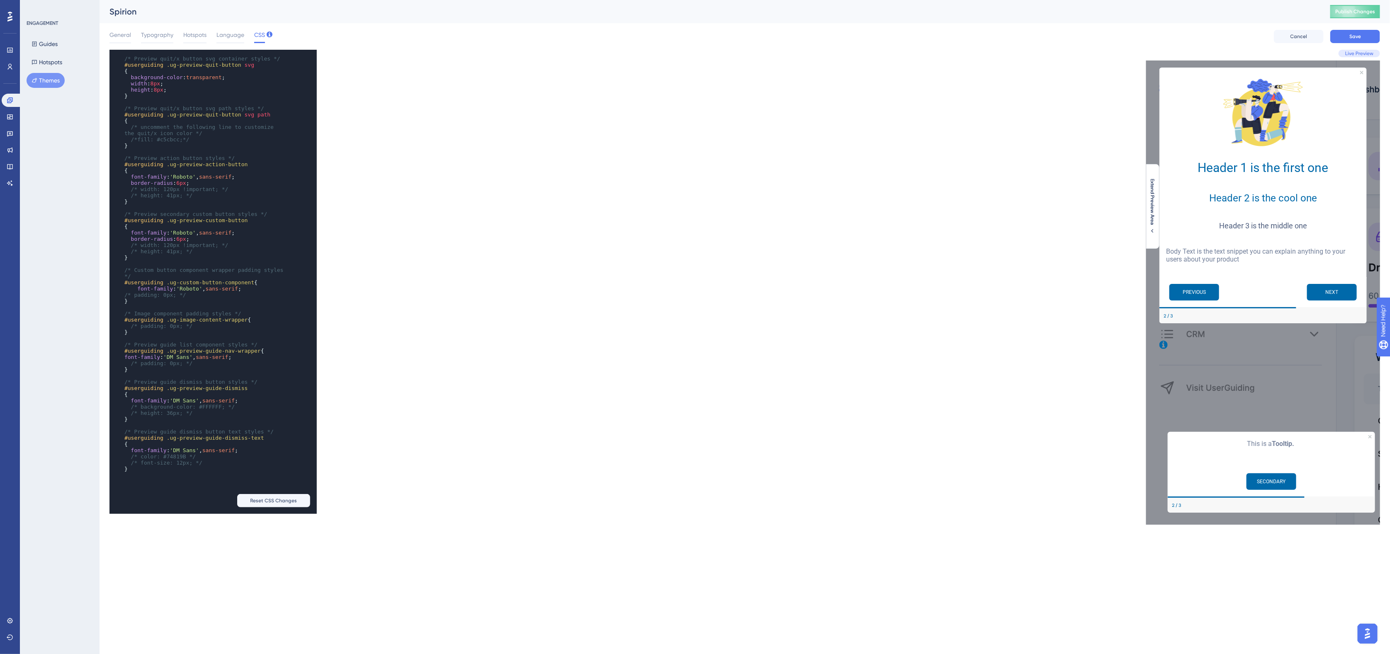
scroll to position [0, 0]
type textarea "font-family: 'DM Sans', sans-serif"
drag, startPoint x: 225, startPoint y: 376, endPoint x: 125, endPoint y: 377, distance: 99.5
click at [125, 359] on span "font-family : 'DM Sans' , sans-serif ;" at bounding box center [177, 356] width 107 height 6
paste textarea "Code editor"
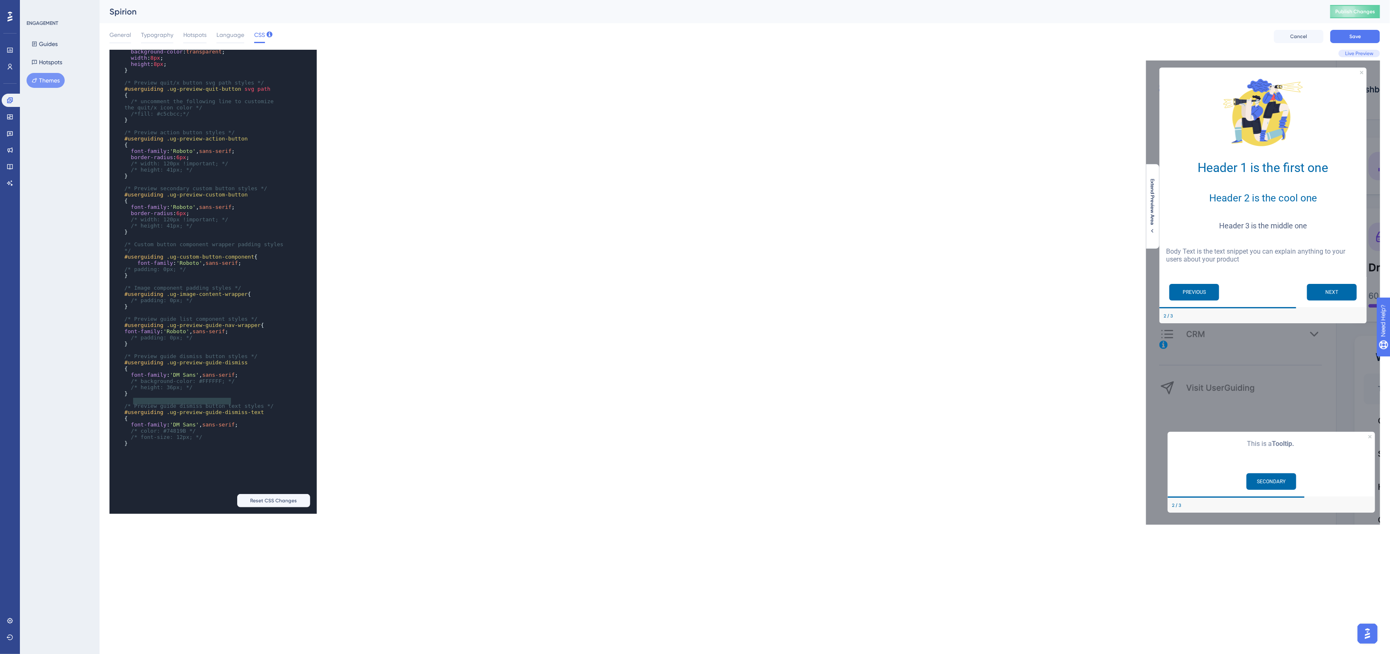
type textarea "font-family: 'DM Sans', sans-serif"
drag, startPoint x: 232, startPoint y: 398, endPoint x: 131, endPoint y: 396, distance: 101.6
click at [131, 378] on span "font-family : 'DM Sans' , sans-serif ;" at bounding box center [181, 375] width 114 height 6
paste textarea "Code editor"
drag, startPoint x: 233, startPoint y: 453, endPoint x: 167, endPoint y: 452, distance: 66.8
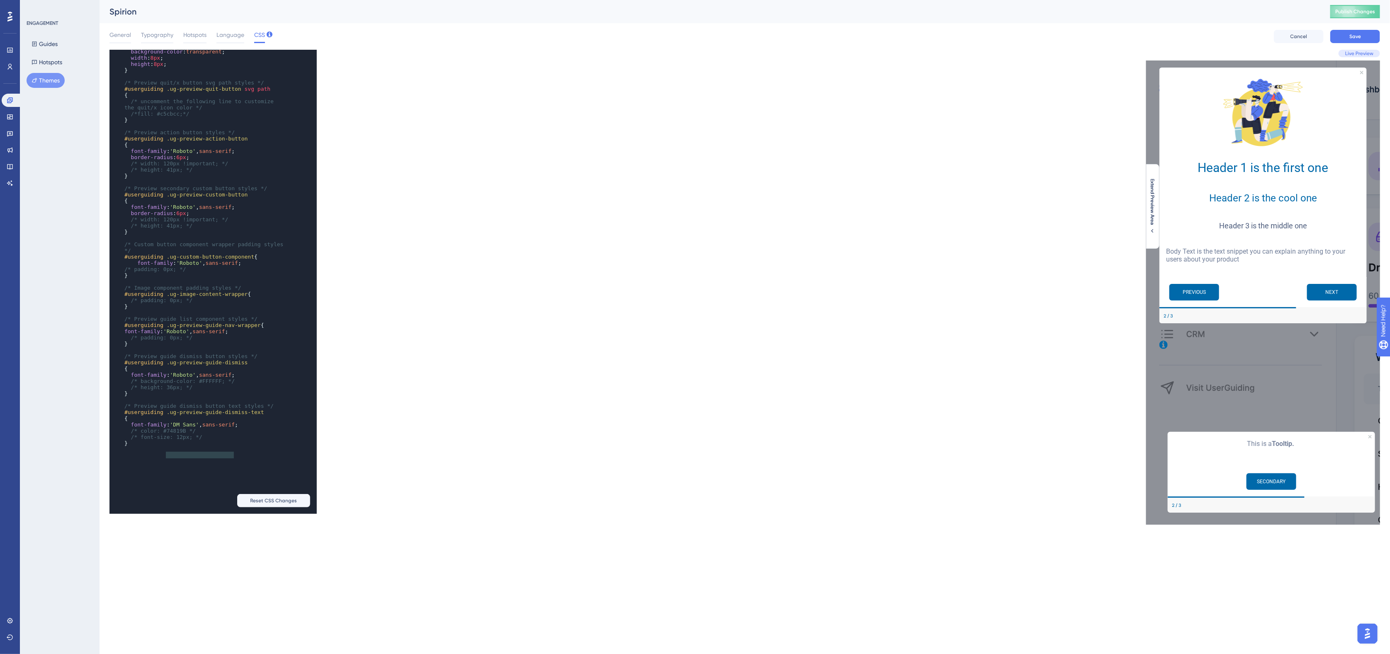
click at [167, 428] on span "font-family : 'DM Sans' , sans-serif ;" at bounding box center [181, 425] width 114 height 6
type textarea "'DM Sans', sans-serif;"
click at [170, 428] on span "'DM Sans'" at bounding box center [184, 425] width 29 height 6
type textarea "font-family: 'DM Sans', sans-serif"
drag, startPoint x: 232, startPoint y: 451, endPoint x: 131, endPoint y: 453, distance: 101.6
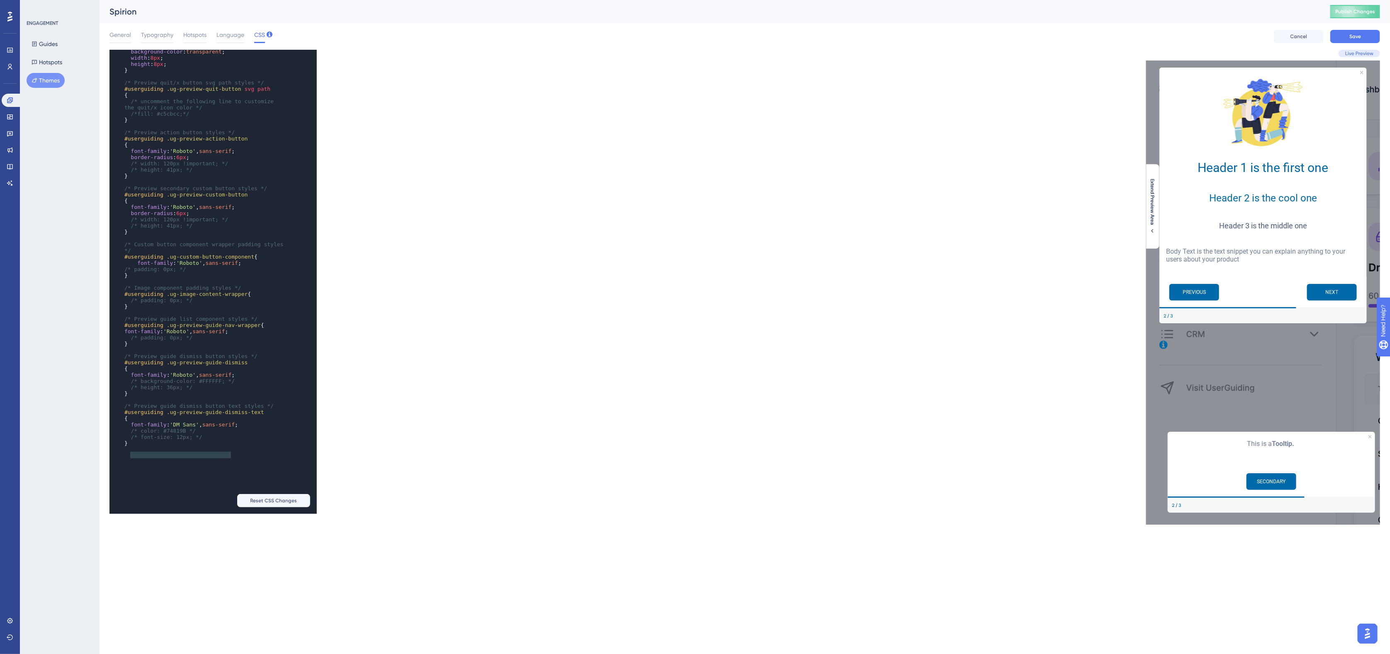
click at [131, 428] on span "font-family : 'DM Sans' , sans-serif ;" at bounding box center [181, 425] width 114 height 6
paste textarea "Code editor"
click at [935, 37] on span "Save" at bounding box center [1355, 36] width 12 height 7
click at [935, 11] on span "Publish Changes" at bounding box center [1355, 11] width 40 height 7
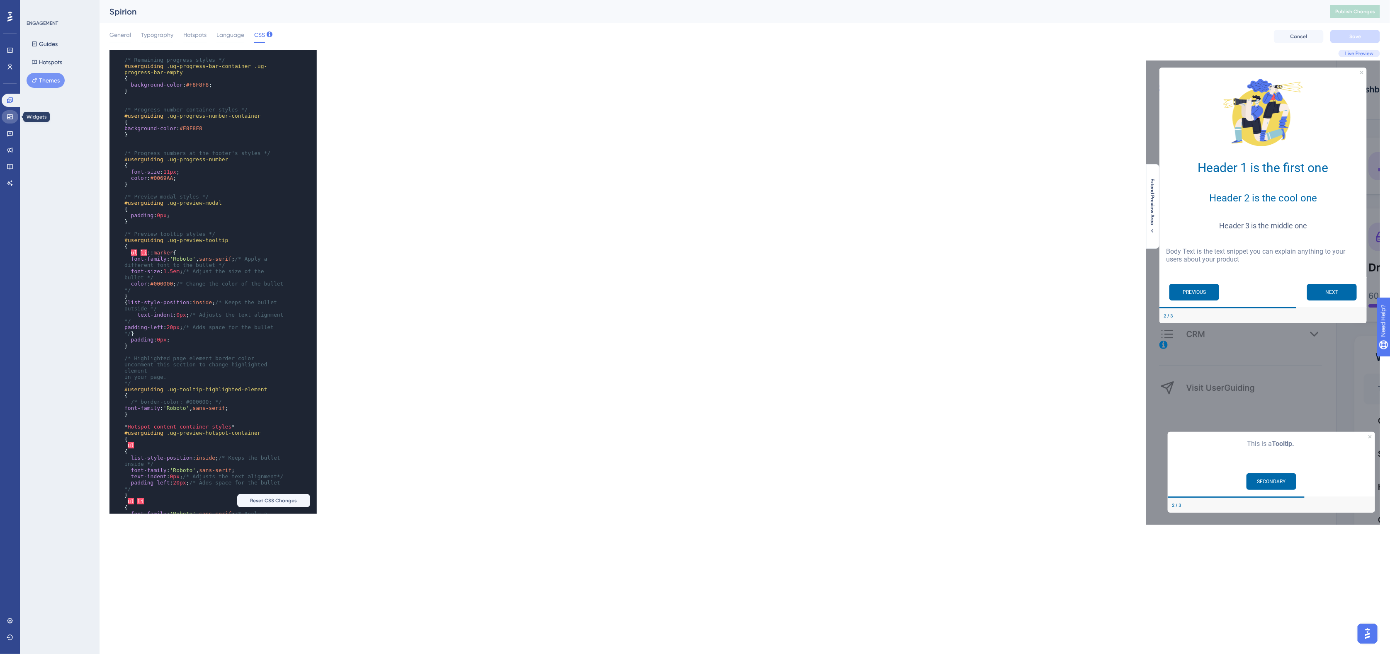
click at [12, 117] on icon at bounding box center [9, 116] width 5 height 5
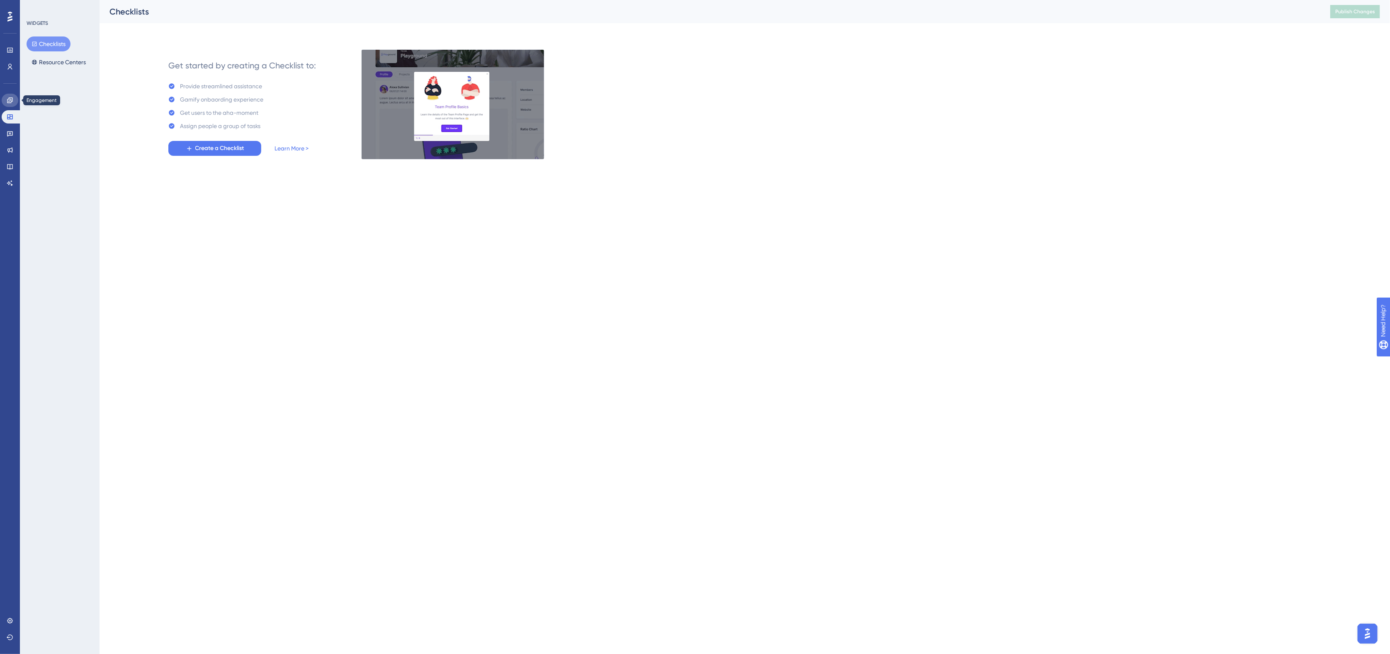
click at [10, 96] on link at bounding box center [10, 100] width 17 height 13
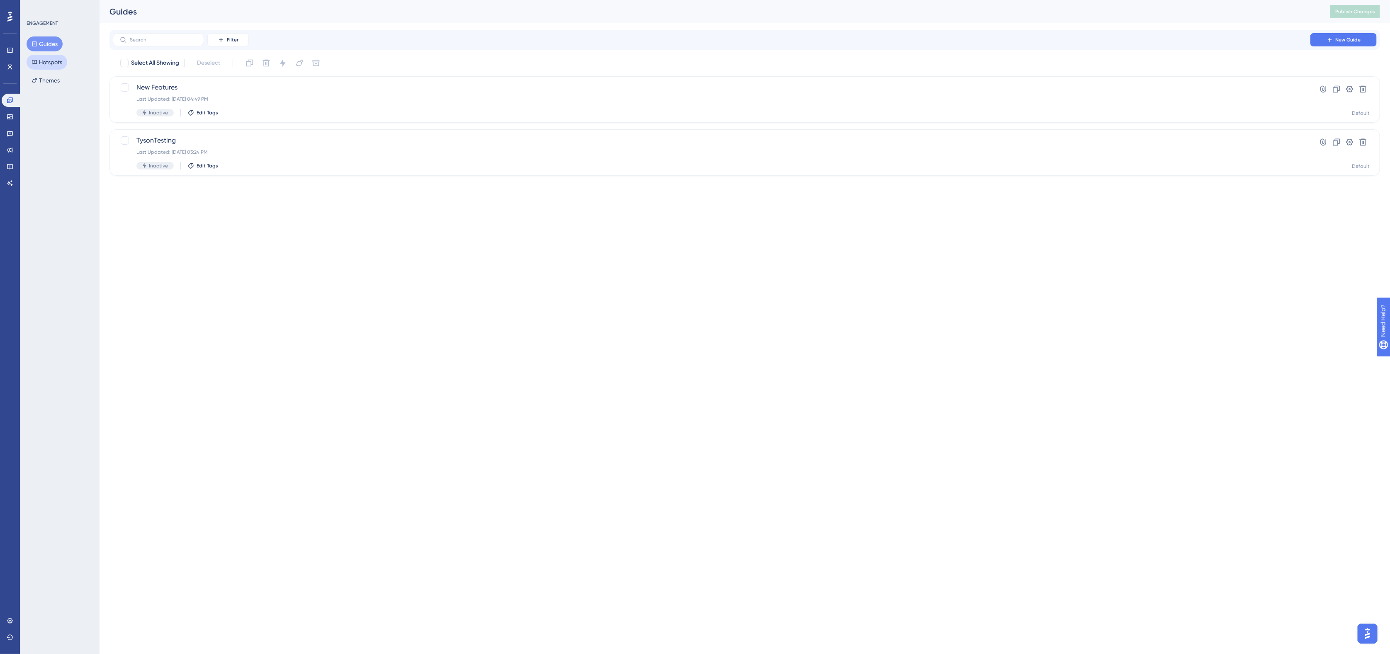
click at [54, 63] on button "Hotspots" at bounding box center [47, 62] width 41 height 15
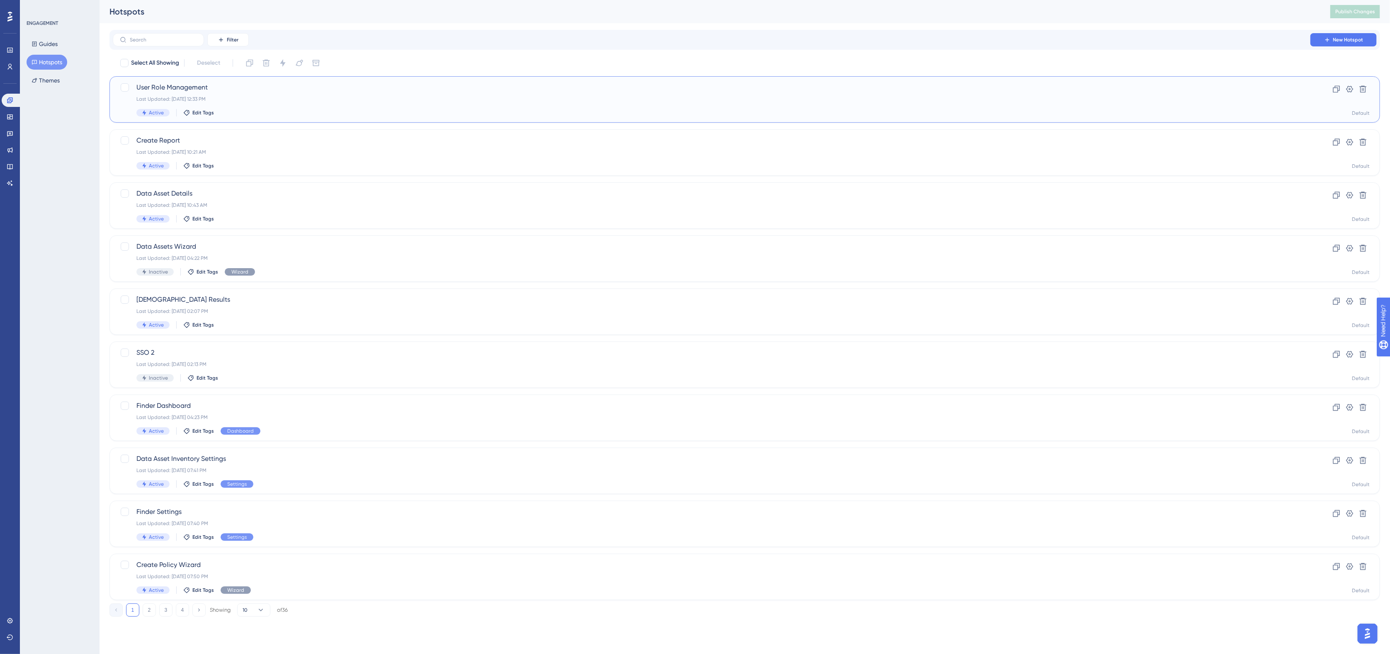
click at [935, 108] on div "User Role Management Last Updated: Oct 06 2025, 12:33 PM Active Edit Tags" at bounding box center [711, 100] width 1150 height 34
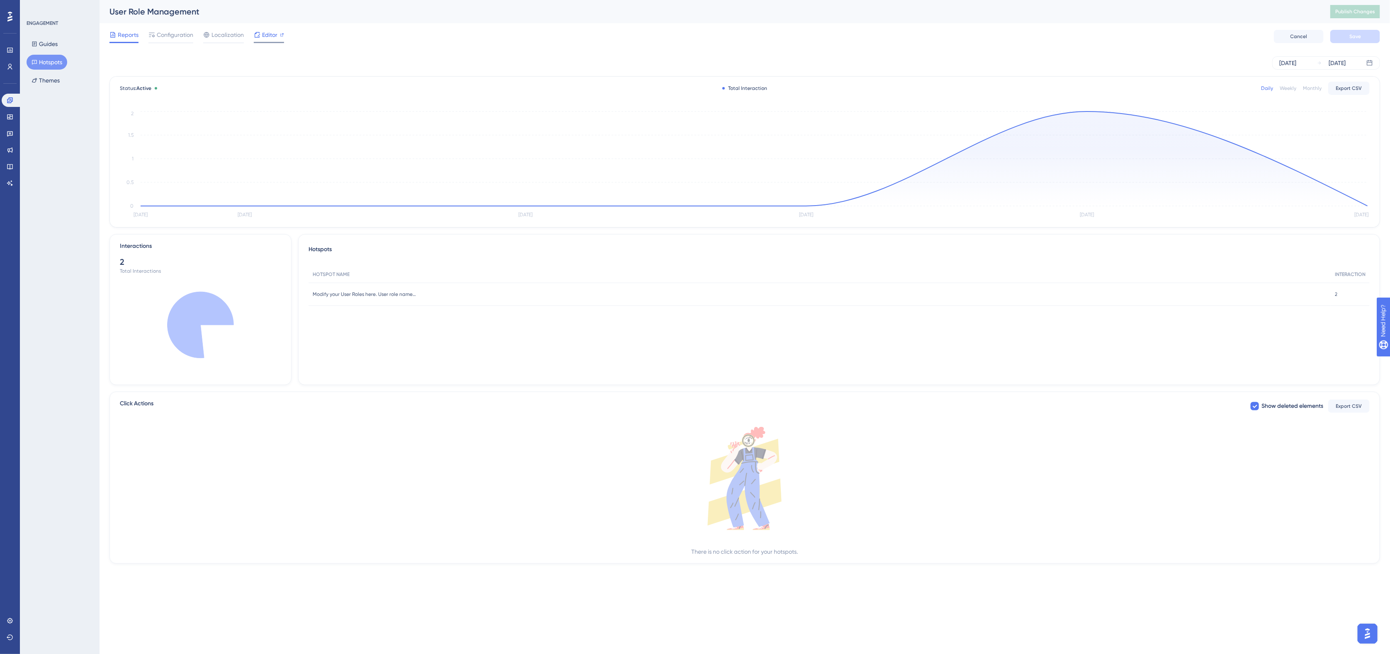
click at [268, 36] on span "Editor" at bounding box center [269, 35] width 15 height 10
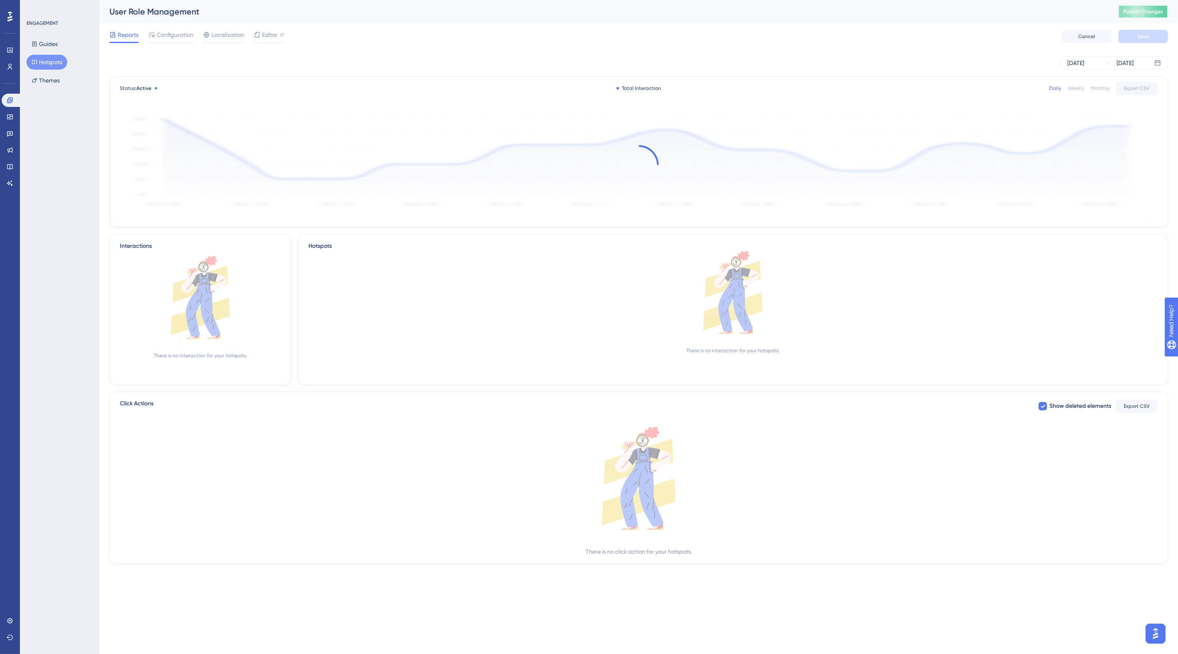
click at [935, 10] on span "Publish Changes" at bounding box center [1143, 11] width 40 height 7
click at [935, 16] on button "Publish Changes" at bounding box center [1143, 11] width 50 height 13
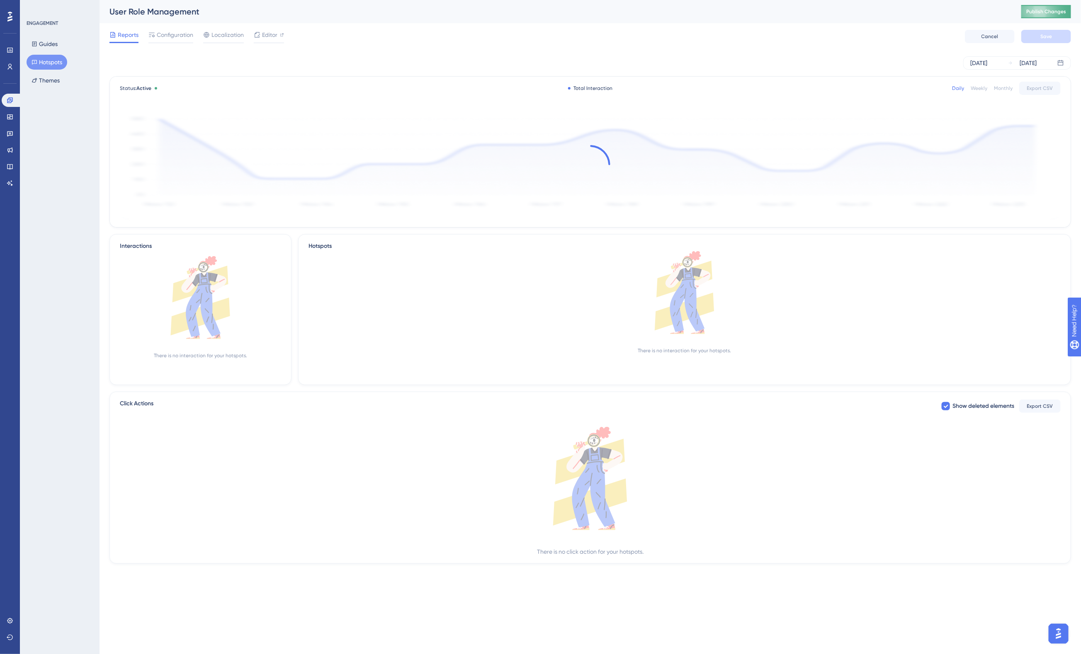
click at [935, 15] on span "Publish Changes" at bounding box center [1046, 11] width 40 height 7
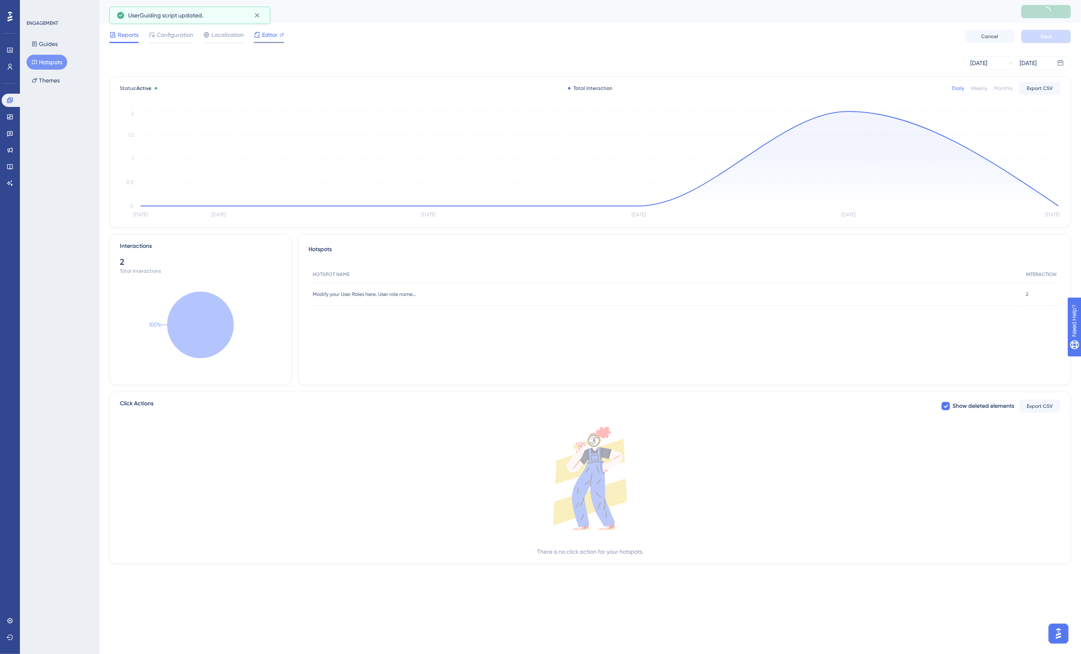
click at [258, 32] on icon at bounding box center [257, 34] width 5 height 5
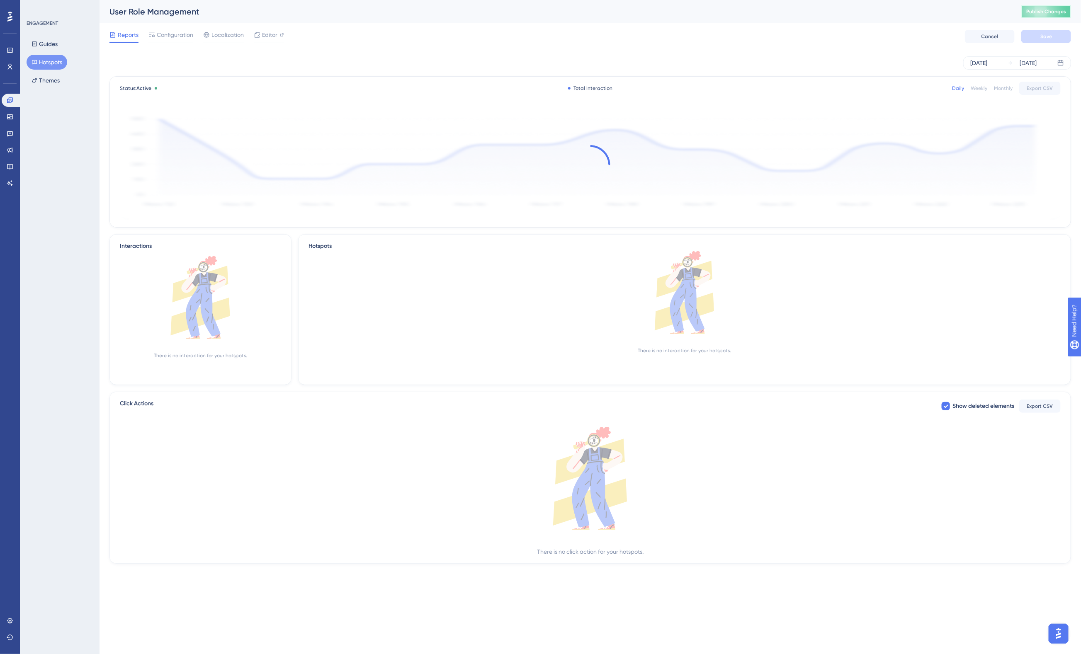
click at [935, 16] on button "Publish Changes" at bounding box center [1046, 11] width 50 height 13
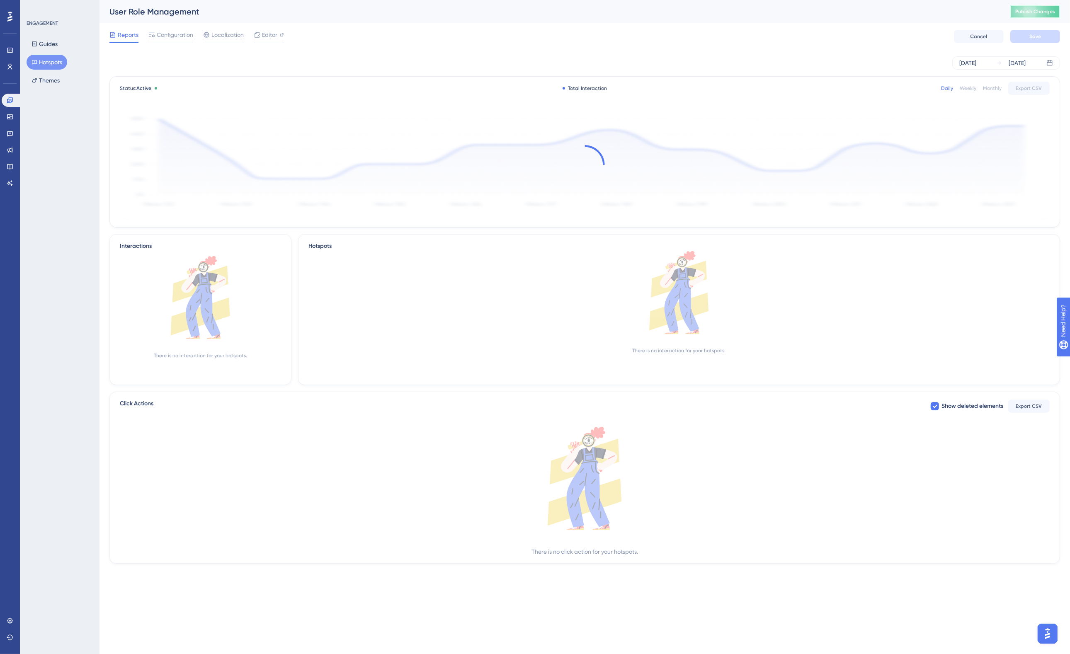
click at [935, 14] on span "Publish Changes" at bounding box center [1035, 11] width 40 height 7
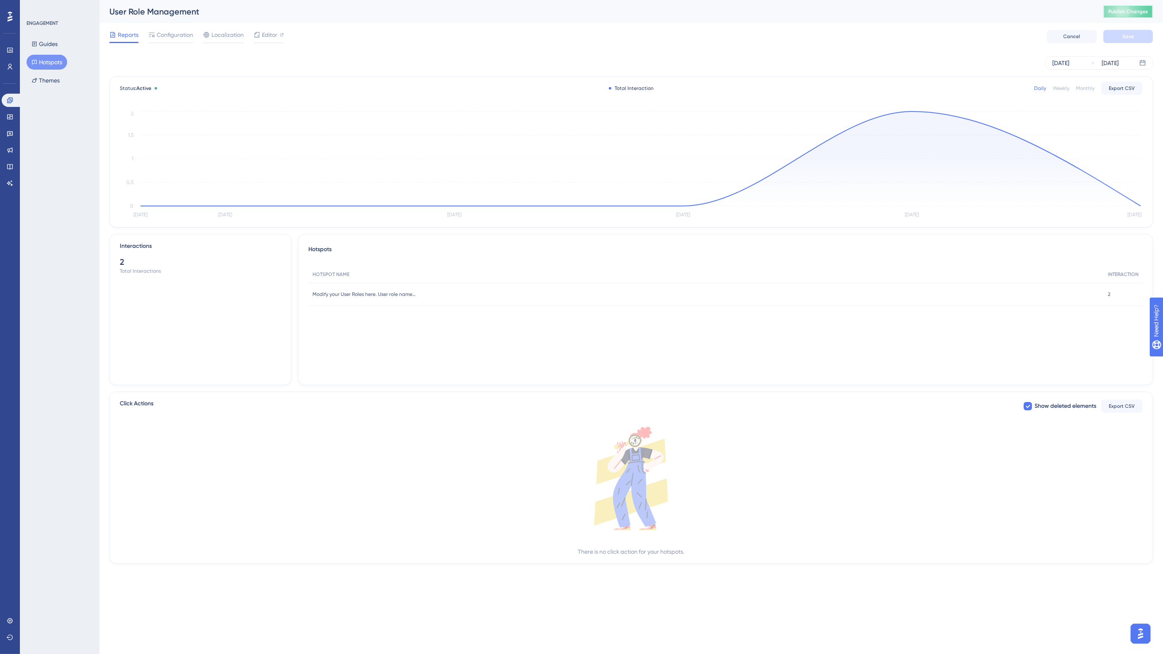
click at [935, 12] on span "Publish Changes" at bounding box center [1129, 11] width 40 height 7
click at [49, 63] on button "Hotspots" at bounding box center [47, 62] width 41 height 15
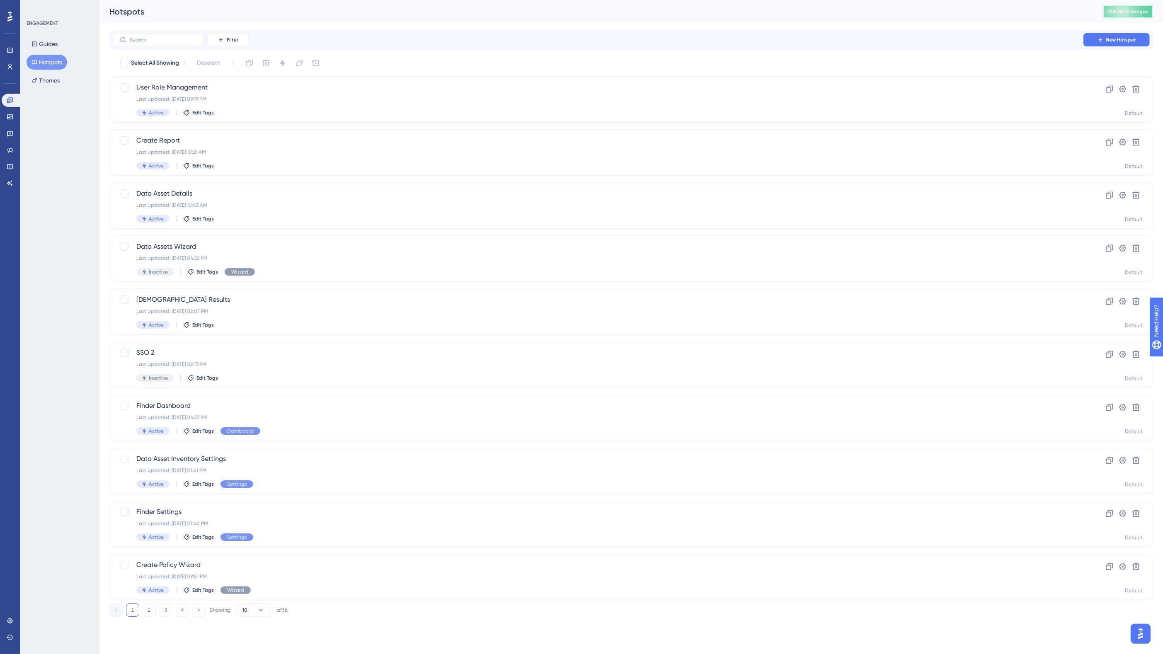
click at [935, 8] on span "Publish Changes" at bounding box center [1129, 11] width 40 height 7
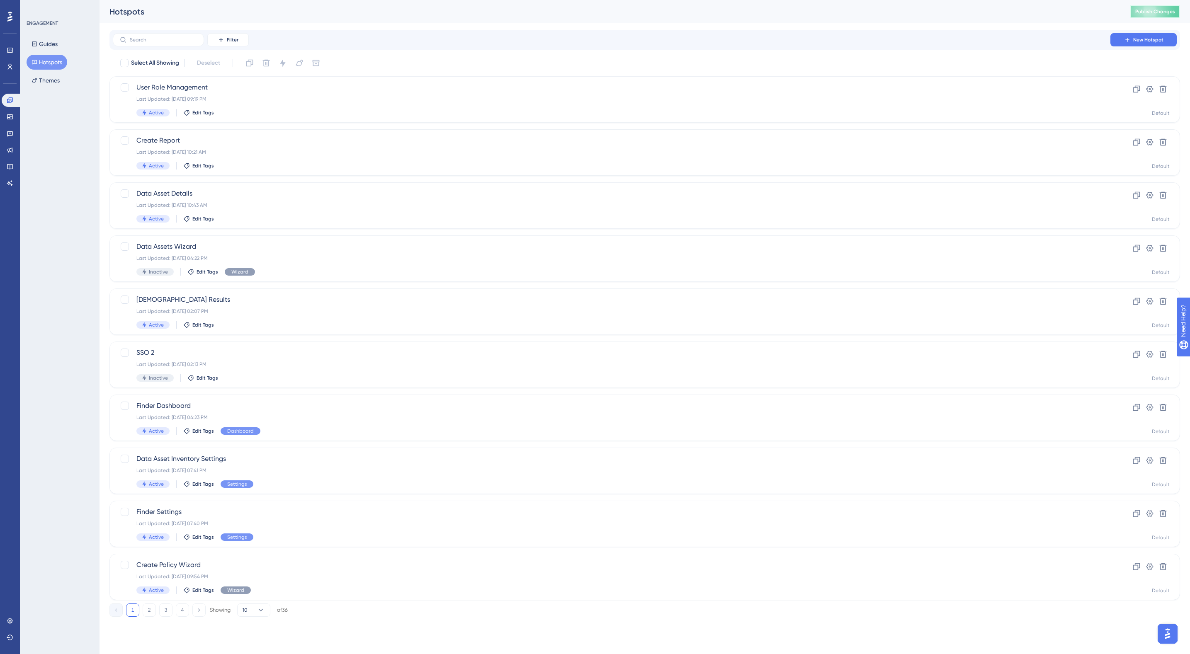
click at [935, 9] on span "Publish Changes" at bounding box center [1155, 11] width 40 height 7
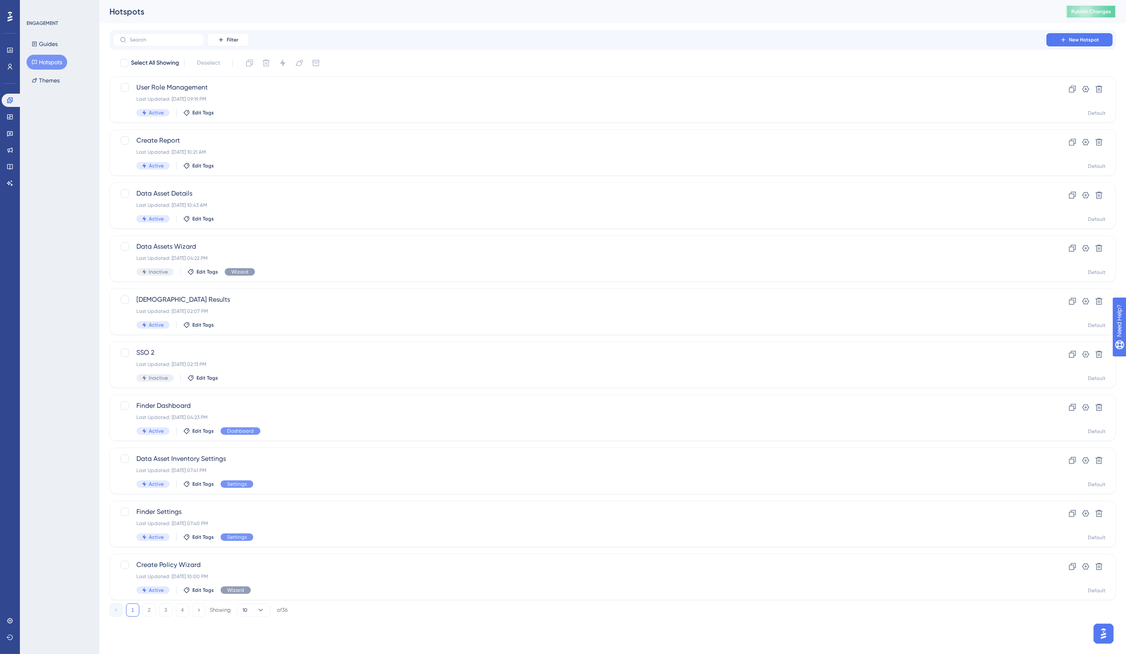
click at [935, 15] on span "Publish Changes" at bounding box center [1091, 11] width 40 height 7
click at [46, 59] on button "Hotspots" at bounding box center [47, 62] width 41 height 15
click at [7, 67] on icon at bounding box center [10, 66] width 7 height 7
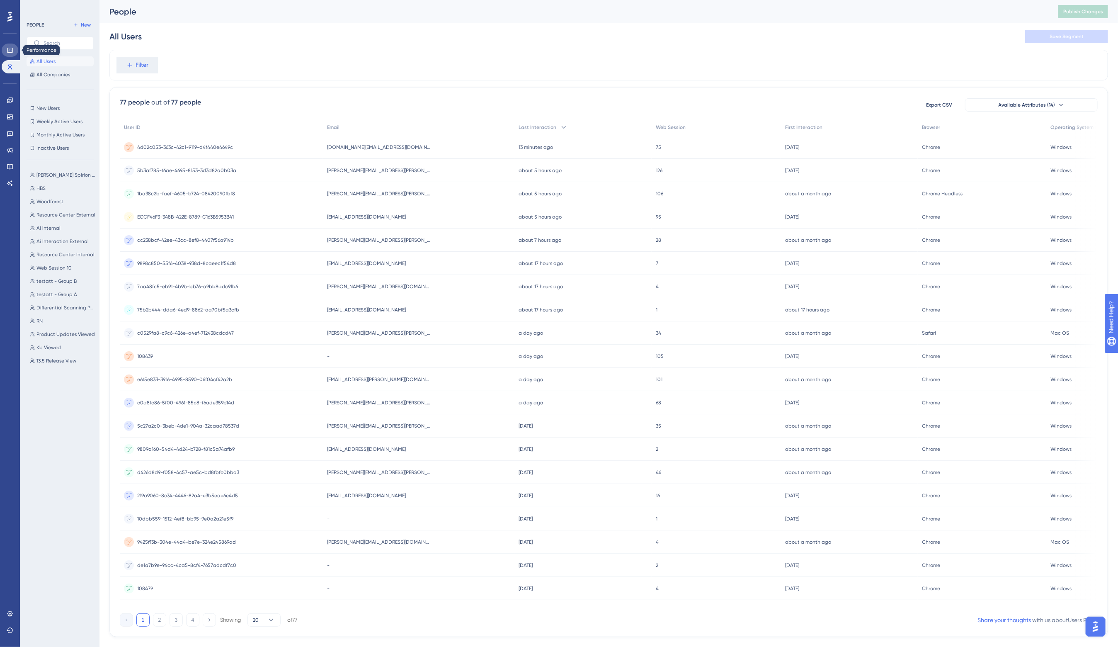
click at [12, 46] on link at bounding box center [10, 50] width 17 height 13
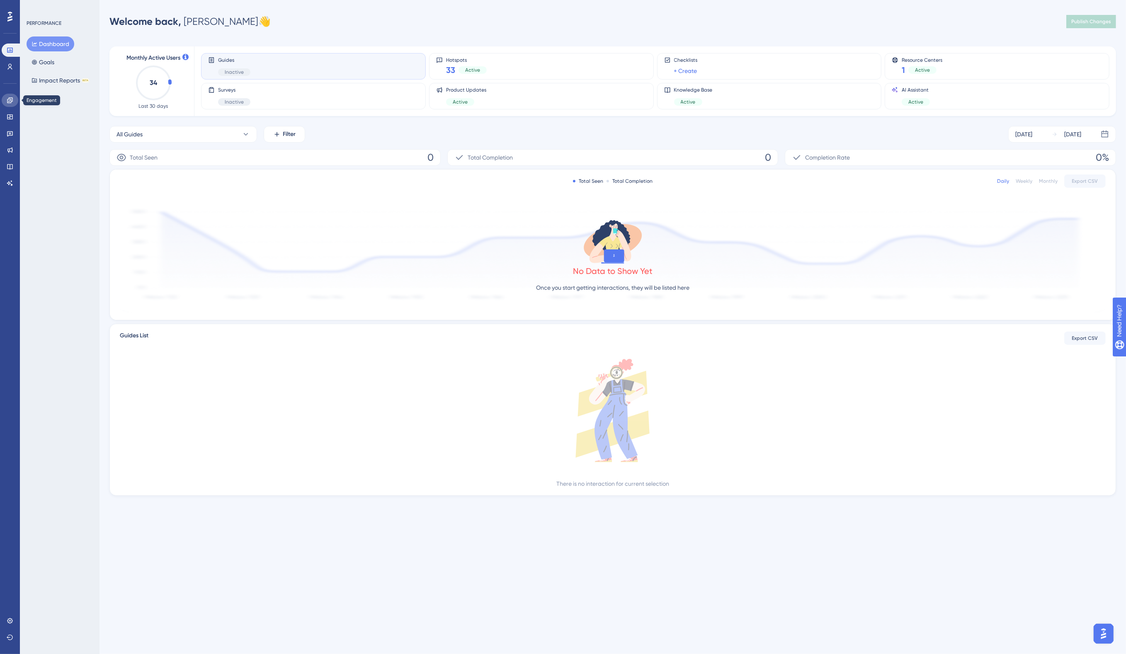
click at [9, 103] on icon at bounding box center [10, 100] width 7 height 7
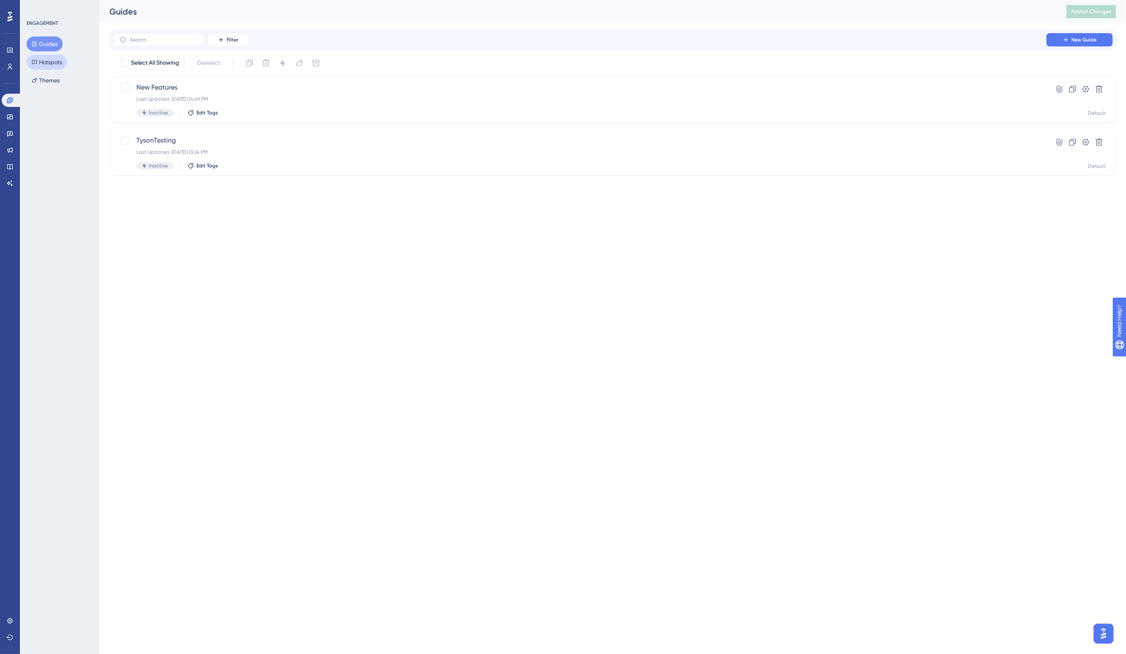
click at [62, 61] on button "Hotspots" at bounding box center [47, 62] width 41 height 15
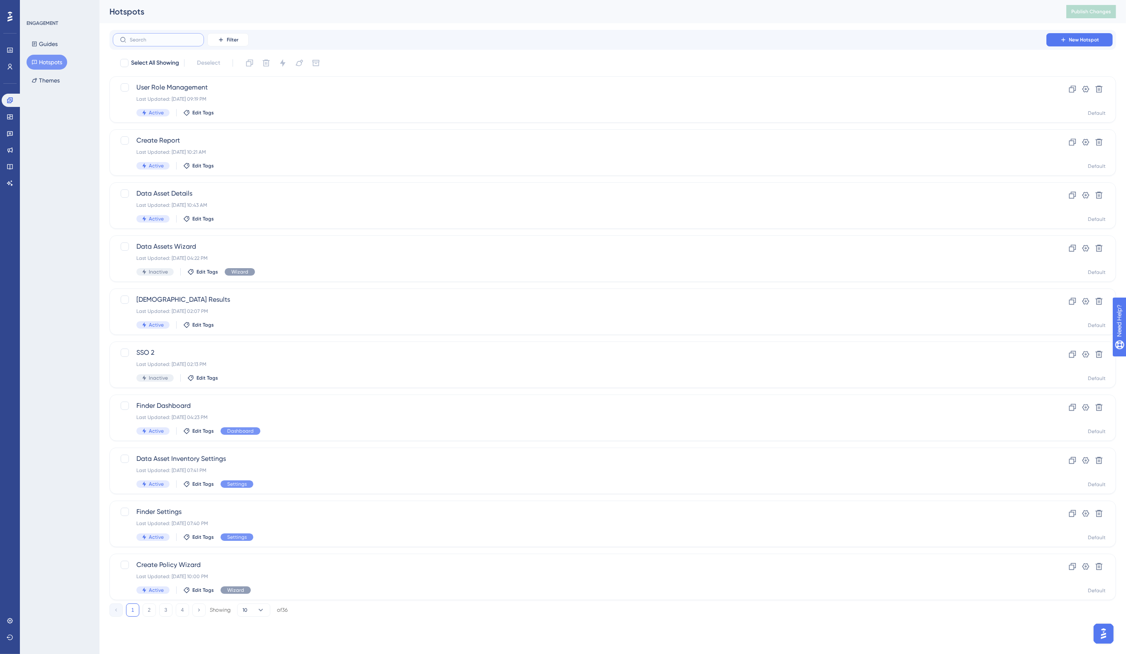
click at [163, 38] on input "text" at bounding box center [163, 40] width 67 height 6
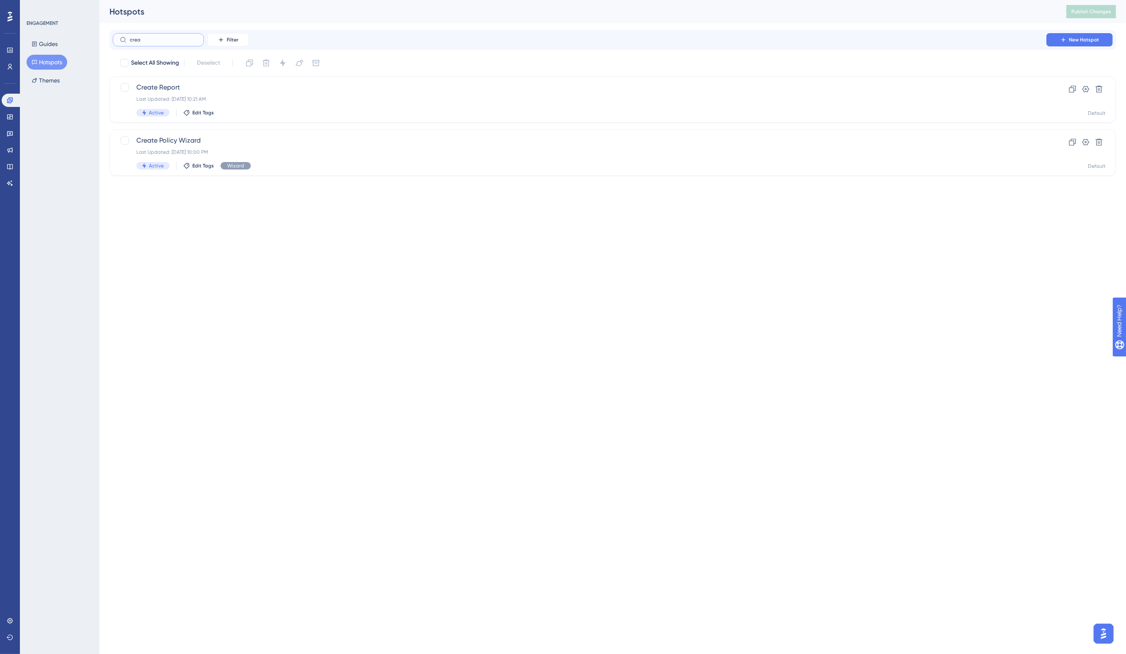
type input "creat"
drag, startPoint x: 147, startPoint y: 39, endPoint x: 123, endPoint y: 39, distance: 24.5
click at [123, 39] on label "creat" at bounding box center [158, 39] width 91 height 13
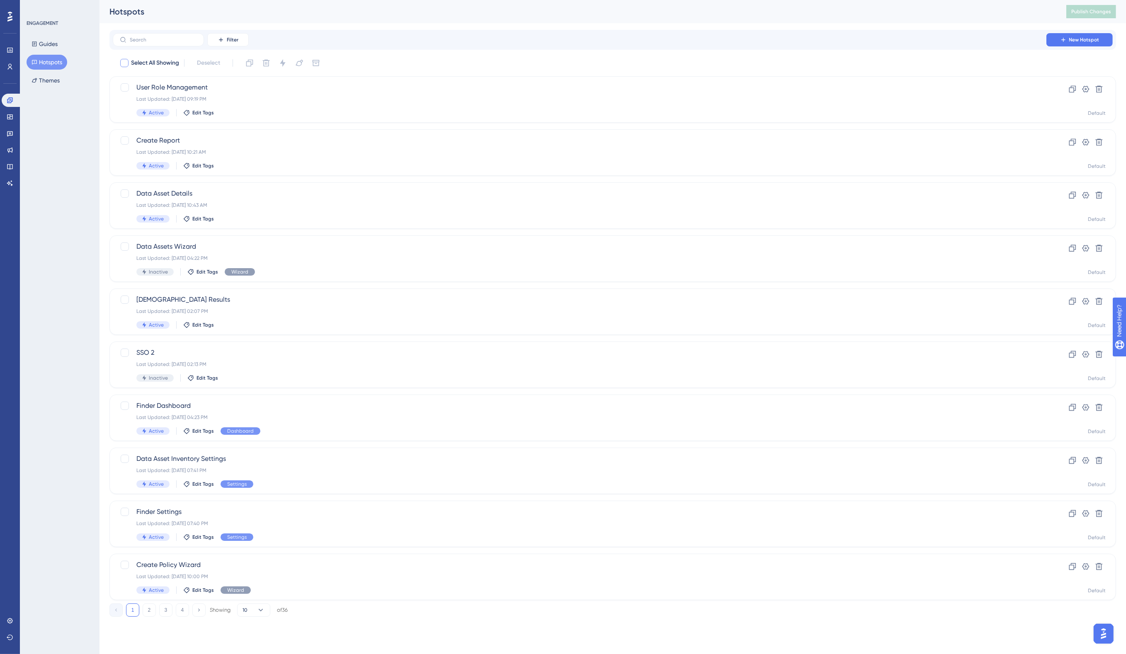
click at [122, 61] on div at bounding box center [124, 63] width 8 height 8
checkbox input "true"
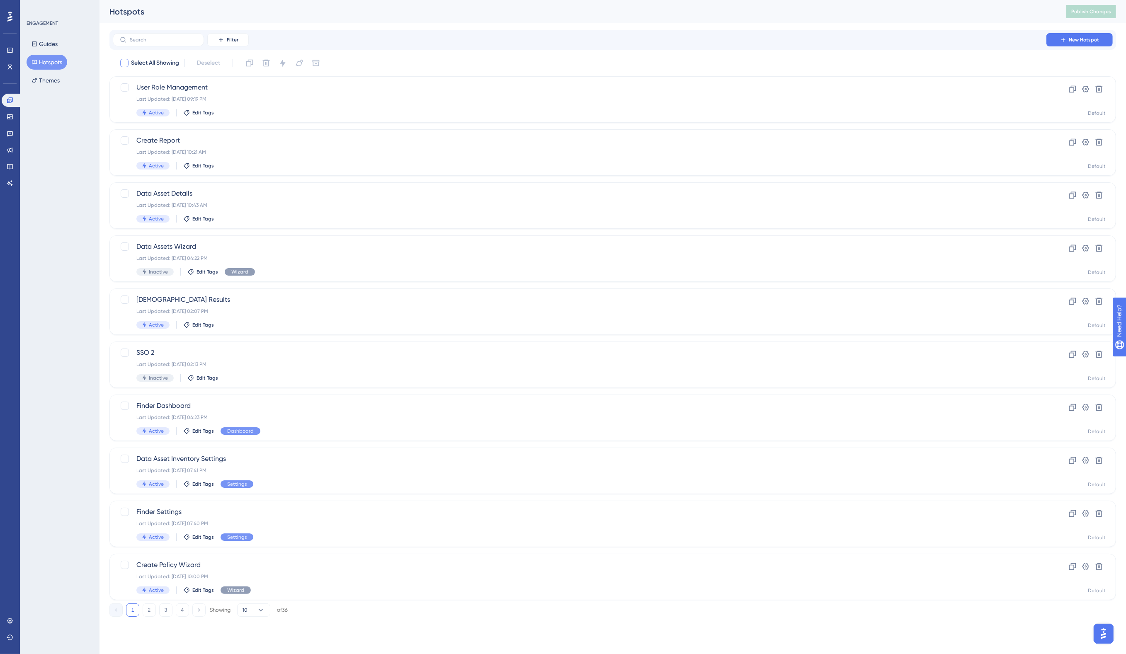
checkbox input "true"
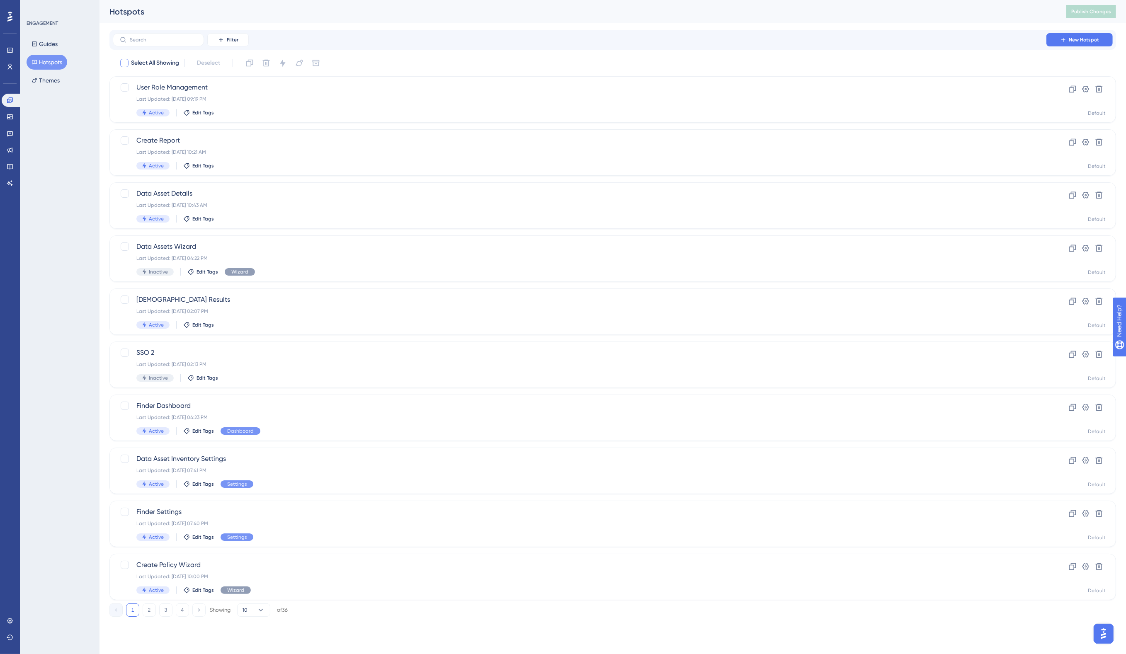
checkbox input "true"
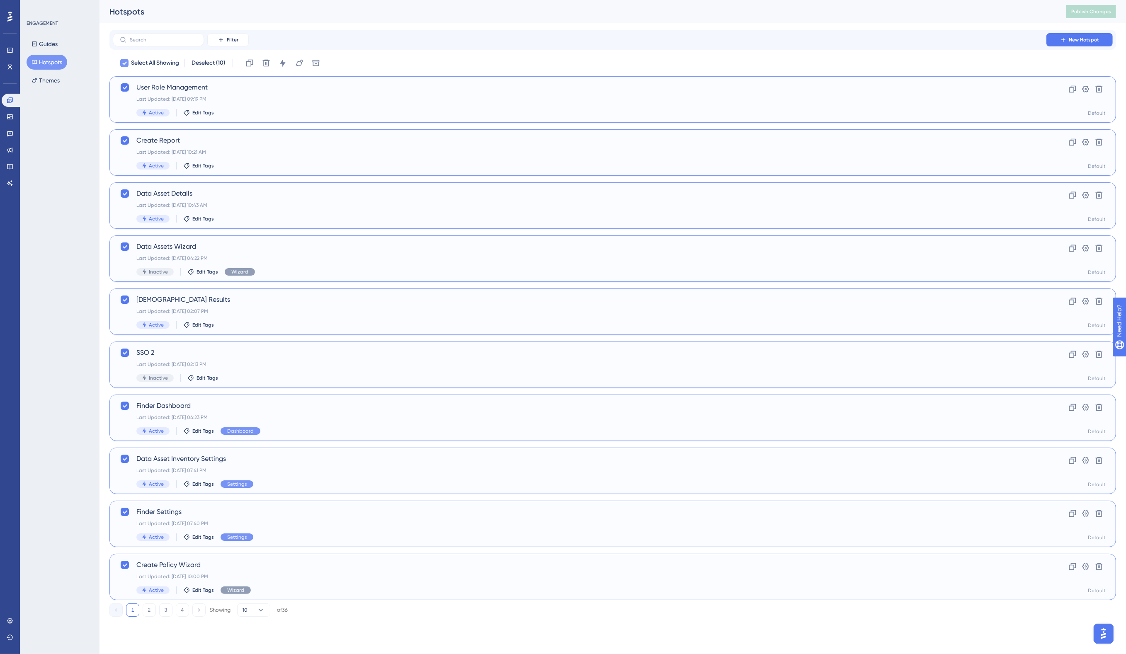
click at [123, 62] on icon at bounding box center [124, 63] width 5 height 7
checkbox input "false"
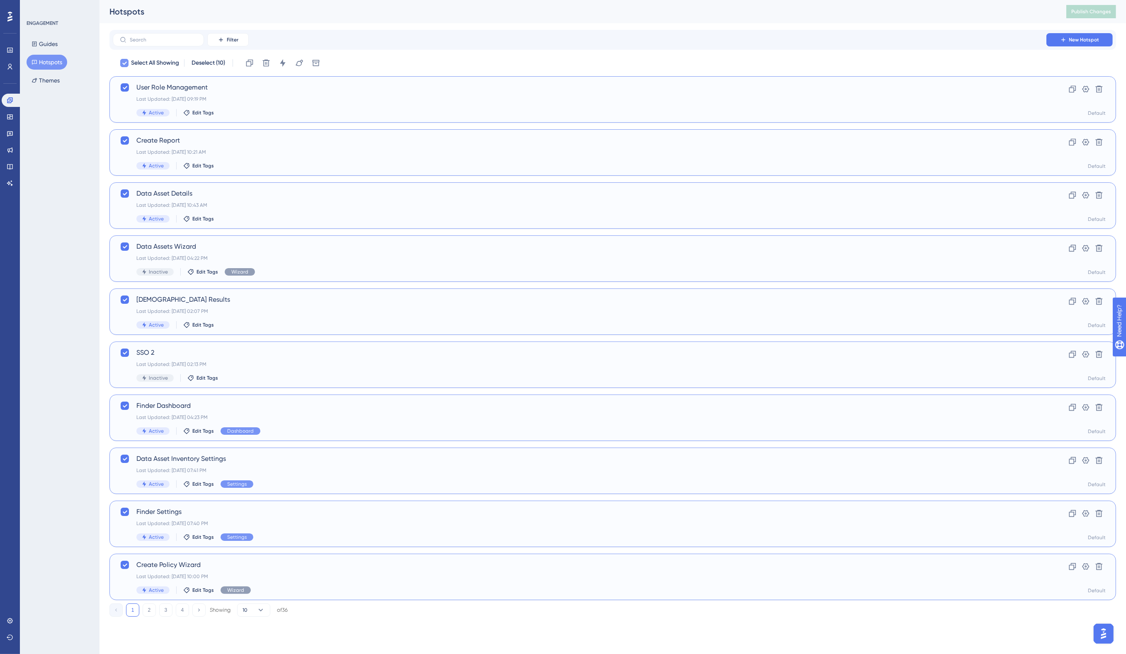
checkbox input "false"
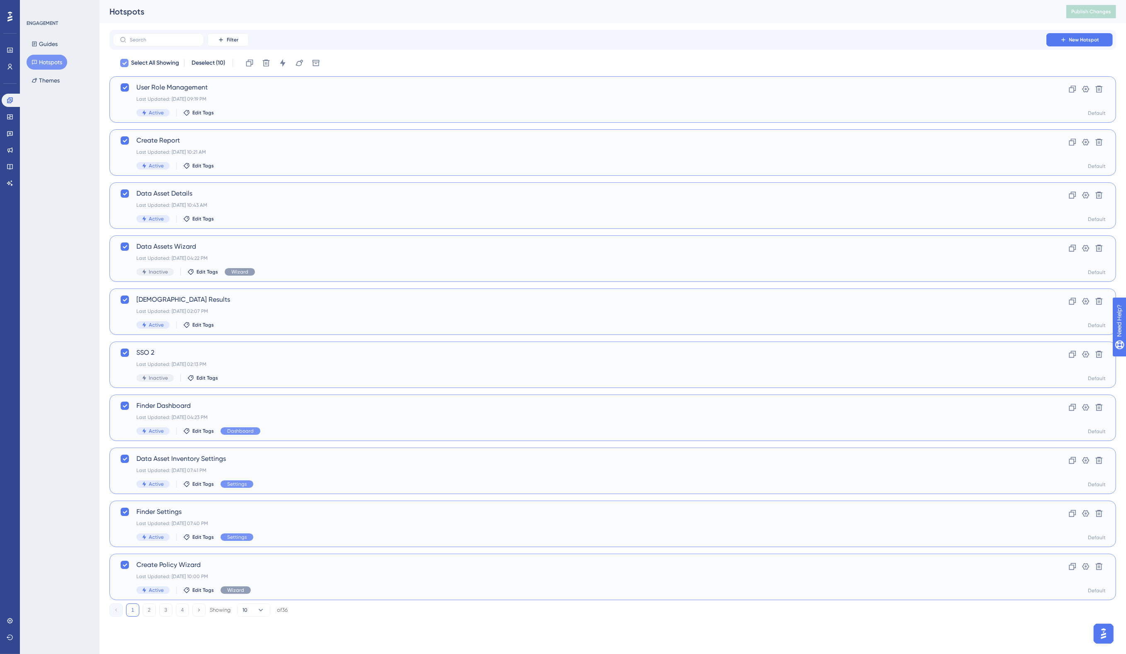
checkbox input "false"
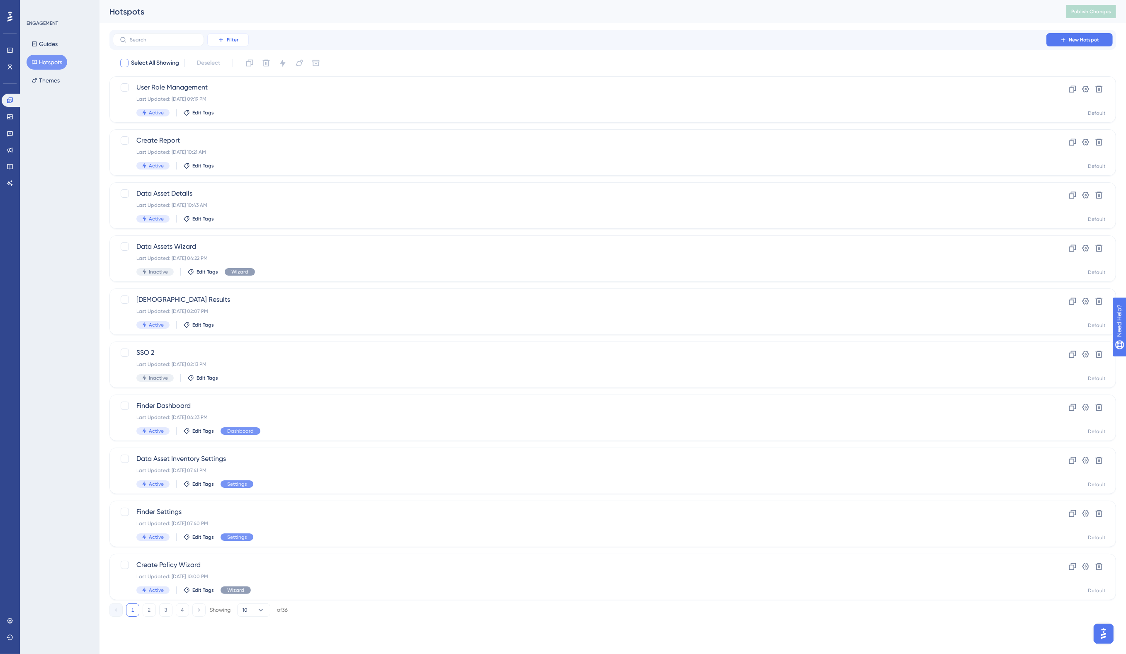
click at [229, 38] on span "Filter" at bounding box center [233, 39] width 12 height 7
click at [235, 114] on span "Status" at bounding box center [227, 113] width 17 height 10
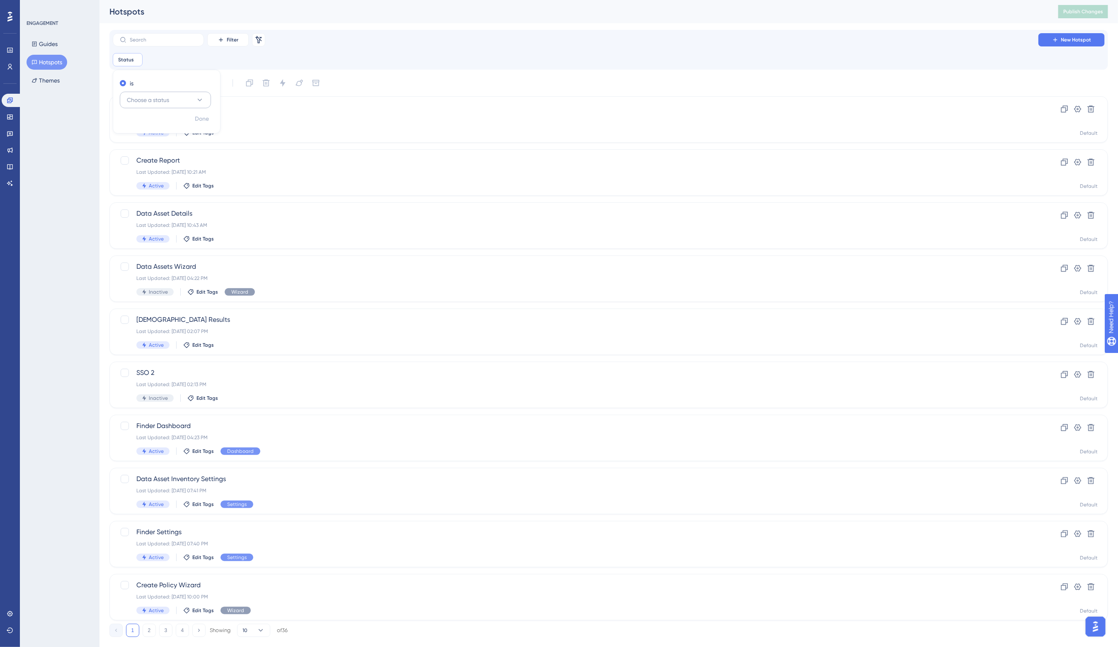
click at [156, 101] on span "Choose a status" at bounding box center [148, 100] width 42 height 10
click at [150, 141] on span "Inactive" at bounding box center [142, 142] width 21 height 10
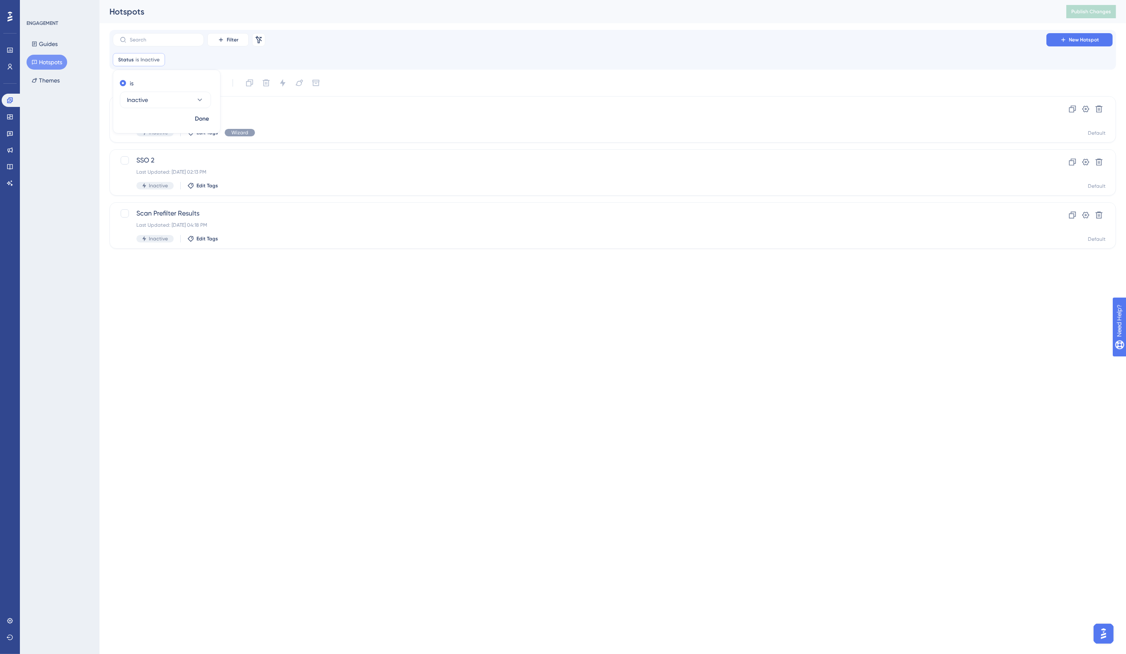
click at [85, 185] on div "ENGAGEMENT Guides Hotspots Themes" at bounding box center [60, 327] width 80 height 654
click at [12, 66] on icon at bounding box center [10, 66] width 7 height 7
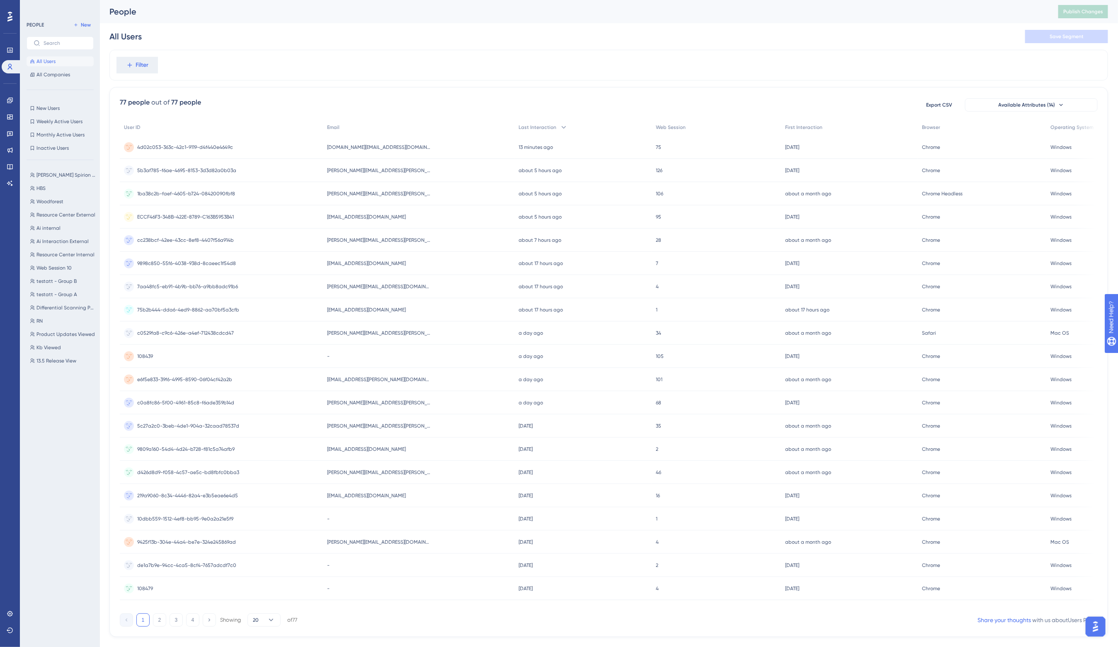
click at [12, 57] on div "Performance Users" at bounding box center [10, 59] width 17 height 30
click at [9, 52] on icon at bounding box center [9, 50] width 5 height 5
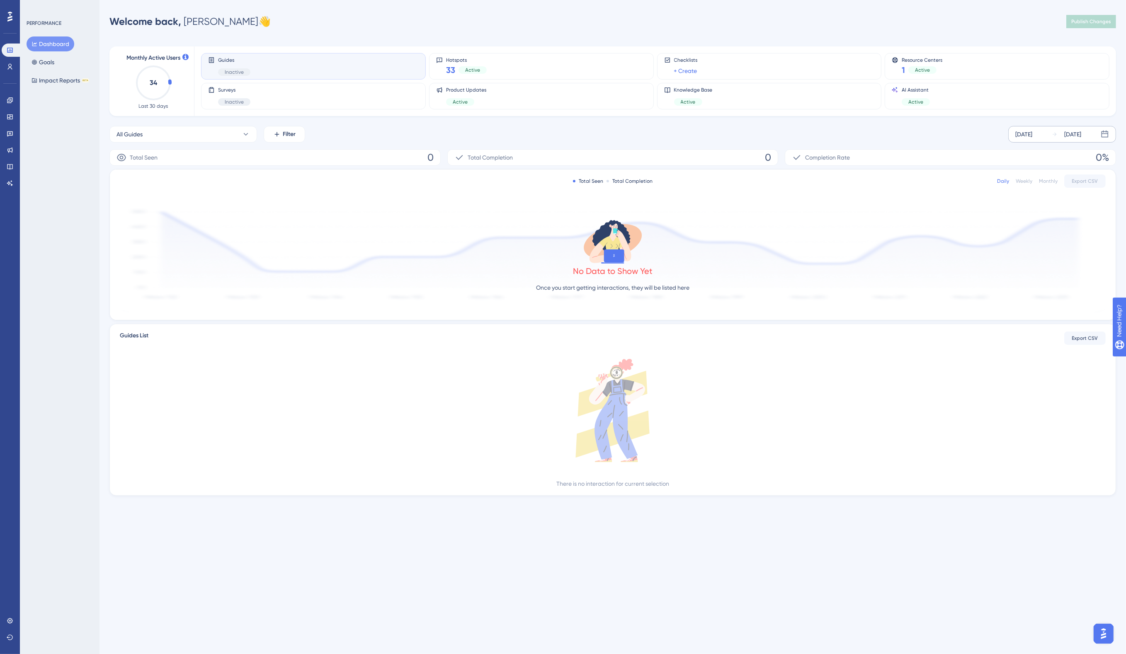
click at [935, 135] on div "Oct 01 2025" at bounding box center [1023, 134] width 17 height 10
click at [849, 156] on icon at bounding box center [848, 158] width 6 height 7
click at [928, 200] on button "01" at bounding box center [927, 200] width 14 height 14
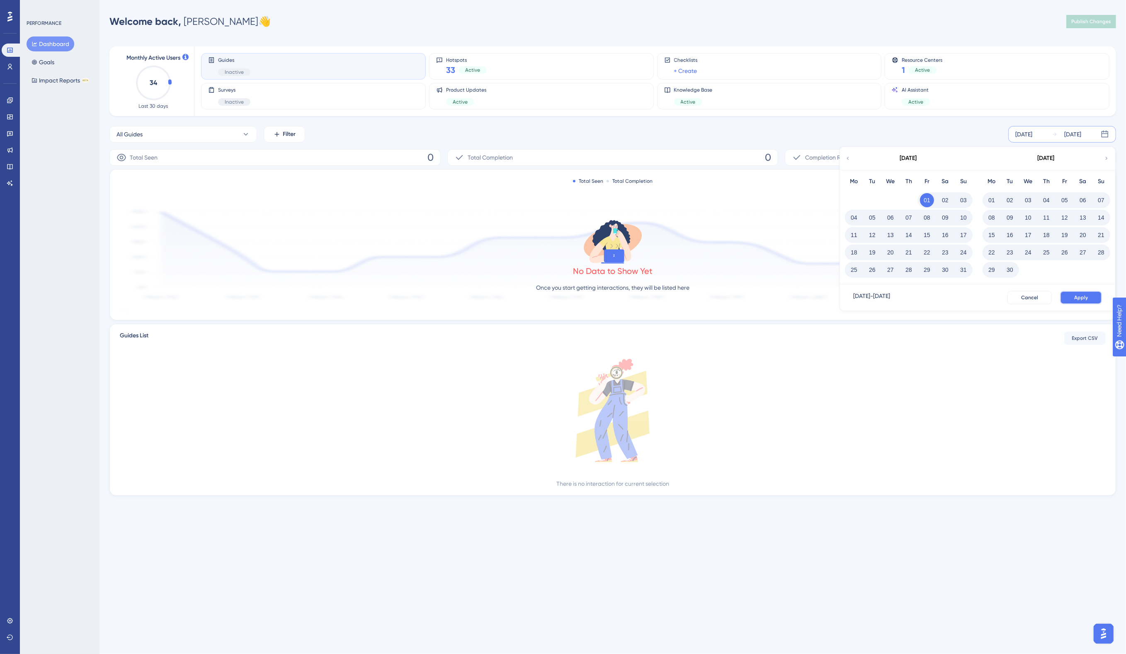
click at [935, 299] on span "Apply" at bounding box center [1081, 297] width 14 height 7
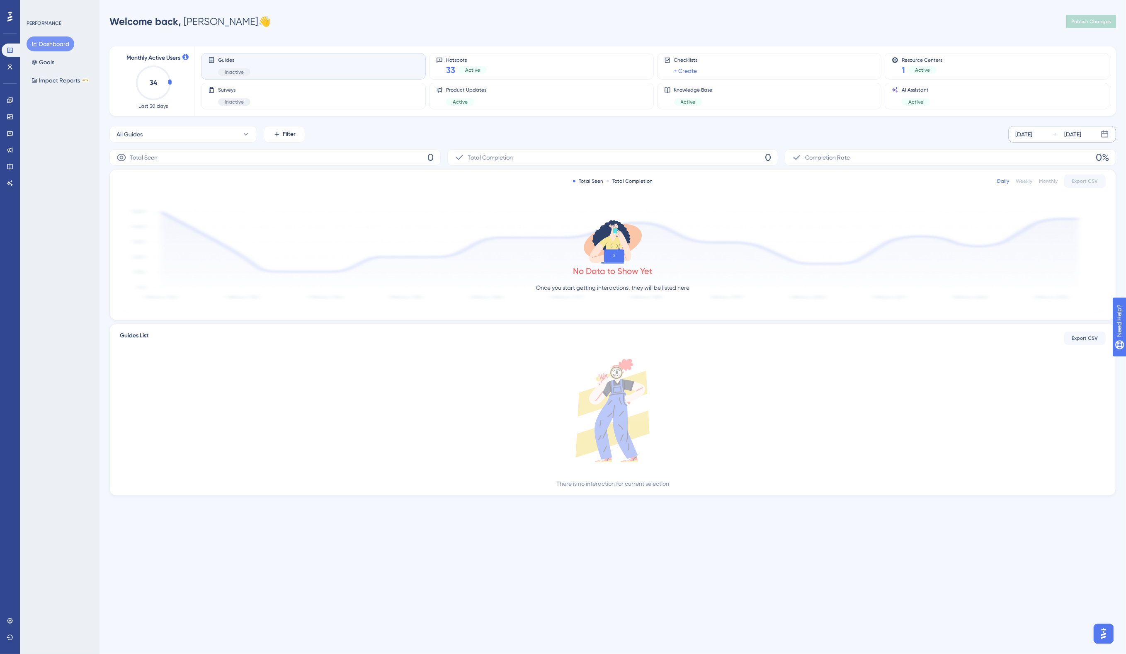
click at [295, 10] on div "Performance Users Engagement Widgets Feedback Product Updates Knowledge Base AI…" at bounding box center [563, 261] width 1126 height 522
click at [326, 34] on div "Performance Users Engagement Widgets Feedback Product Updates Knowledge Base AI…" at bounding box center [613, 261] width 1027 height 496
click at [12, 63] on icon at bounding box center [10, 66] width 7 height 7
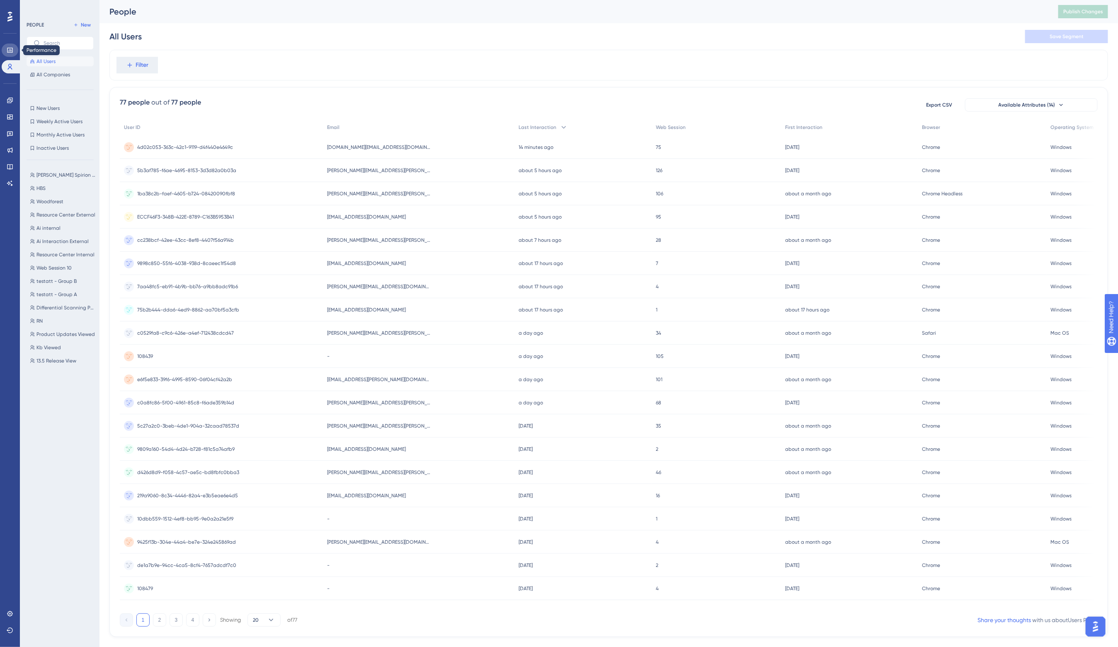
click at [10, 48] on icon at bounding box center [9, 50] width 5 height 5
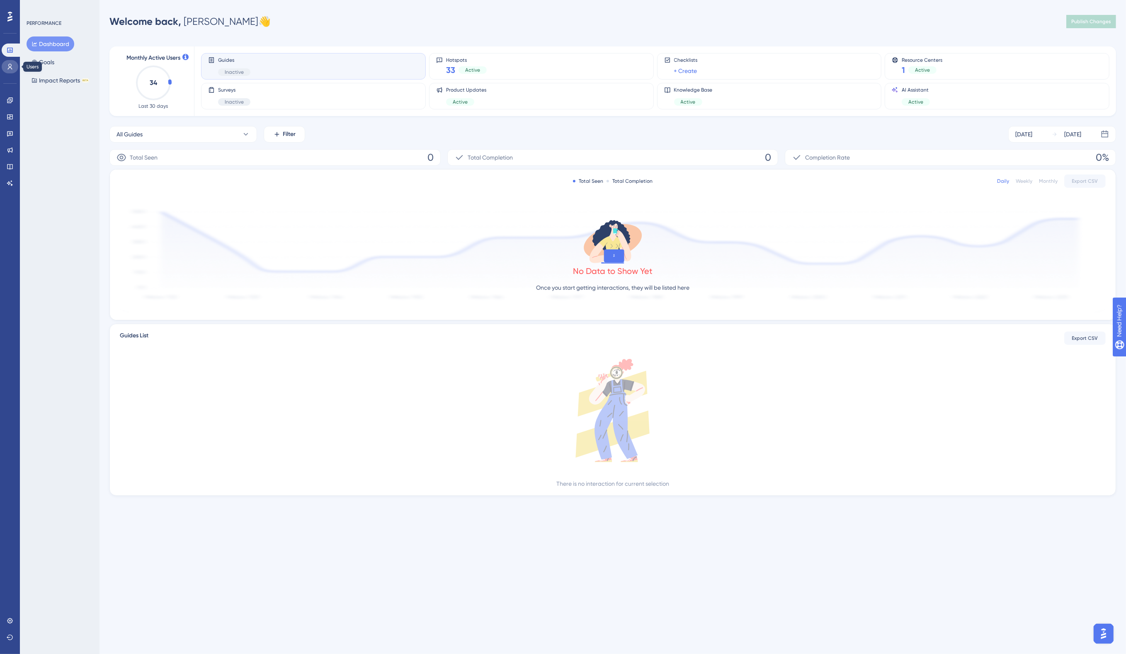
click at [10, 65] on icon at bounding box center [10, 66] width 7 height 7
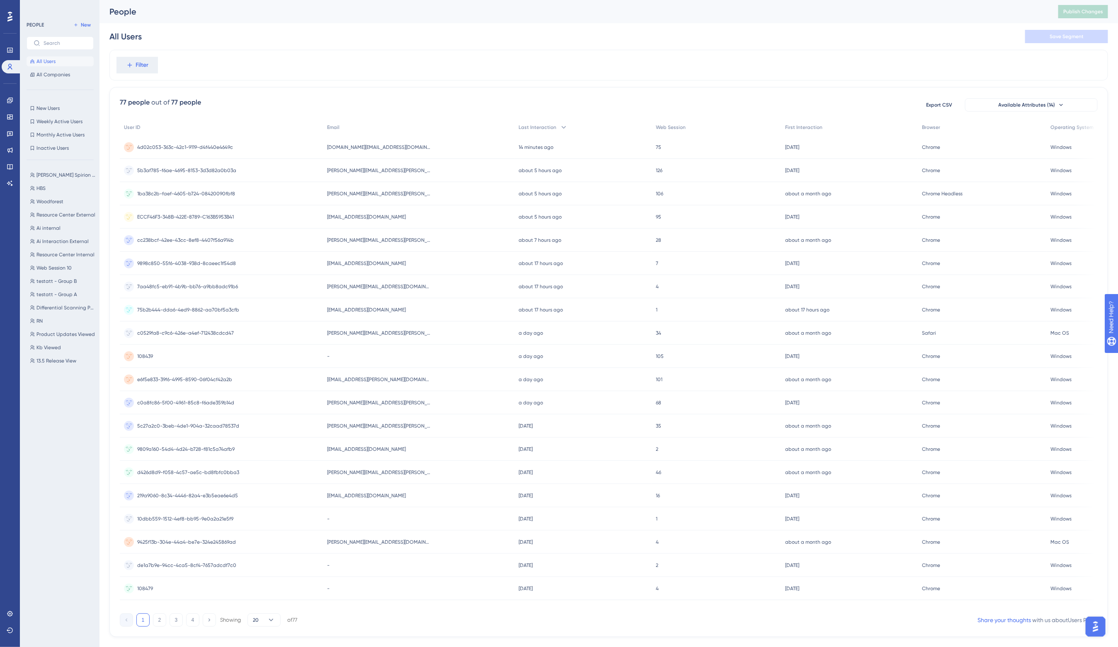
click at [358, 40] on div "All Users Save Segment" at bounding box center [608, 36] width 999 height 27
click at [11, 102] on icon at bounding box center [9, 99] width 5 height 5
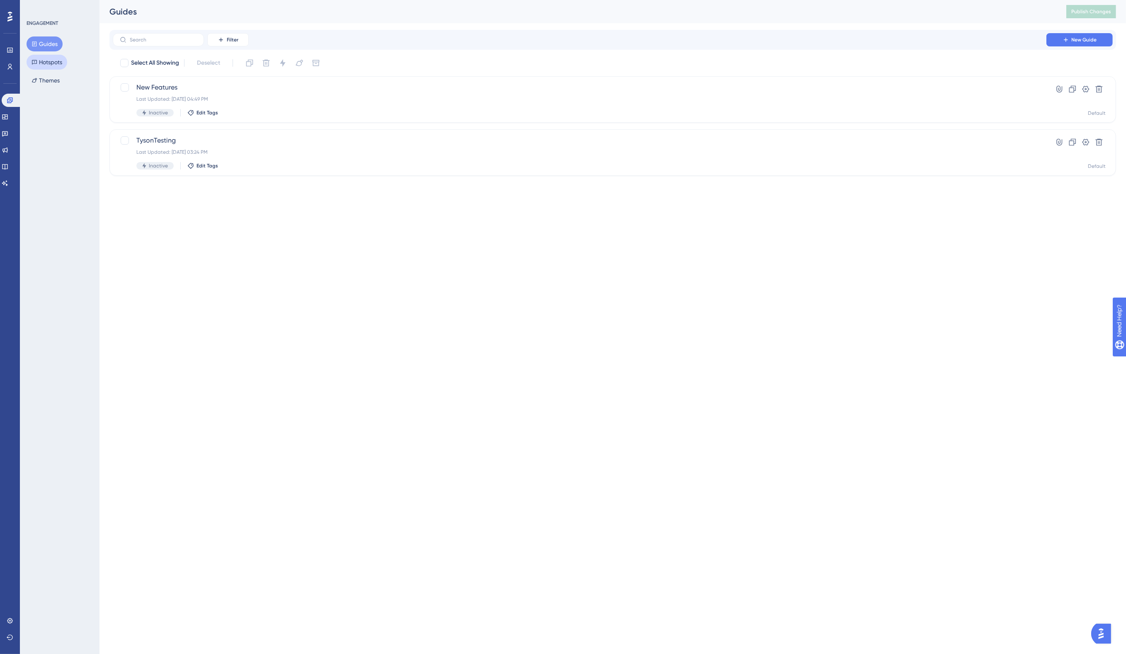
click at [58, 62] on button "Hotspots" at bounding box center [47, 62] width 41 height 15
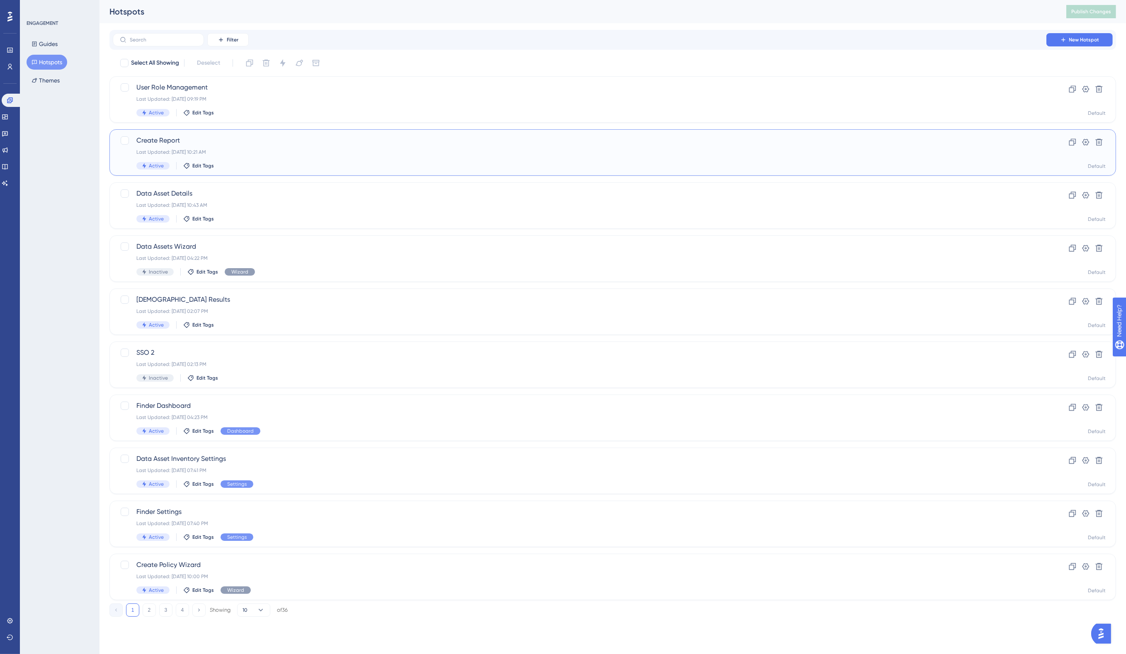
click at [906, 143] on span "Create Report" at bounding box center [579, 141] width 886 height 10
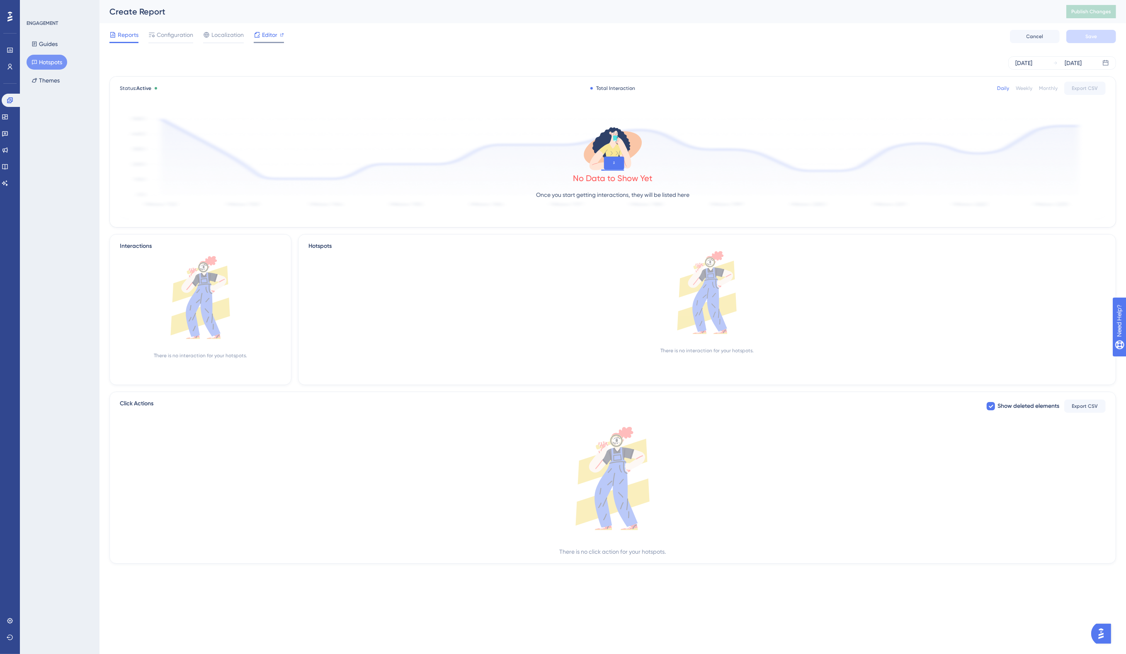
click at [268, 32] on span "Editor" at bounding box center [269, 35] width 15 height 10
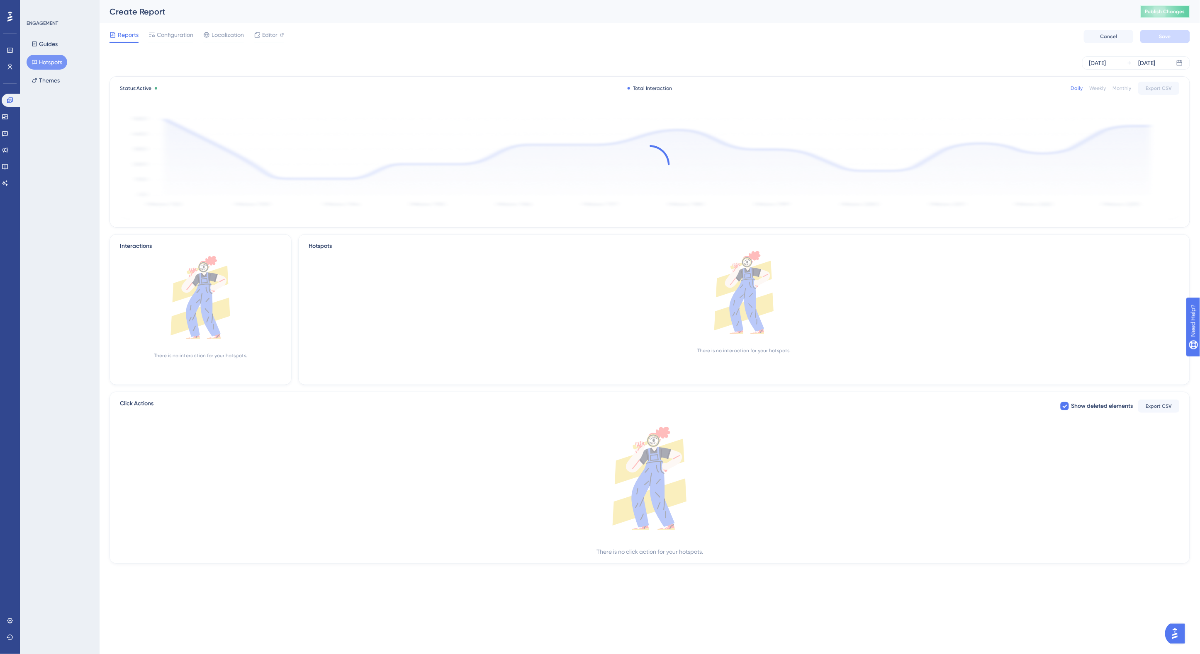
click at [1126, 16] on button "Publish Changes" at bounding box center [1165, 11] width 50 height 13
click at [49, 60] on button "Hotspots" at bounding box center [47, 62] width 41 height 15
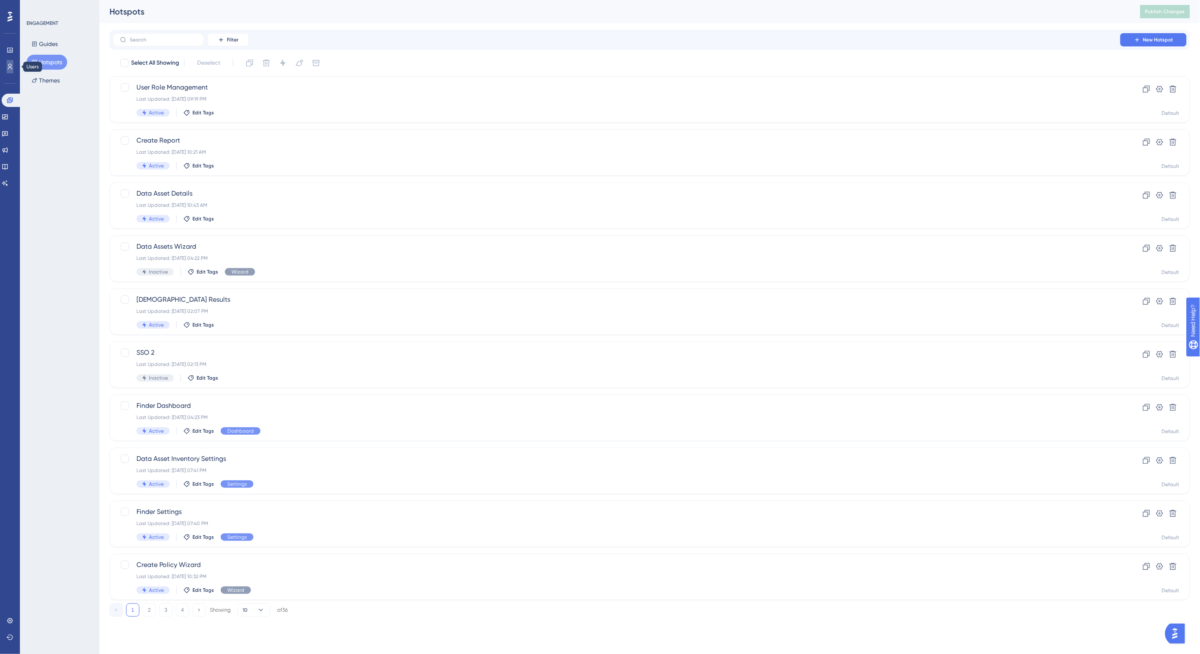
click at [7, 65] on icon at bounding box center [10, 66] width 7 height 7
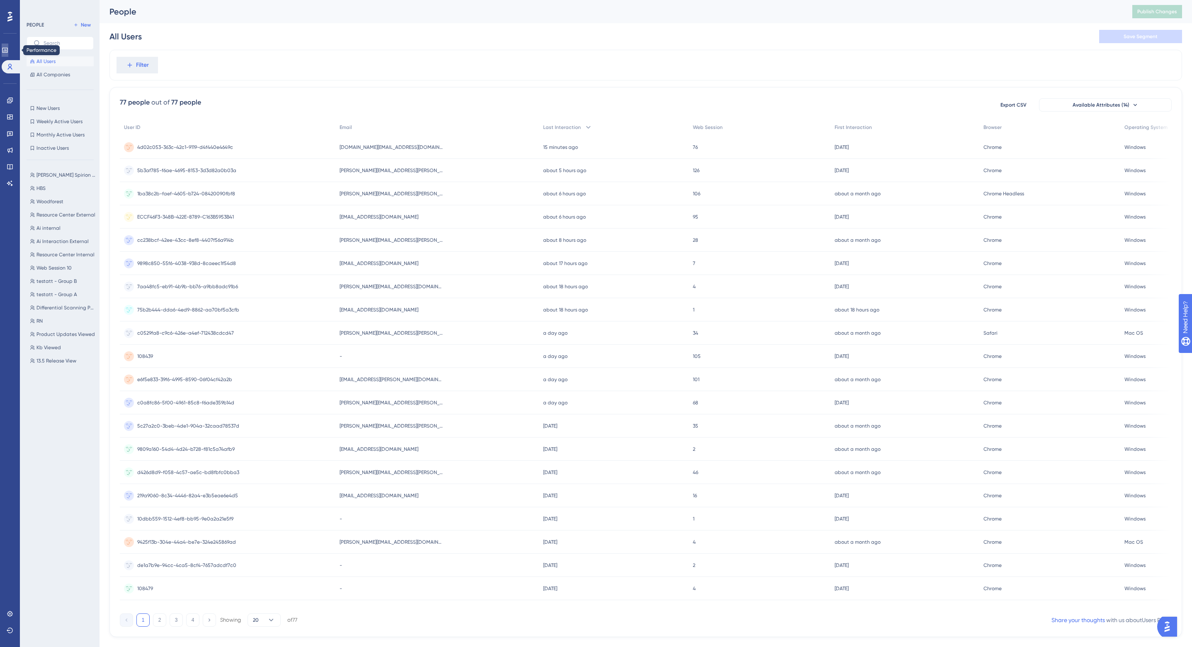
click at [8, 46] on link at bounding box center [5, 50] width 7 height 13
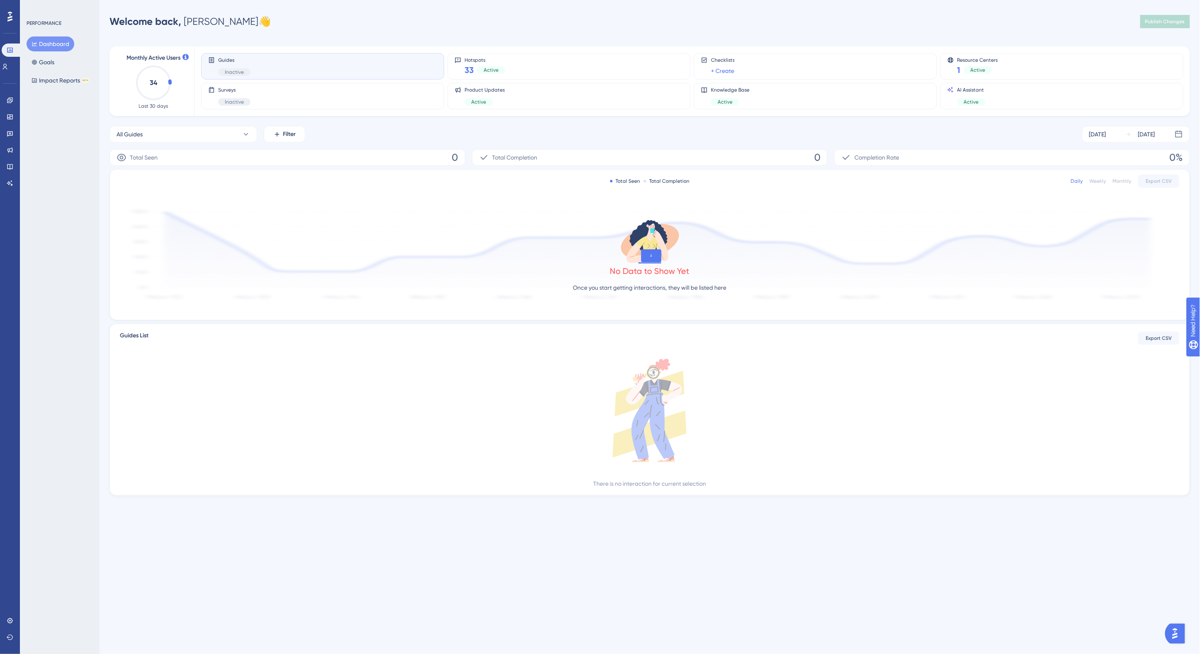
click at [291, 21] on div "Welcome back, Jason 👋 Publish Changes" at bounding box center [649, 21] width 1080 height 17
click at [1100, 181] on div "Weekly" at bounding box center [1097, 181] width 17 height 7
click at [1058, 73] on div "Resource Centers 1 Active" at bounding box center [1061, 66] width 229 height 19
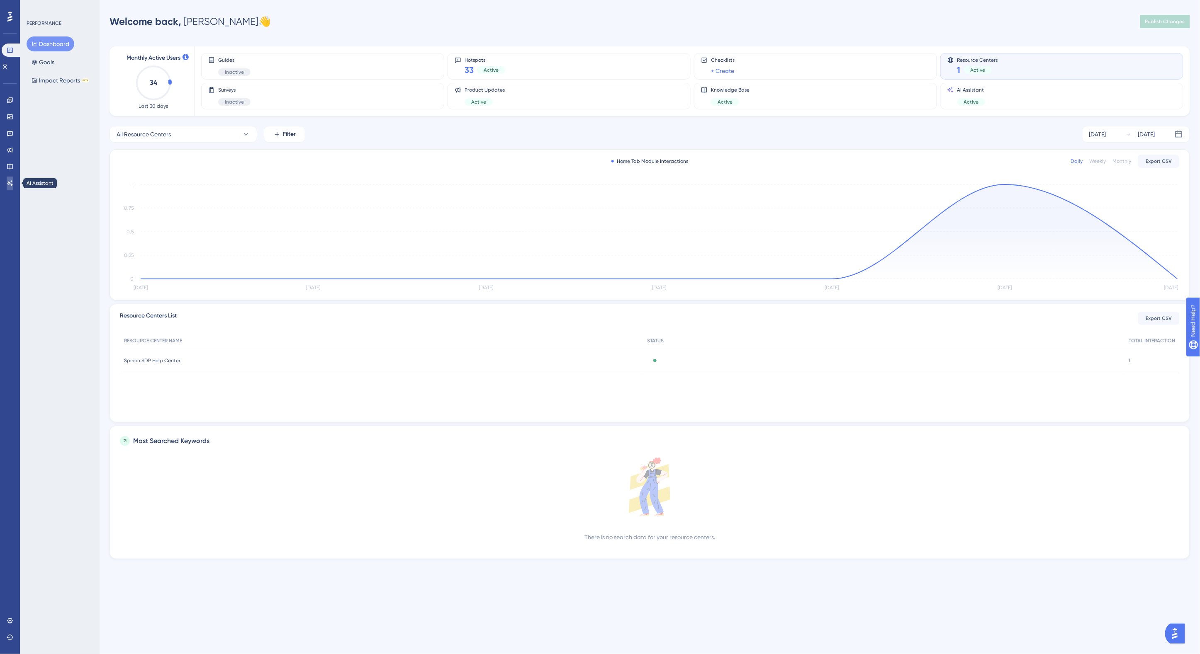
click at [9, 187] on link at bounding box center [10, 183] width 7 height 13
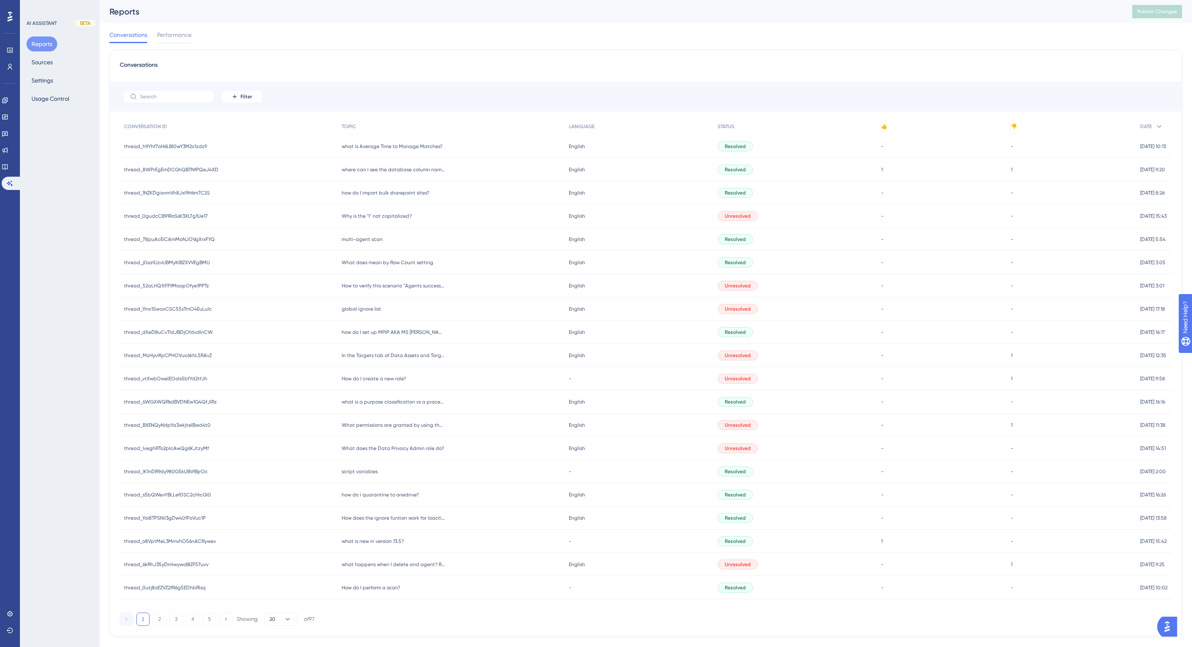
click at [425, 55] on div "Conversations Filter CONVERSATION ID TOPIC LANGUAGE STATUS 👍 👎 DATE thread_h9Yh…" at bounding box center [645, 343] width 1073 height 586
click at [173, 36] on span "Performance" at bounding box center [174, 35] width 34 height 10
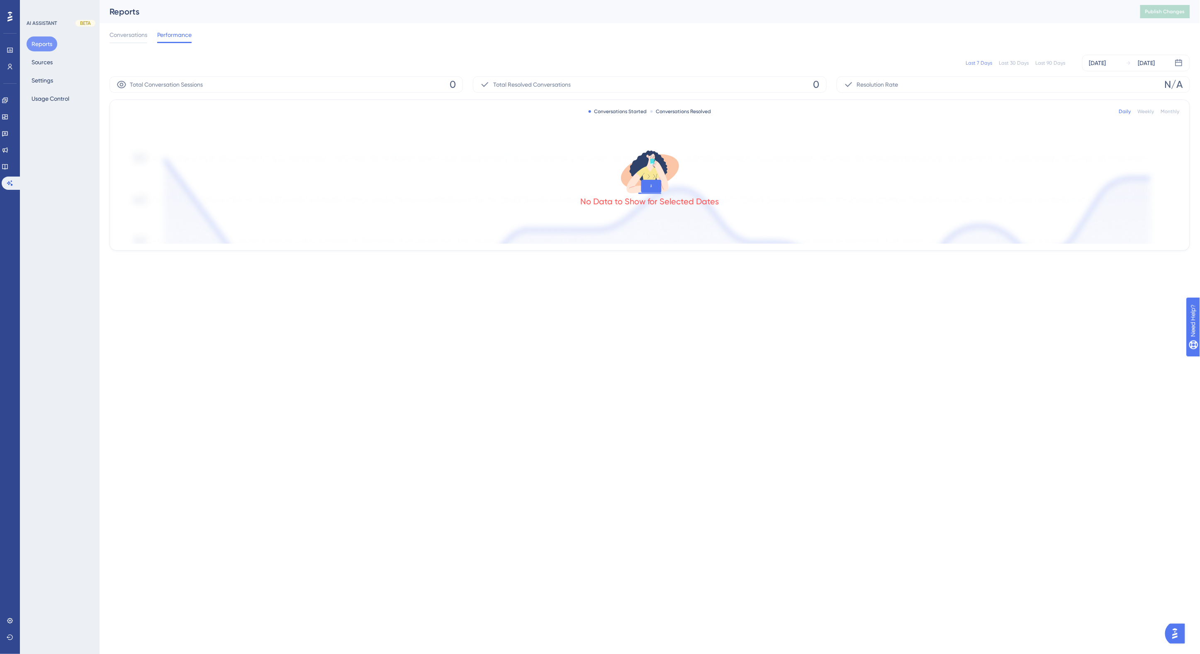
click at [1047, 63] on div "Last 90 Days" at bounding box center [1050, 63] width 30 height 7
